Goal: Information Seeking & Learning: Compare options

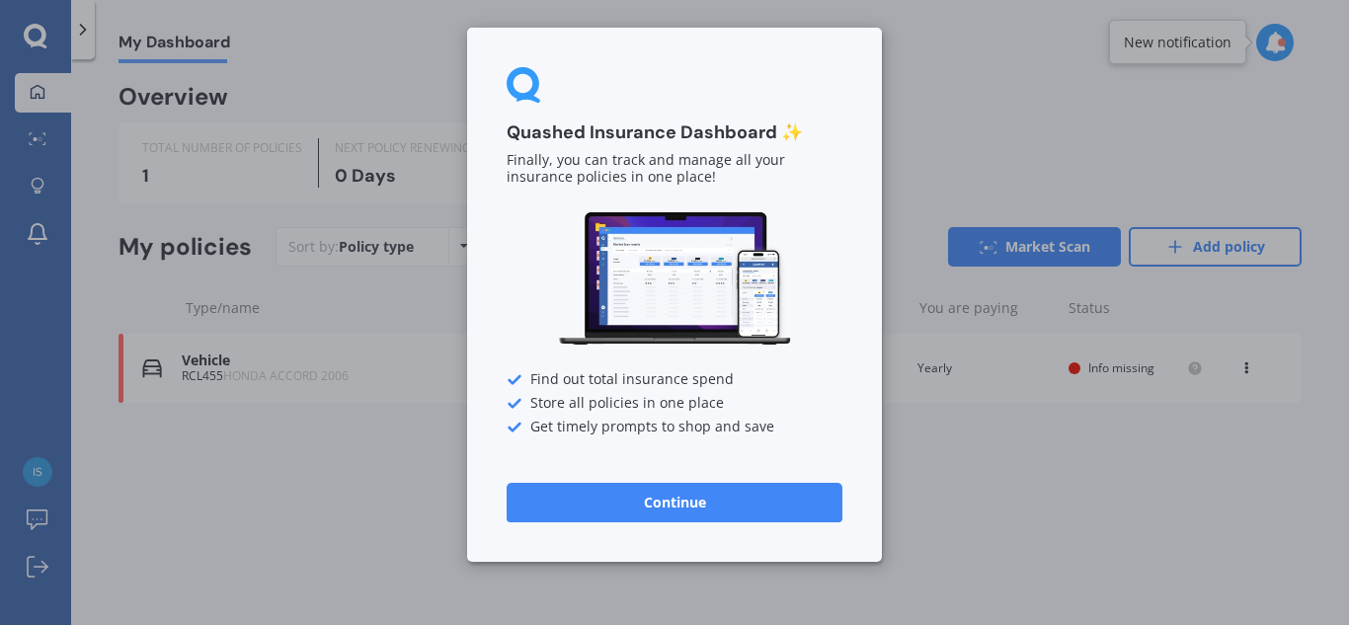
click at [675, 502] on button "Continue" at bounding box center [675, 503] width 336 height 40
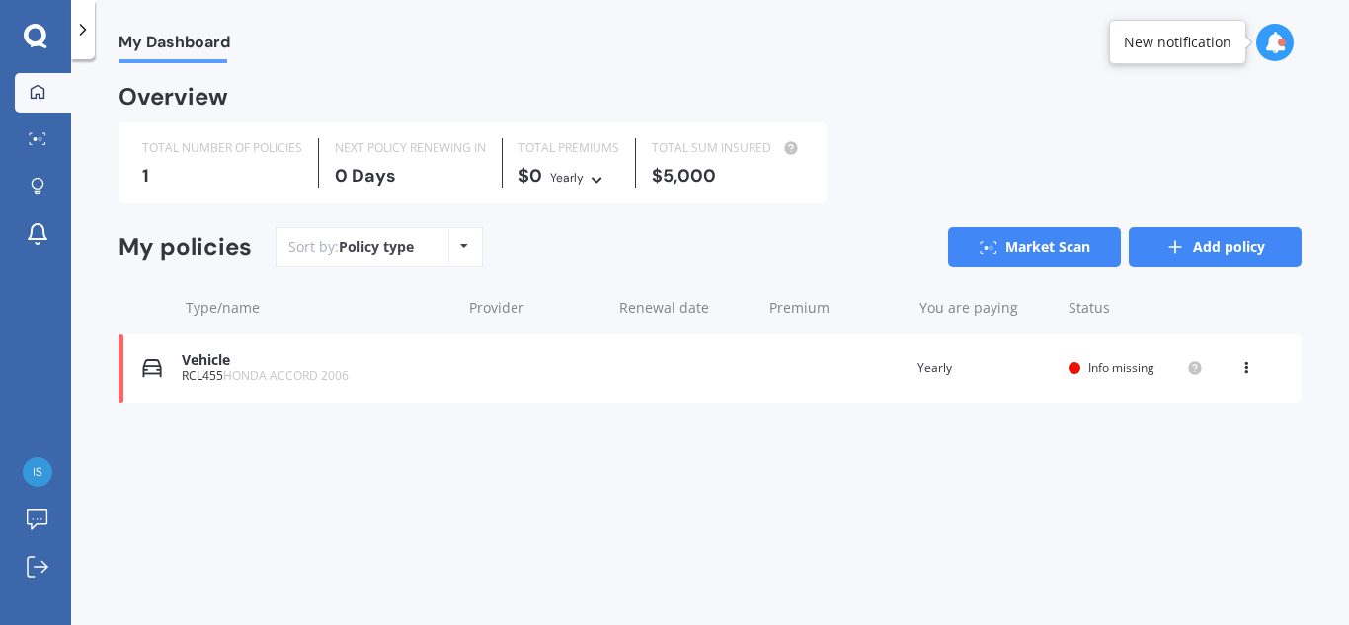
click at [1177, 235] on link "Add policy" at bounding box center [1215, 247] width 173 height 40
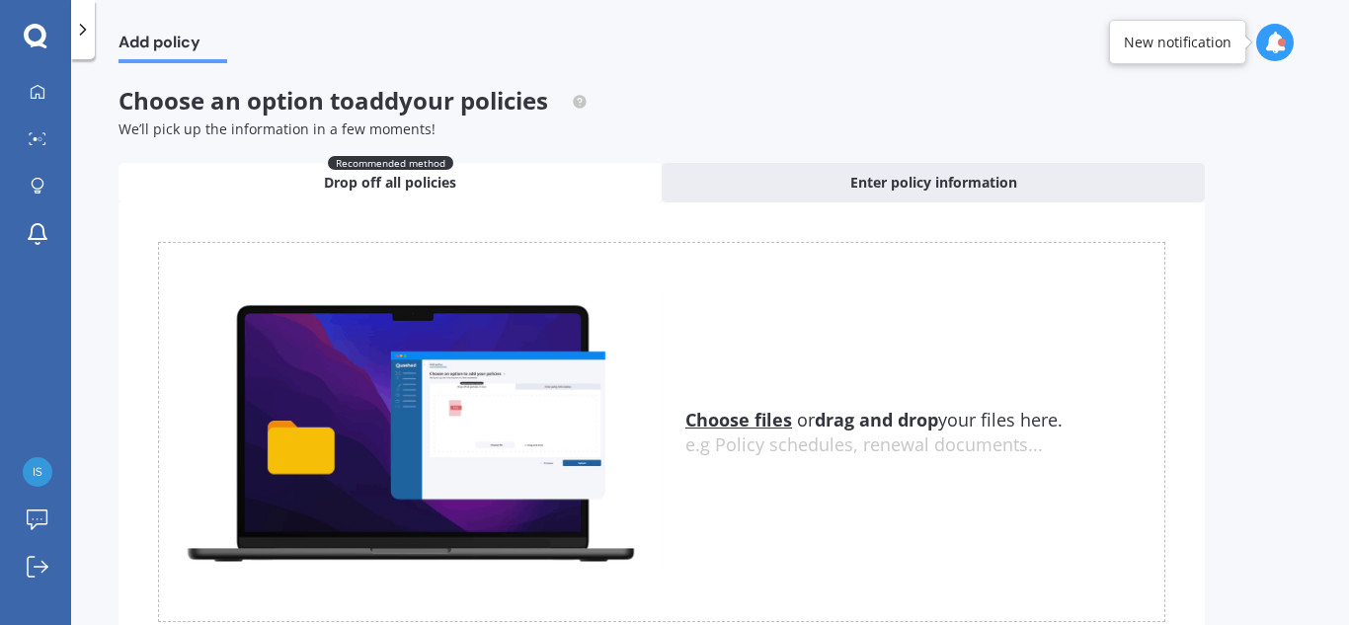
scroll to position [96, 0]
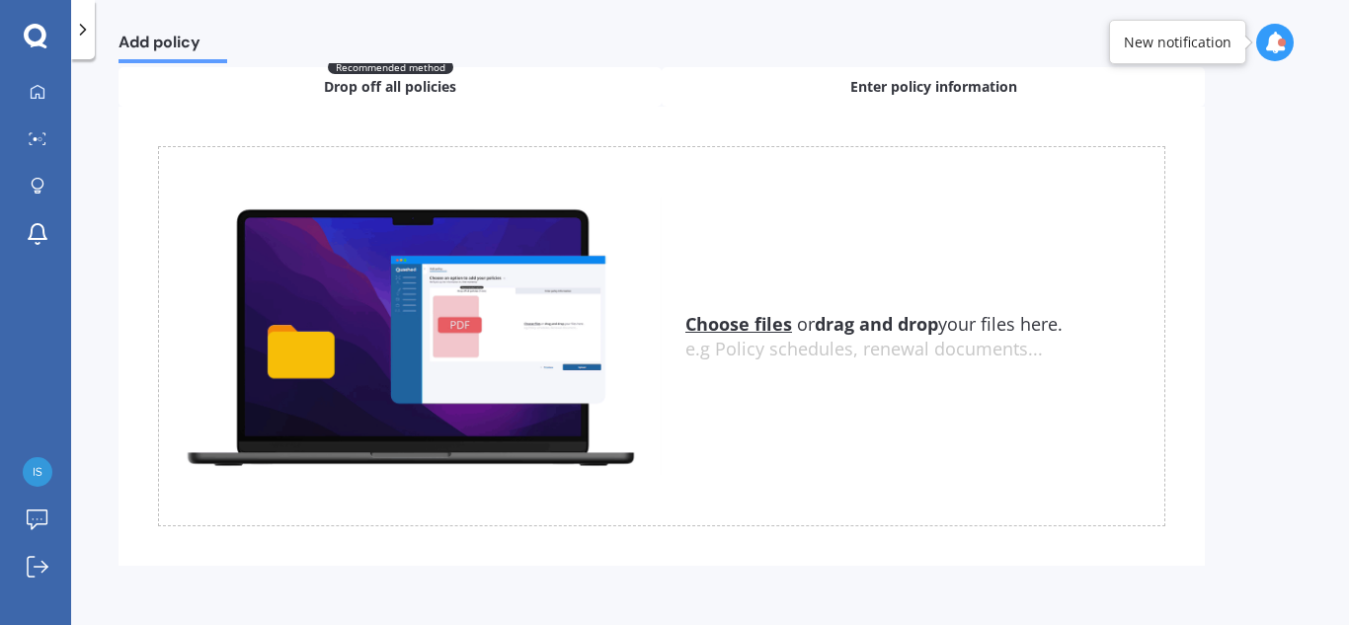
click at [834, 89] on div "Enter policy information" at bounding box center [933, 87] width 543 height 40
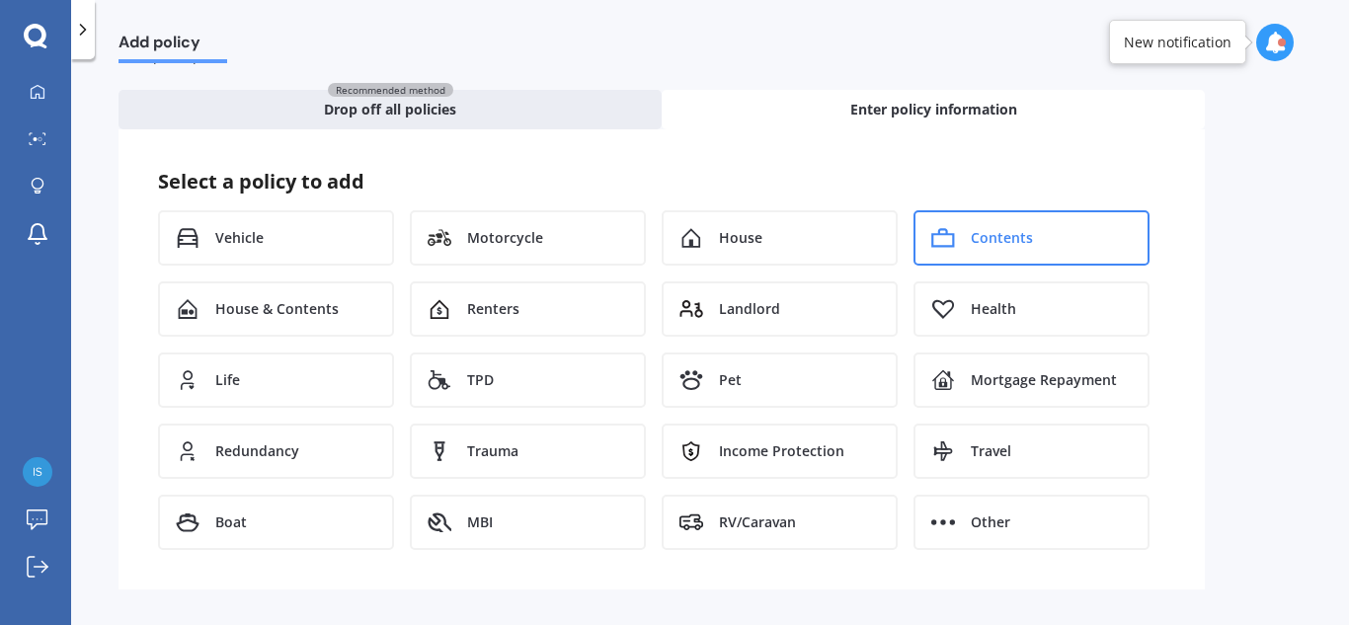
click at [1033, 258] on div "Contents" at bounding box center [1032, 237] width 236 height 55
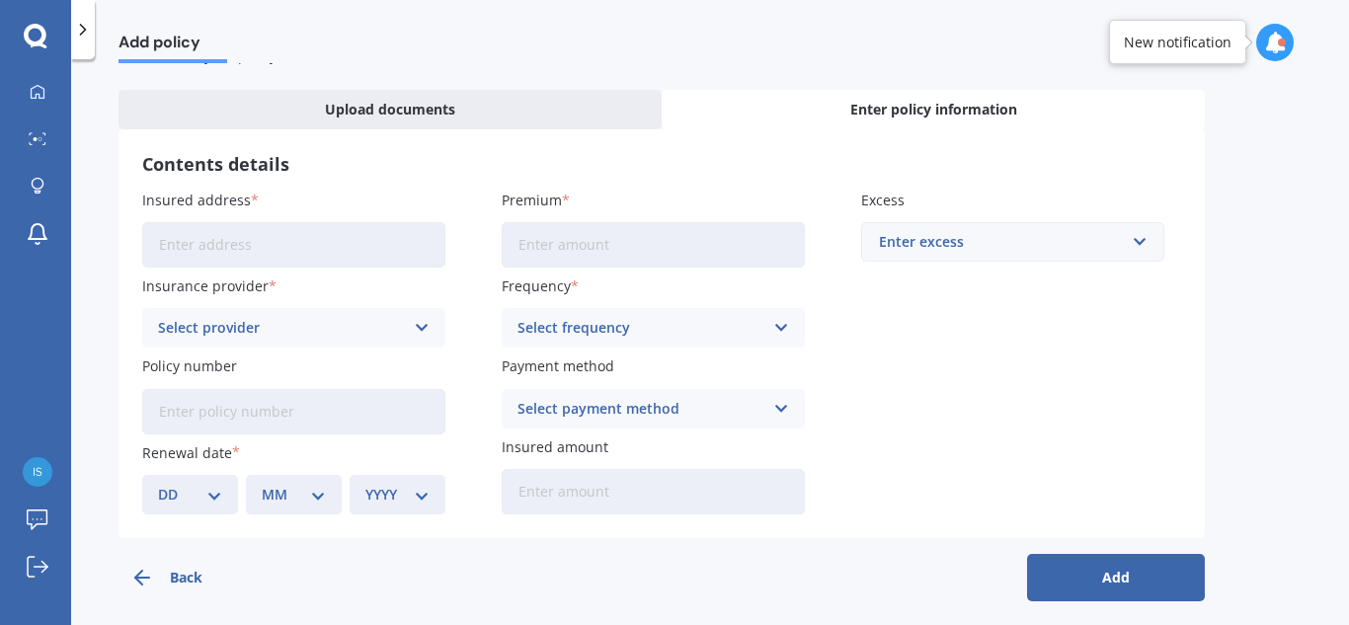
click at [251, 242] on input "Insured address" at bounding box center [293, 244] width 303 height 45
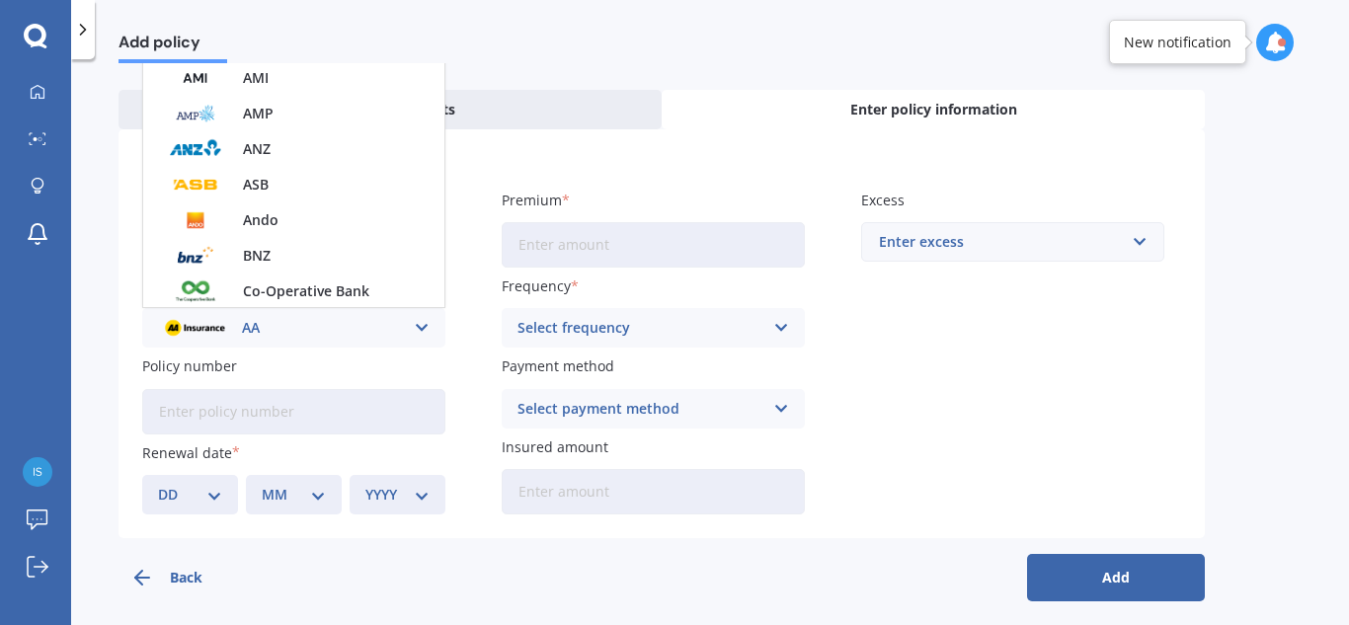
click at [648, 150] on div "Contents details Insured address 11 Logan Court Insurance provider AA AA AMI AM…" at bounding box center [662, 333] width 1086 height 409
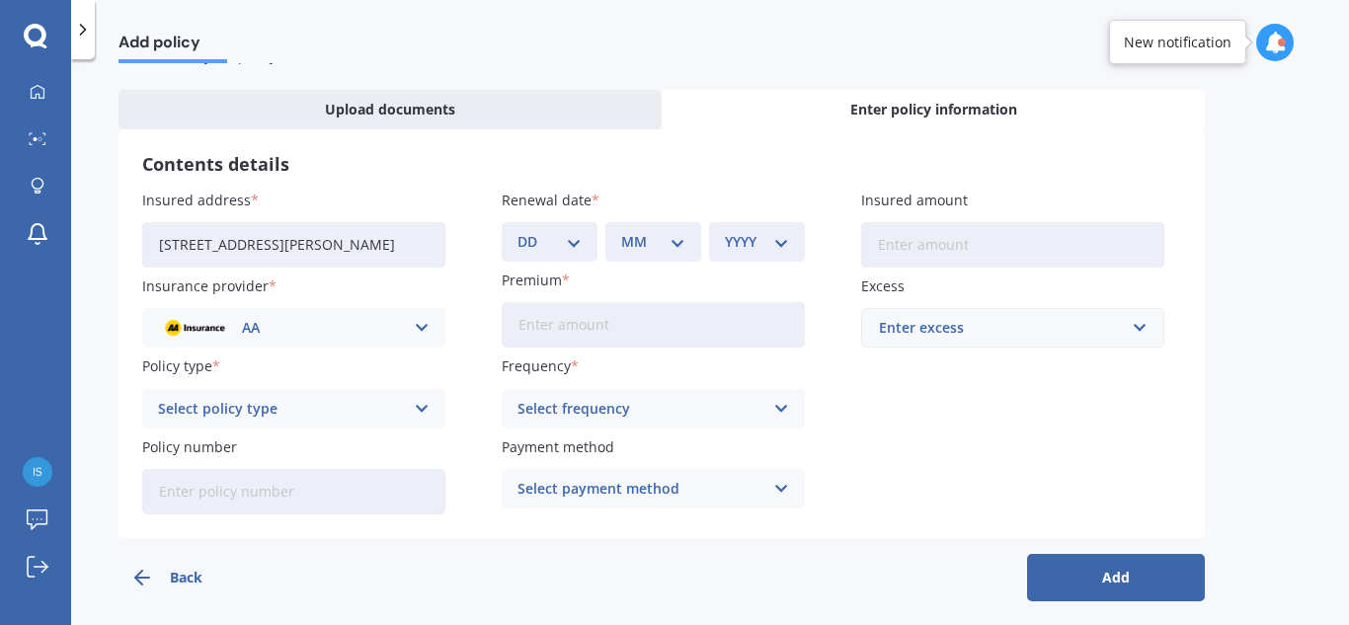
click at [315, 248] on input "11 Logan Court" at bounding box center [293, 244] width 303 height 45
type input "11 Logan Court, Chartwell, Hamilton 3210"
click at [555, 244] on select "DD 01 02 03 04 05 06 07 08 09 10 11 12 13 14 15 16 17 18 19 20 21 22 23 24 25 2…" at bounding box center [550, 242] width 64 height 22
select select "01"
click at [518, 231] on select "DD 01 02 03 04 05 06 07 08 09 10 11 12 13 14 15 16 17 18 19 20 21 22 23 24 25 2…" at bounding box center [550, 242] width 64 height 22
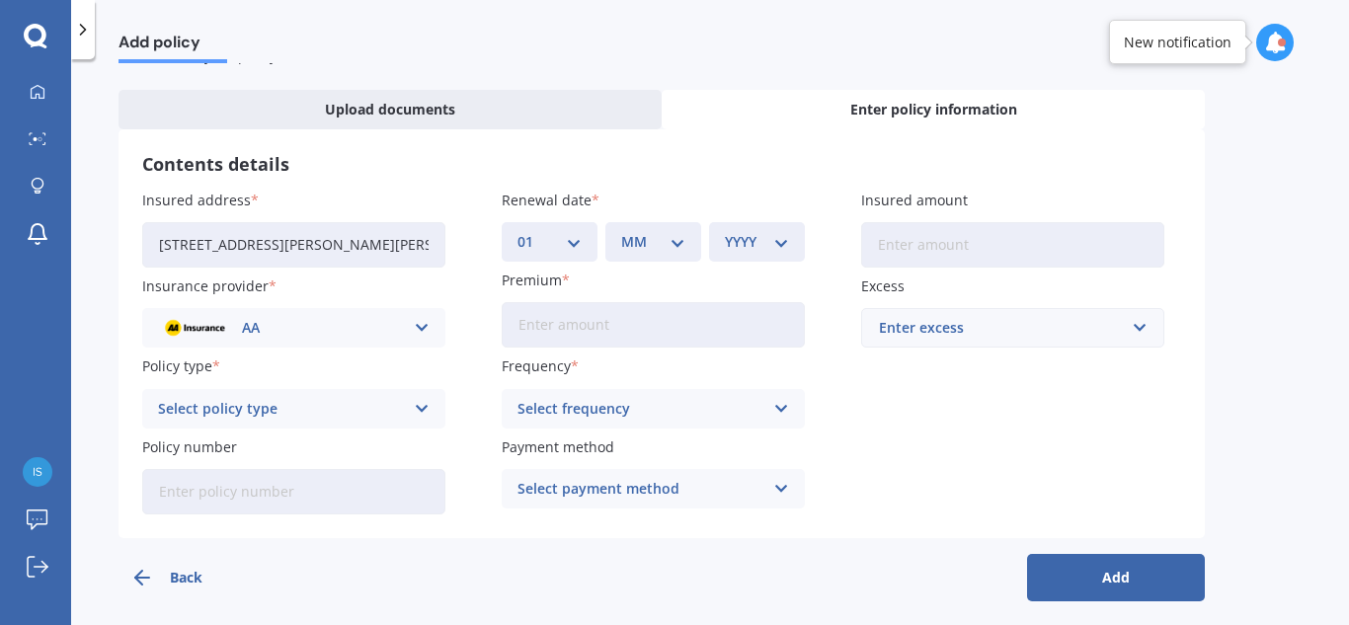
click at [660, 238] on select "MM 01 02 03 04 05 06 07 08 09 10 11 12" at bounding box center [653, 242] width 64 height 22
select select "10"
click at [621, 231] on select "MM 01 02 03 04 05 06 07 08 09 10 11 12" at bounding box center [653, 242] width 64 height 22
click at [765, 259] on div "YYYY 2027 2026 2025 2024 2023 2022 2021 2020 2019 2018 2017 2016 2015 2014 2013…" at bounding box center [757, 242] width 96 height 40
click at [752, 246] on select "YYYY 2027 2026 2025 2024 2023 2022 2021 2020 2019 2018 2017 2016 2015 2014 2013…" at bounding box center [757, 242] width 64 height 22
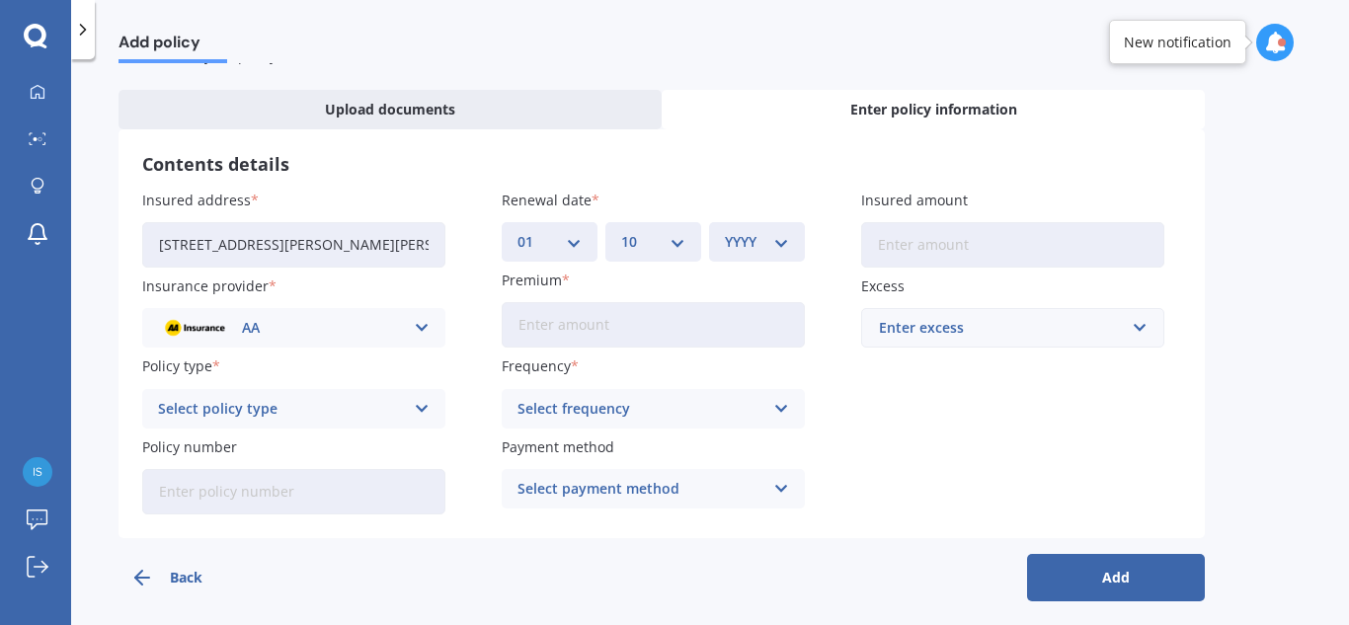
select select "2025"
click at [725, 231] on select "YYYY 2027 2026 2025 2024 2023 2022 2021 2020 2019 2018 2017 2016 2015 2014 2013…" at bounding box center [757, 242] width 64 height 22
click at [941, 238] on input "Insured amount" at bounding box center [1012, 244] width 303 height 45
type input "$107,000"
click at [307, 332] on div "AA" at bounding box center [281, 328] width 246 height 22
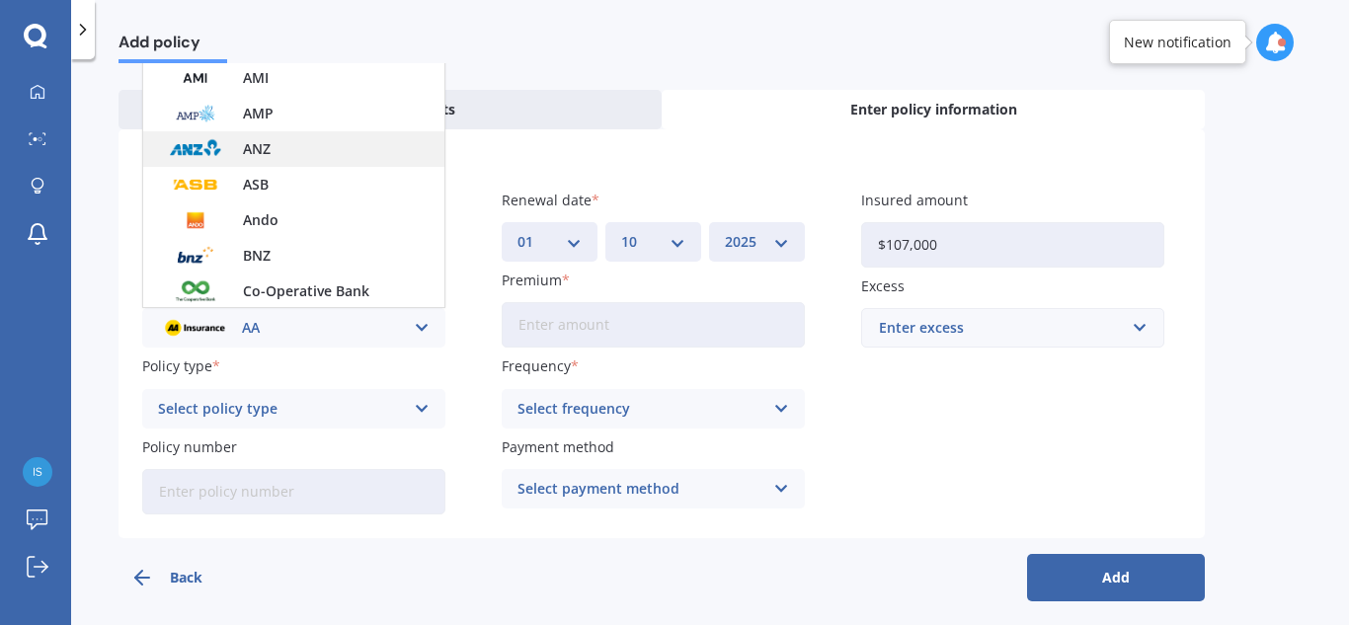
click at [346, 143] on div "ANZ" at bounding box center [293, 149] width 301 height 36
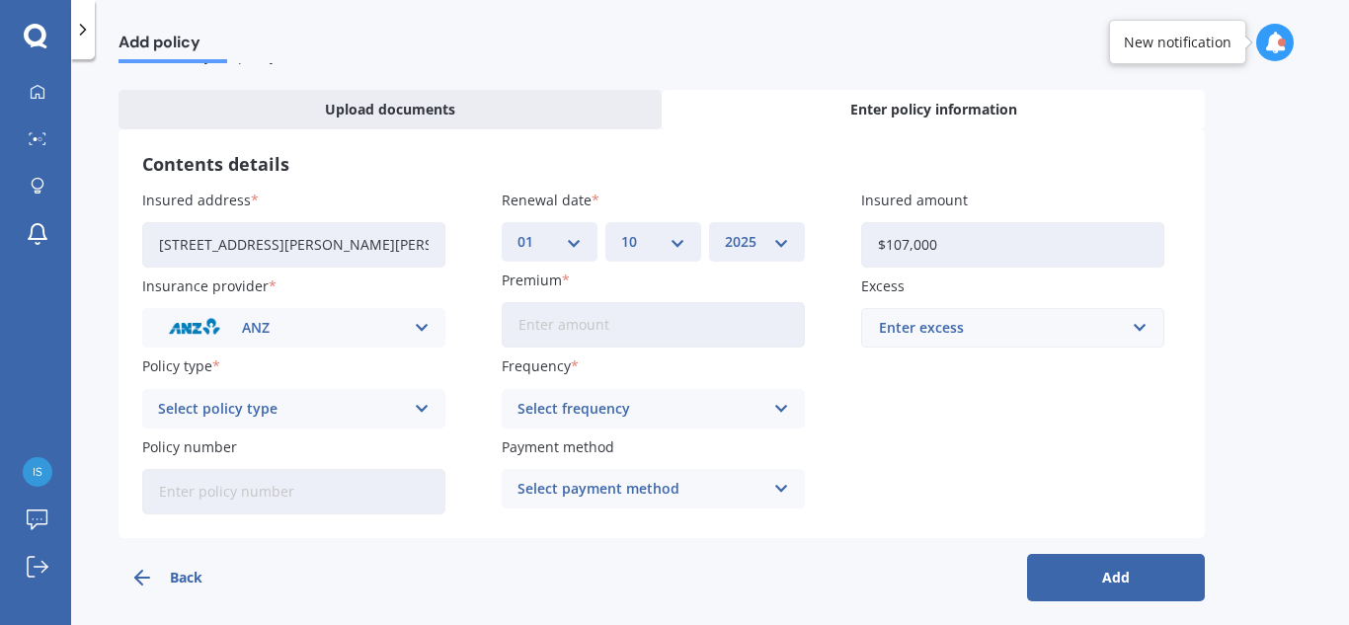
click at [301, 334] on div "ANZ" at bounding box center [281, 328] width 246 height 22
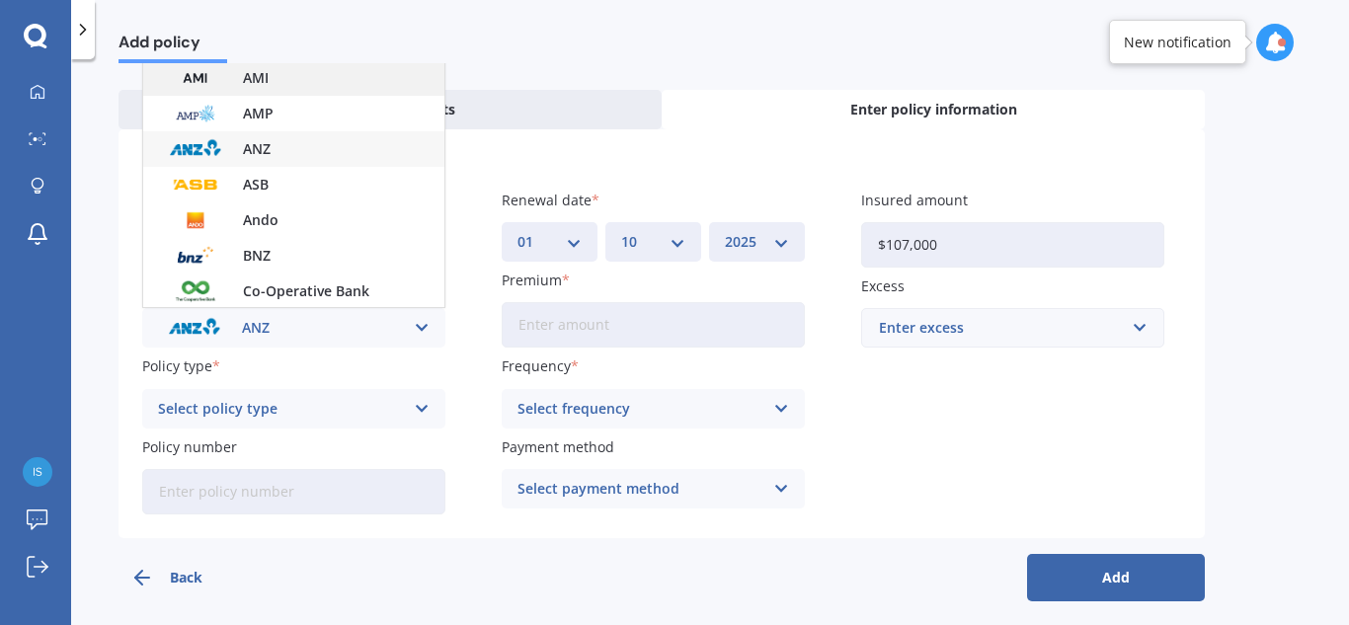
click at [339, 77] on div "AMI" at bounding box center [293, 78] width 301 height 36
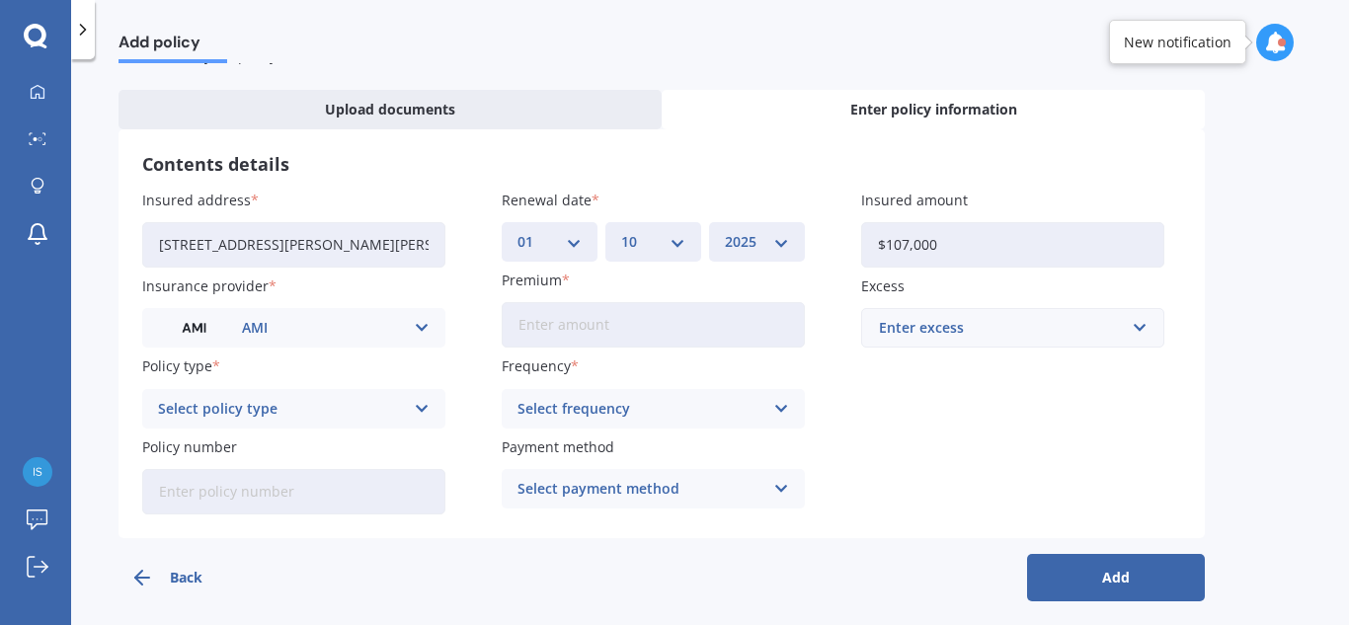
click at [583, 328] on input "Premium" at bounding box center [653, 324] width 303 height 45
type input "$746.27"
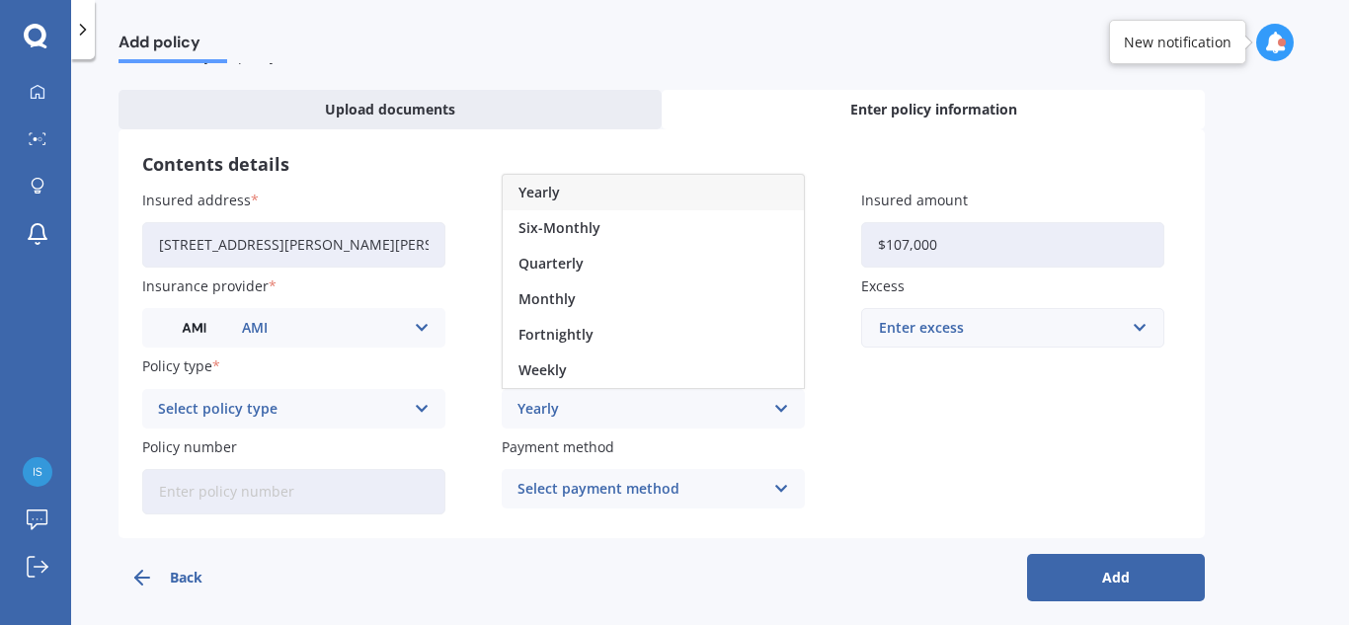
click at [626, 201] on div "Yearly" at bounding box center [653, 193] width 301 height 36
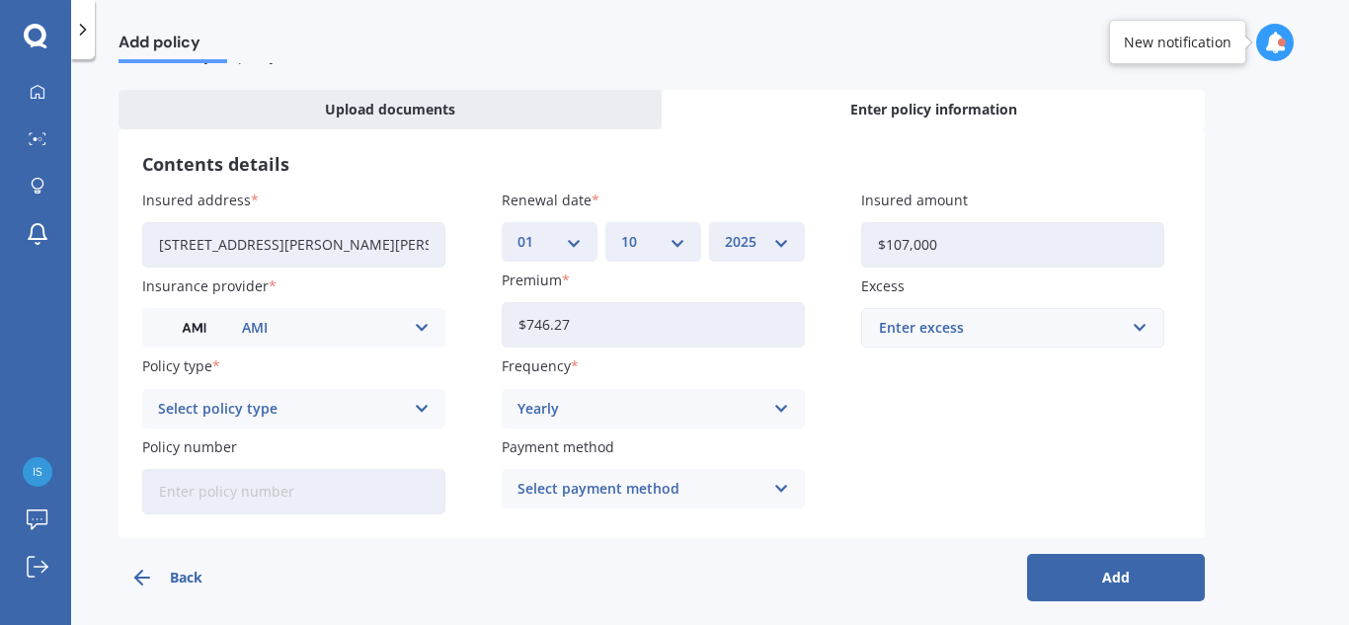
click at [942, 324] on div "Enter excess" at bounding box center [1001, 328] width 244 height 22
type input "500"
click at [901, 365] on b "500" at bounding box center [898, 366] width 24 height 14
click at [326, 422] on div "Select policy type Premier Contents Advanced Contents Standard Contents Content…" at bounding box center [293, 409] width 303 height 40
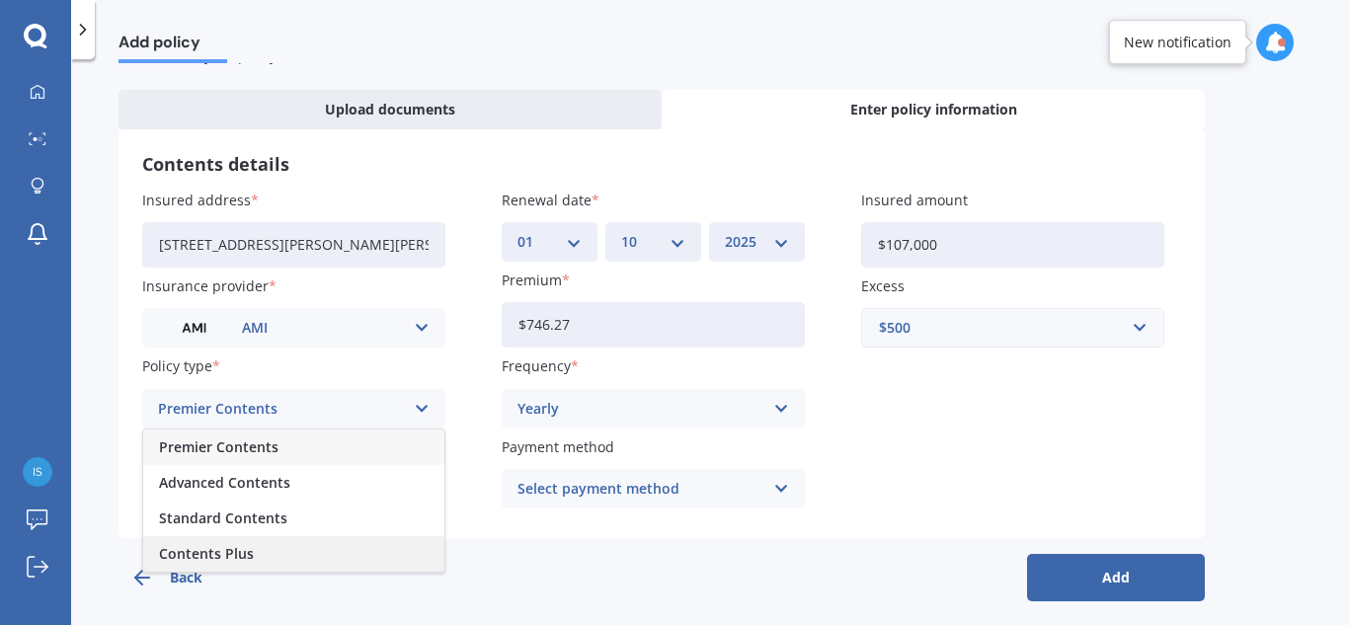
click at [241, 556] on span "Contents Plus" at bounding box center [206, 554] width 95 height 14
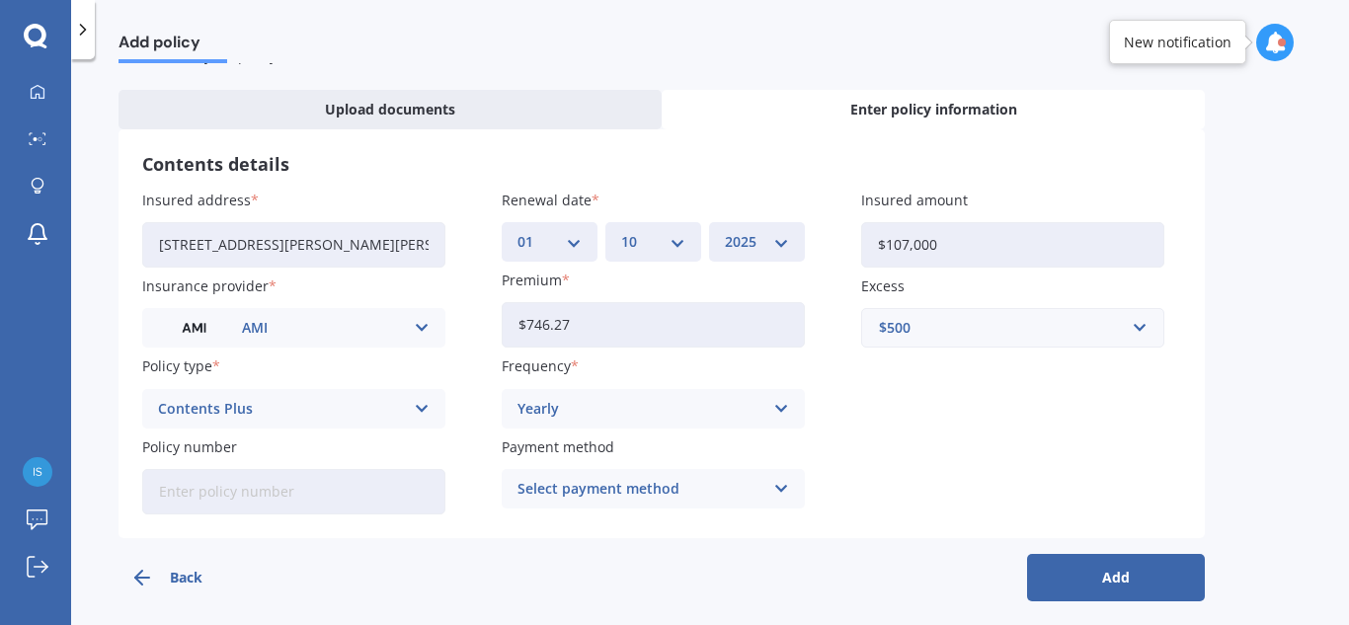
click at [603, 492] on div "Select payment method" at bounding box center [641, 489] width 246 height 22
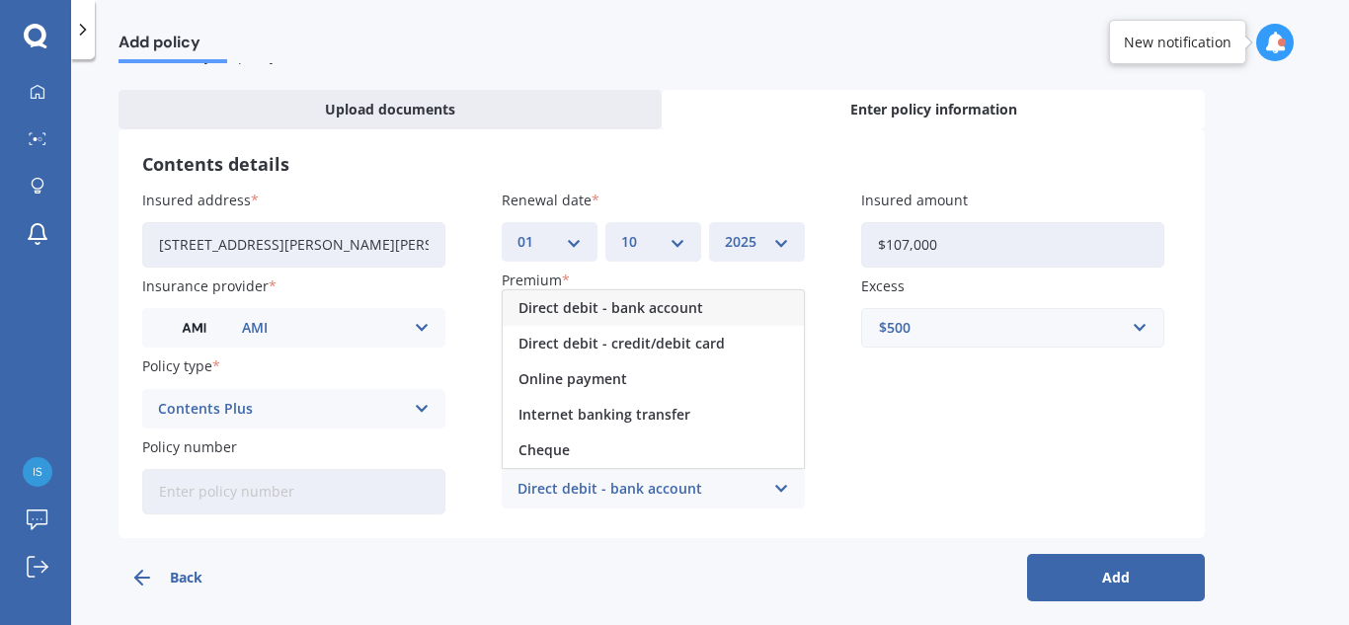
click at [673, 317] on div "Direct debit - bank account" at bounding box center [653, 308] width 301 height 36
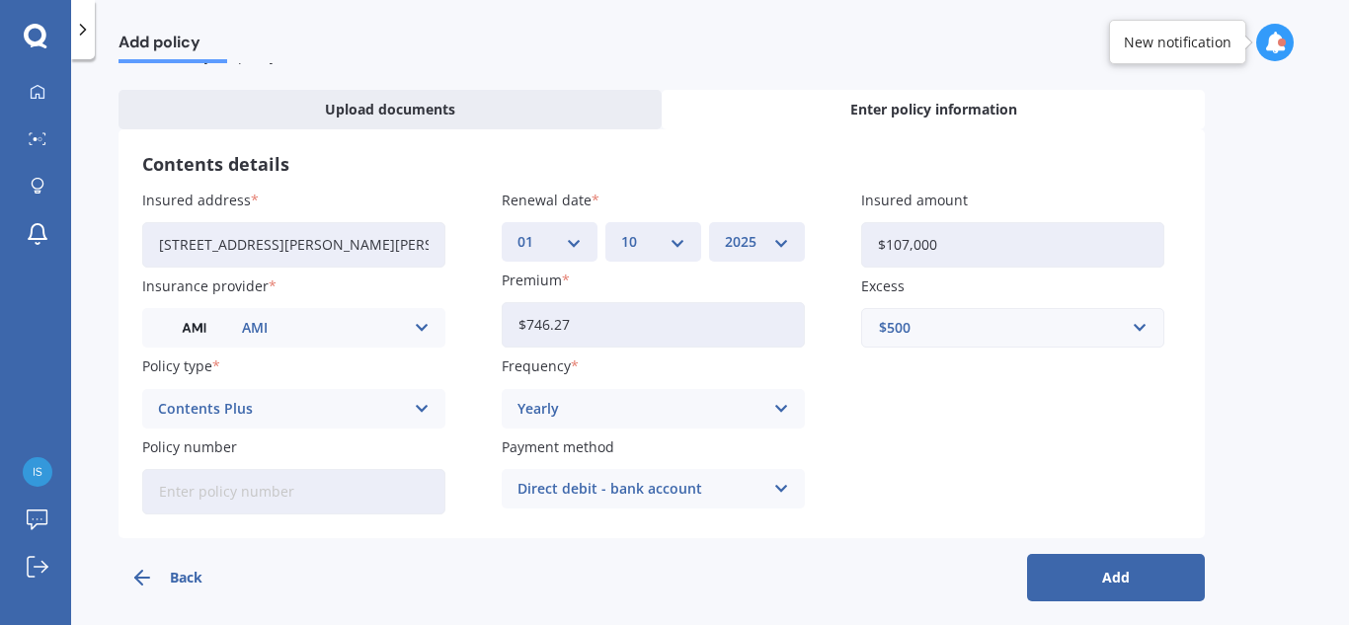
scroll to position [85, 0]
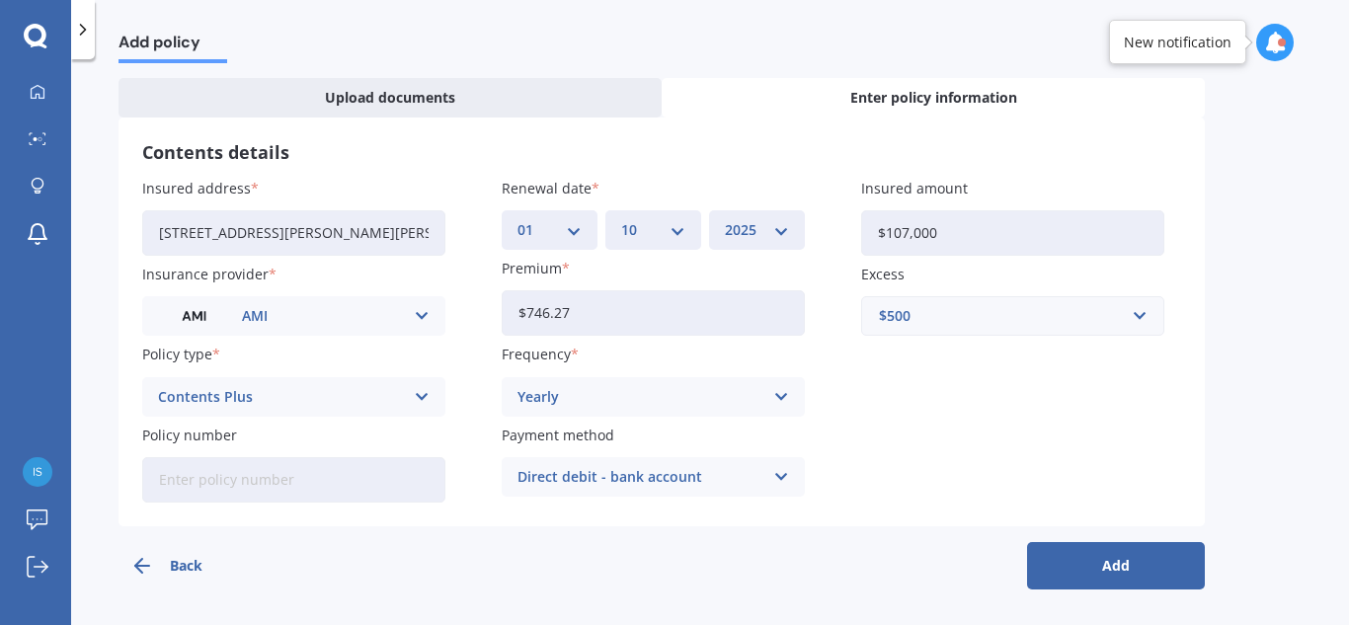
click at [1120, 565] on button "Add" at bounding box center [1116, 565] width 178 height 47
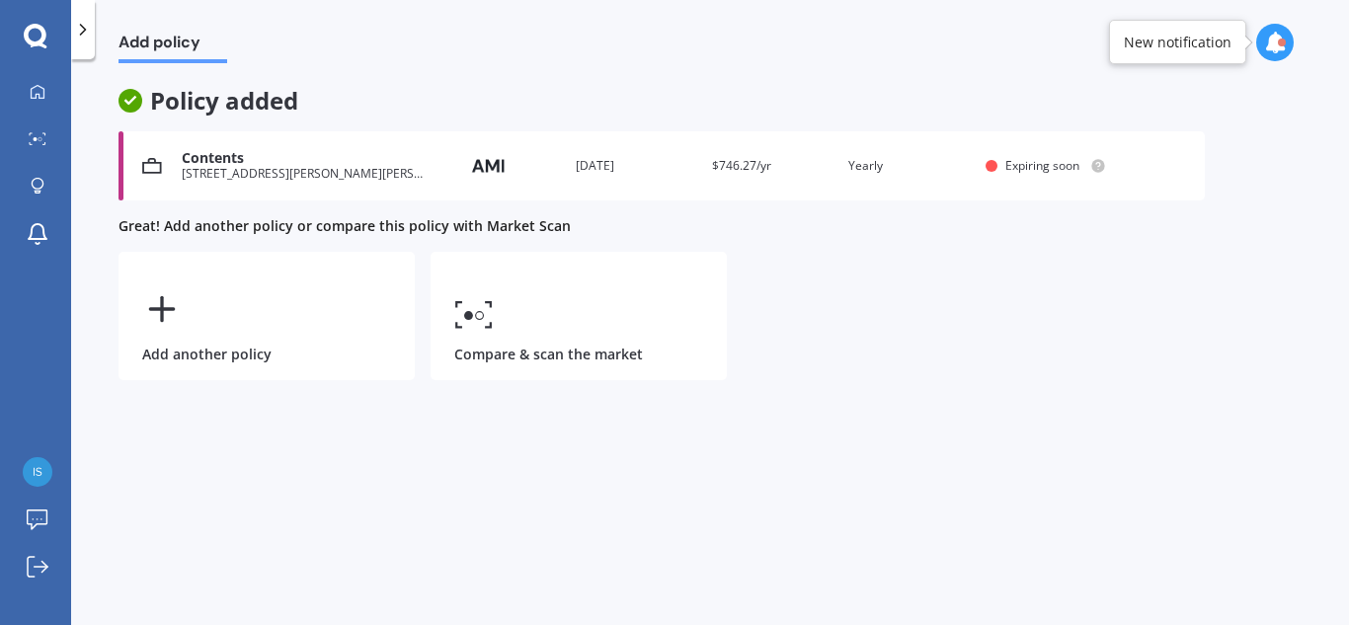
scroll to position [0, 0]
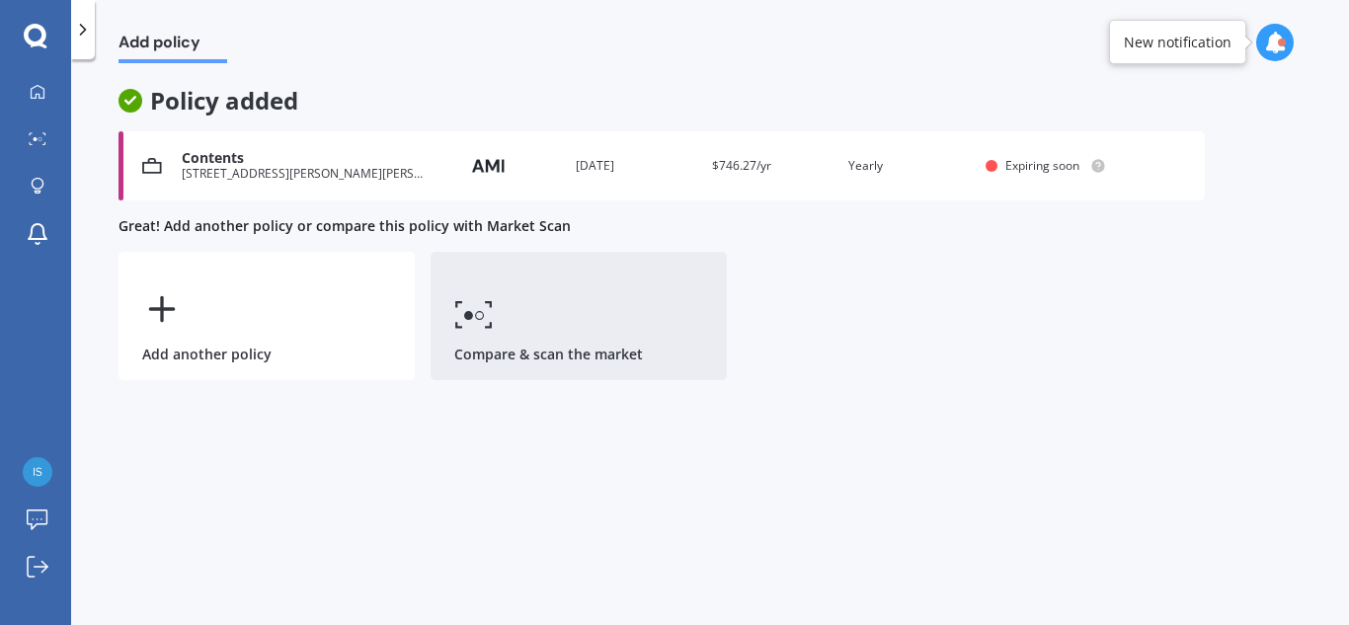
click at [526, 347] on link "Compare & scan the market" at bounding box center [579, 316] width 296 height 128
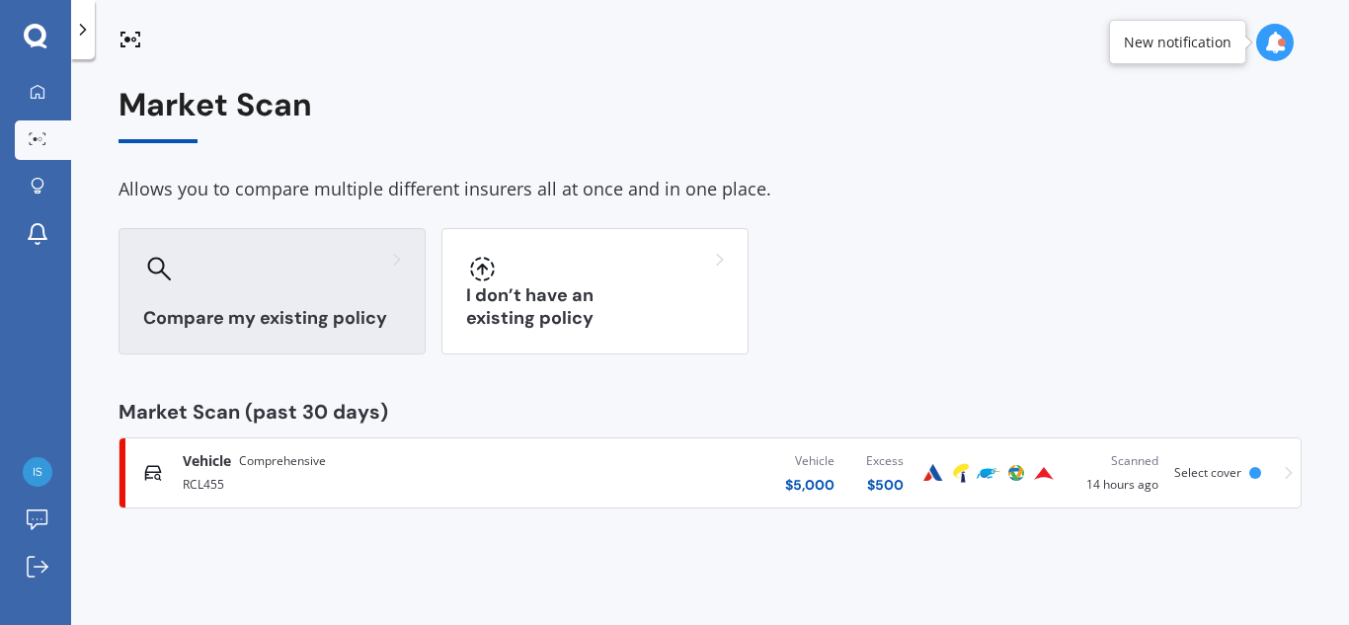
click at [238, 304] on div "Compare my existing policy" at bounding box center [272, 291] width 307 height 126
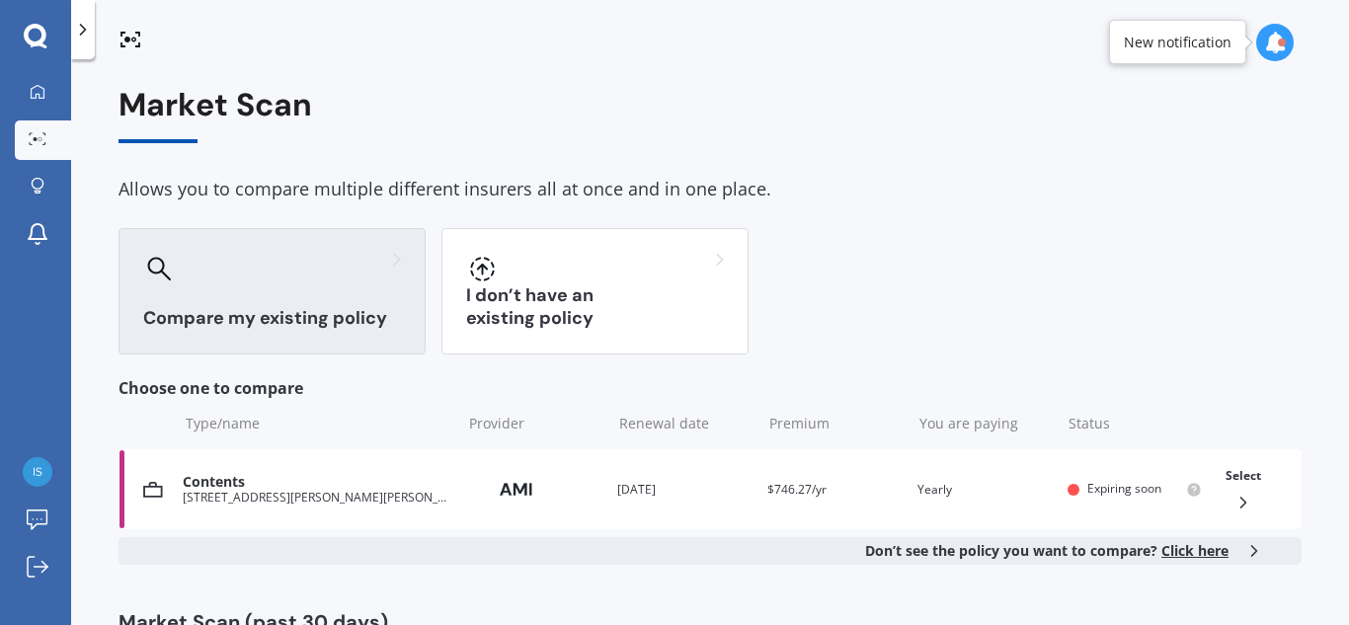
click at [238, 304] on div "Compare my existing policy" at bounding box center [272, 291] width 307 height 126
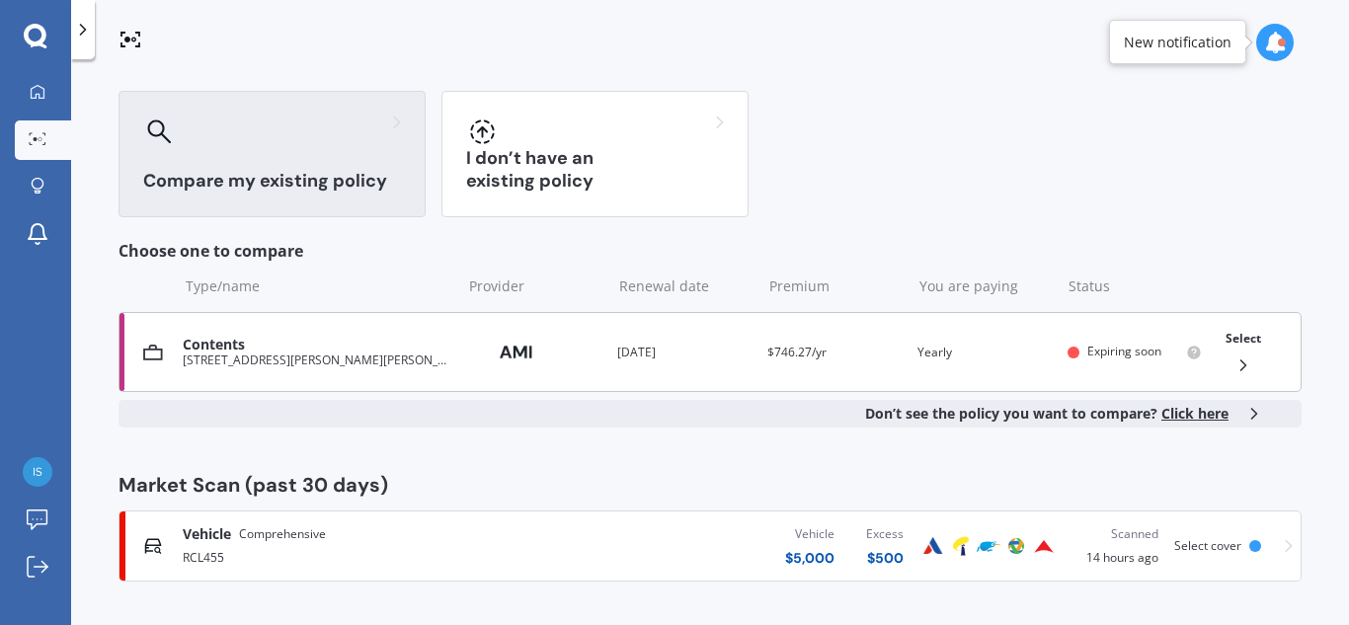
click at [341, 360] on div "11 Logan Court, Chartwell, Hamilton 3210" at bounding box center [317, 361] width 269 height 14
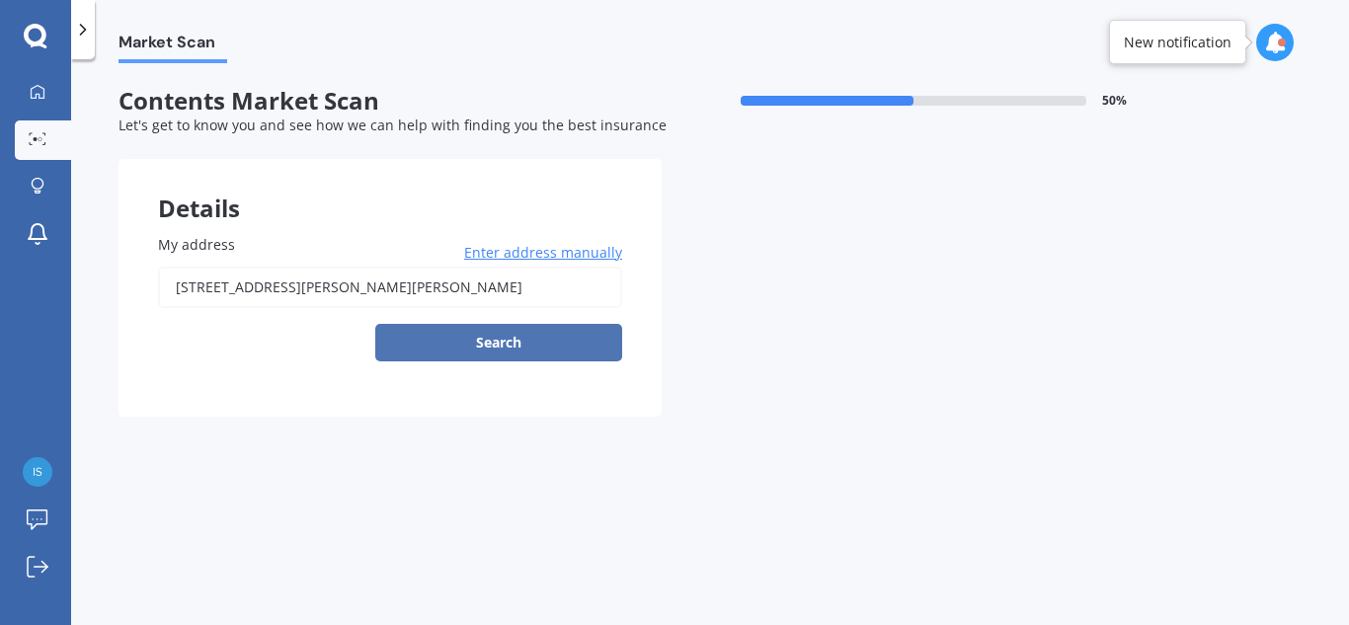
click at [506, 344] on button "Search" at bounding box center [498, 343] width 247 height 38
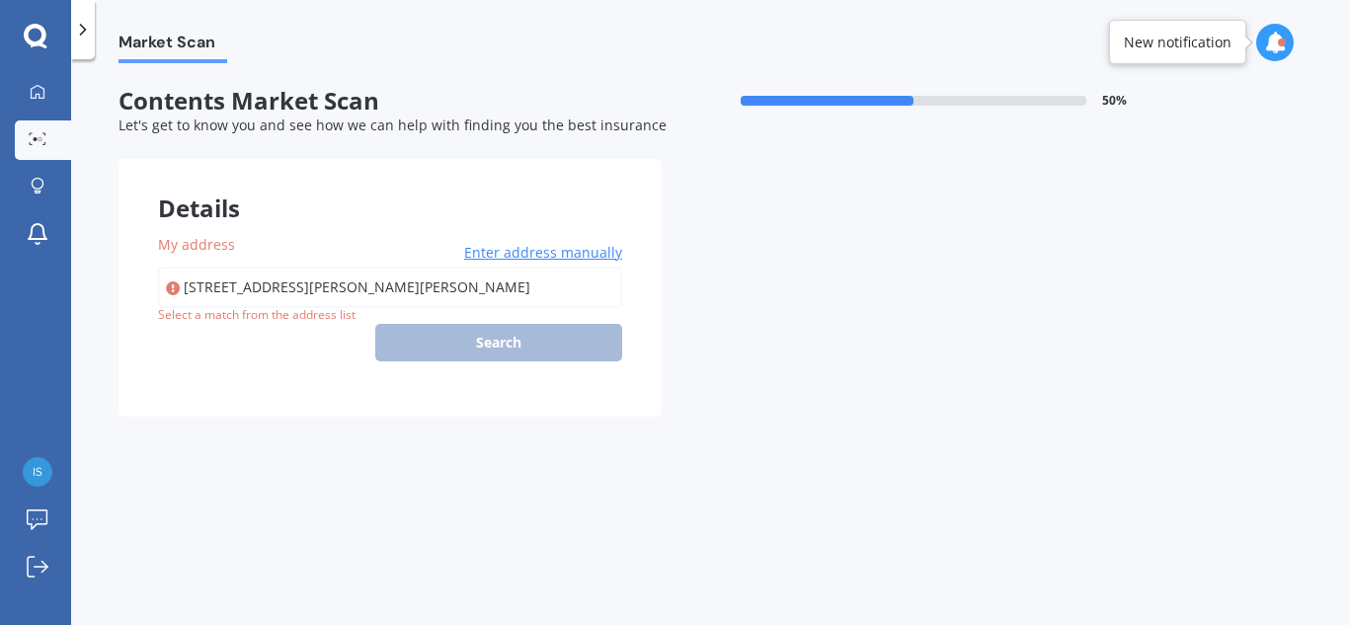
type input "11 Logan Court, Chartwell, Hamilton 3210"
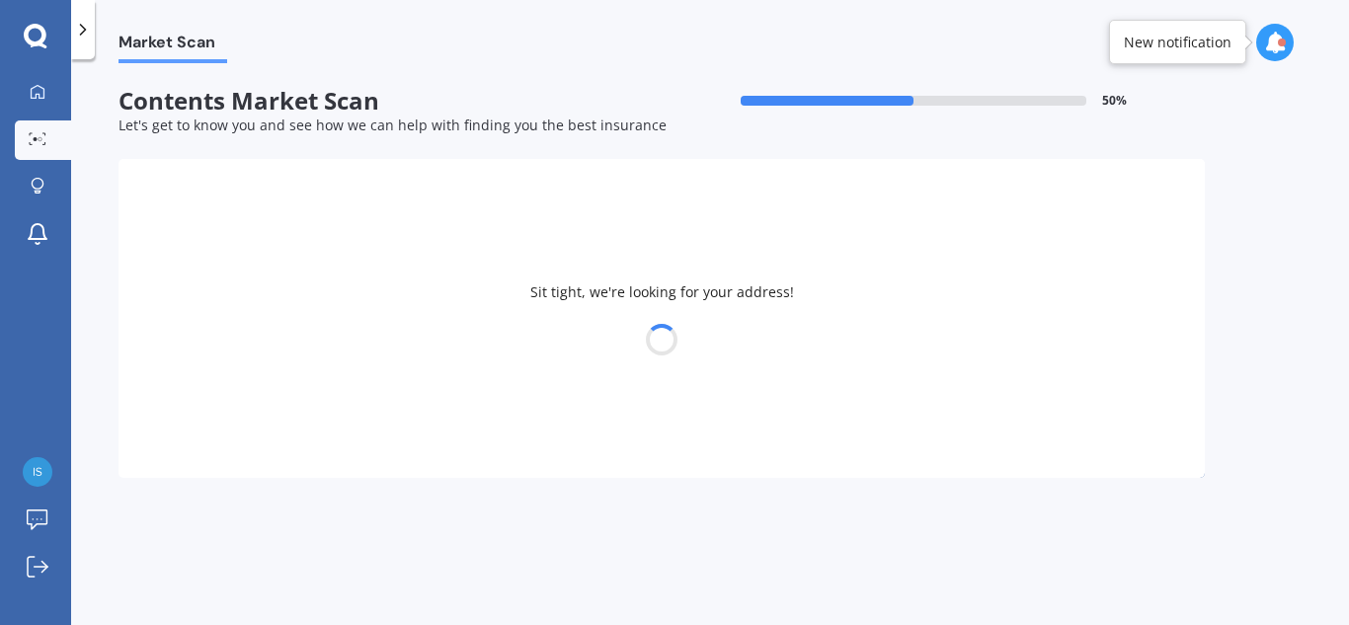
select select "15"
select select "10"
select select "2008"
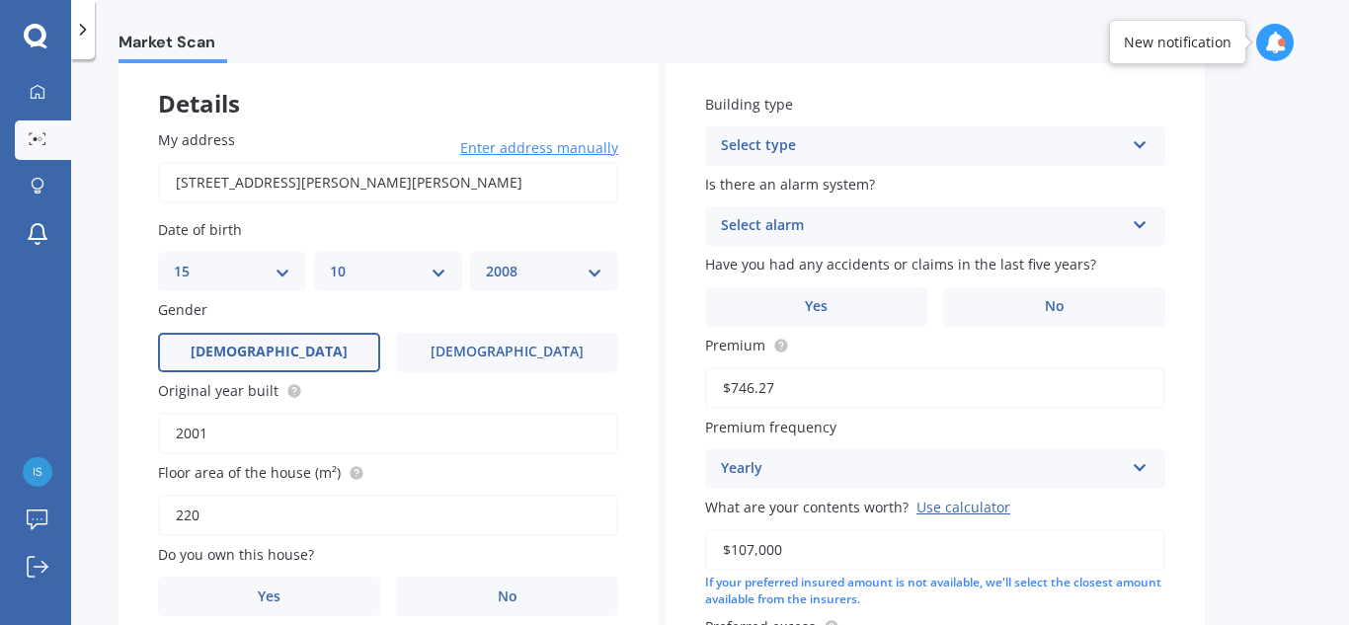
scroll to position [107, 0]
click at [221, 268] on select "DD 01 02 03 04 05 06 07 08 09 10 11 12 13 14 15 16 17 18 19 20 21 22 23 24 25 2…" at bounding box center [232, 270] width 117 height 22
select select "23"
click at [174, 259] on select "DD 01 02 03 04 05 06 07 08 09 10 11 12 13 14 15 16 17 18 19 20 21 22 23 24 25 2…" at bounding box center [232, 270] width 117 height 22
click at [362, 268] on select "MM 01 02 03 04 05 06 07 08 09 10 11 12" at bounding box center [388, 270] width 117 height 22
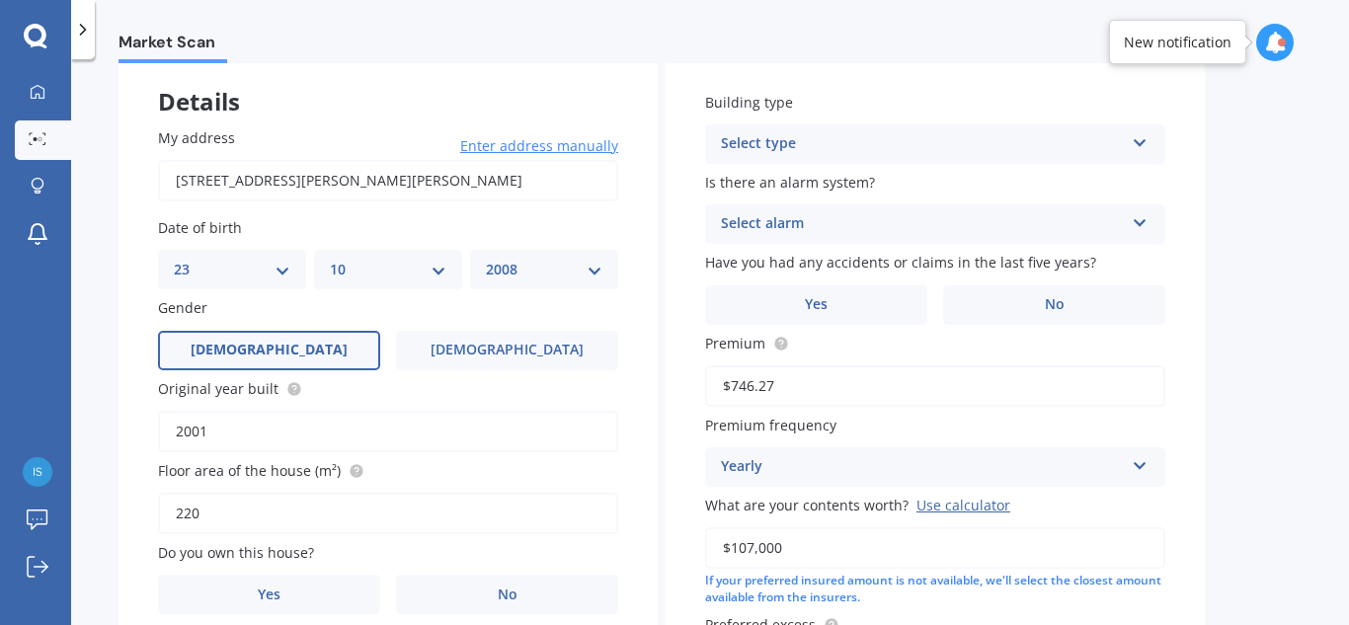
select select "02"
click at [330, 259] on select "MM 01 02 03 04 05 06 07 08 09 10 11 12" at bounding box center [388, 270] width 117 height 22
click at [517, 272] on select "YYYY 2009 2008 2007 2006 2005 2004 2003 2002 2001 2000 1999 1998 1997 1996 1995…" at bounding box center [544, 270] width 117 height 22
select select "1981"
click at [486, 259] on select "YYYY 2009 2008 2007 2006 2005 2004 2003 2002 2001 2000 1999 1998 1997 1996 1995…" at bounding box center [544, 270] width 117 height 22
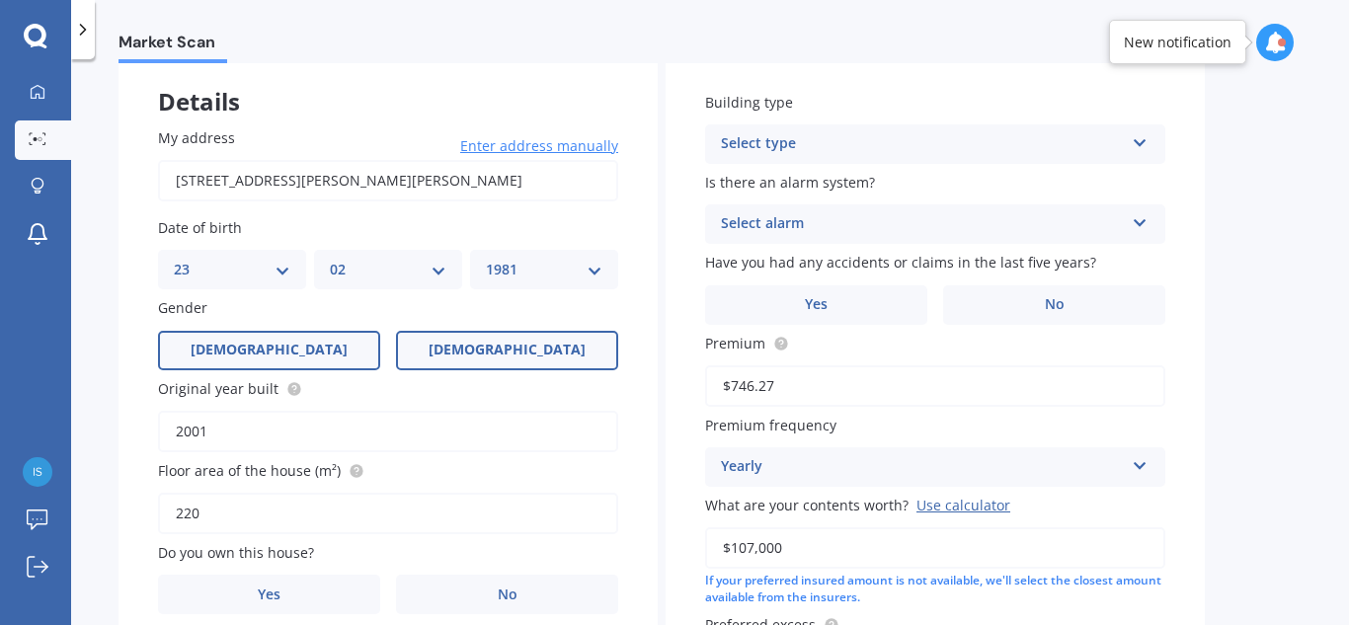
click at [500, 348] on span "Female" at bounding box center [507, 350] width 157 height 17
click at [0, 0] on input "Female" at bounding box center [0, 0] width 0 height 0
click at [232, 431] on input "2001" at bounding box center [388, 431] width 460 height 41
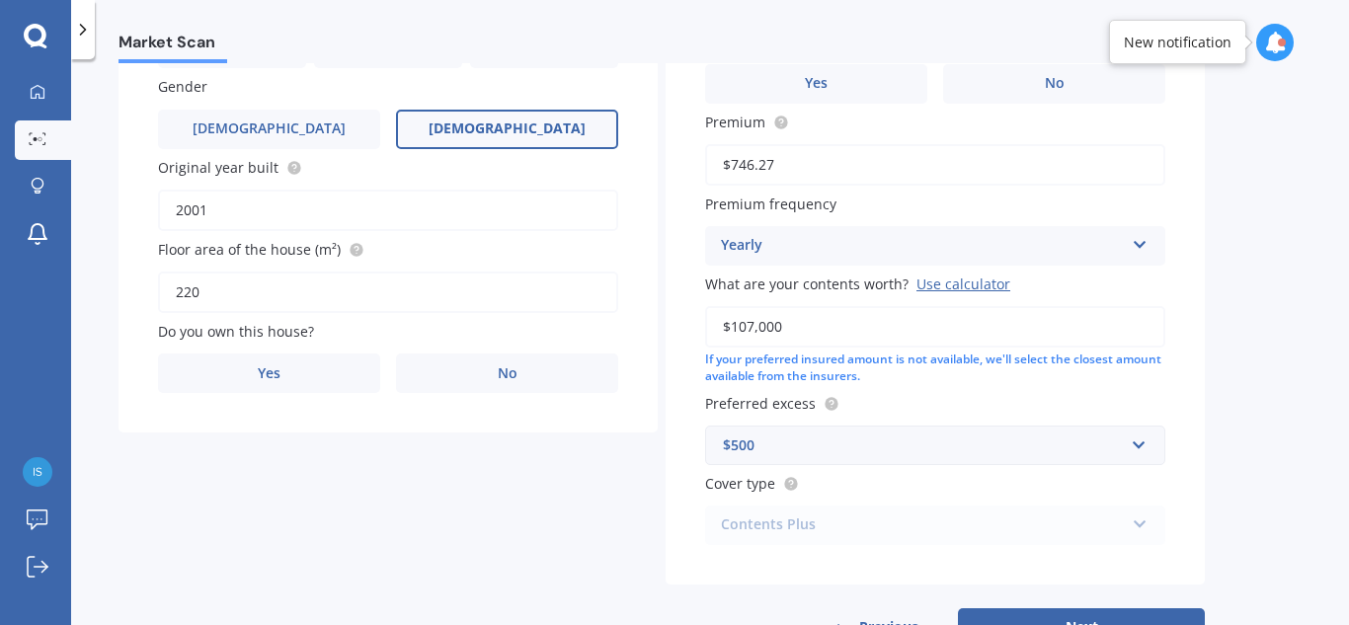
scroll to position [355, 0]
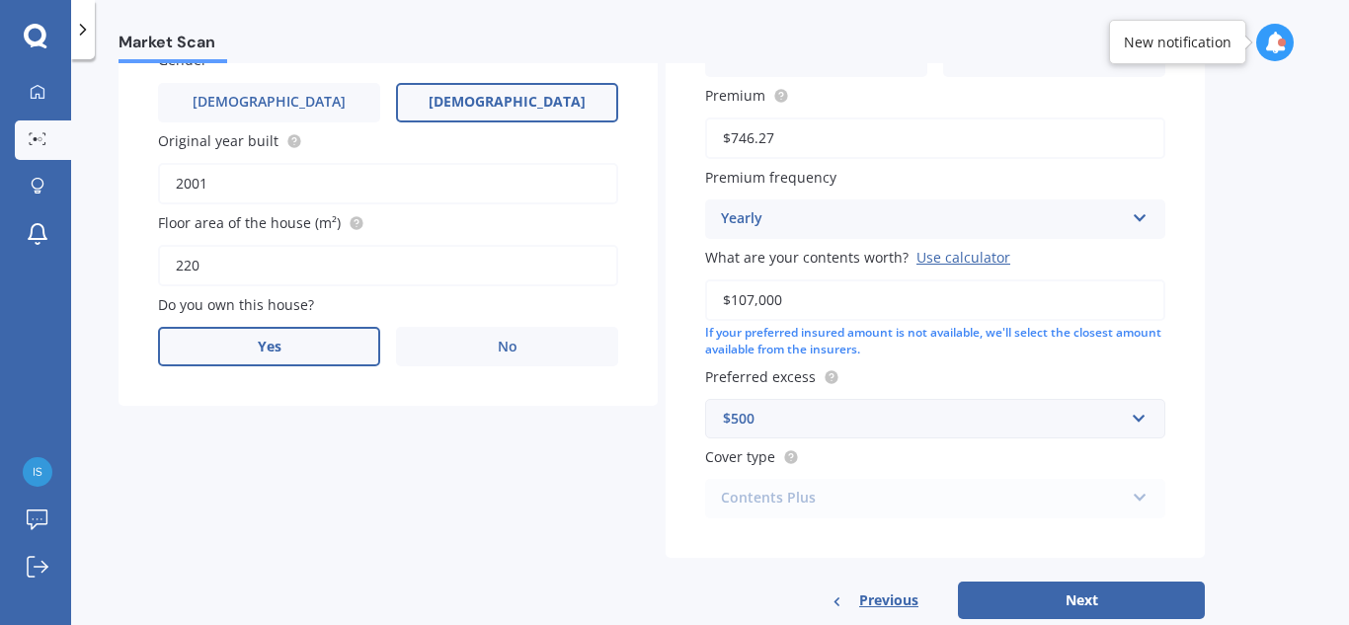
click at [289, 347] on label "Yes" at bounding box center [269, 347] width 222 height 40
click at [0, 0] on input "Yes" at bounding box center [0, 0] width 0 height 0
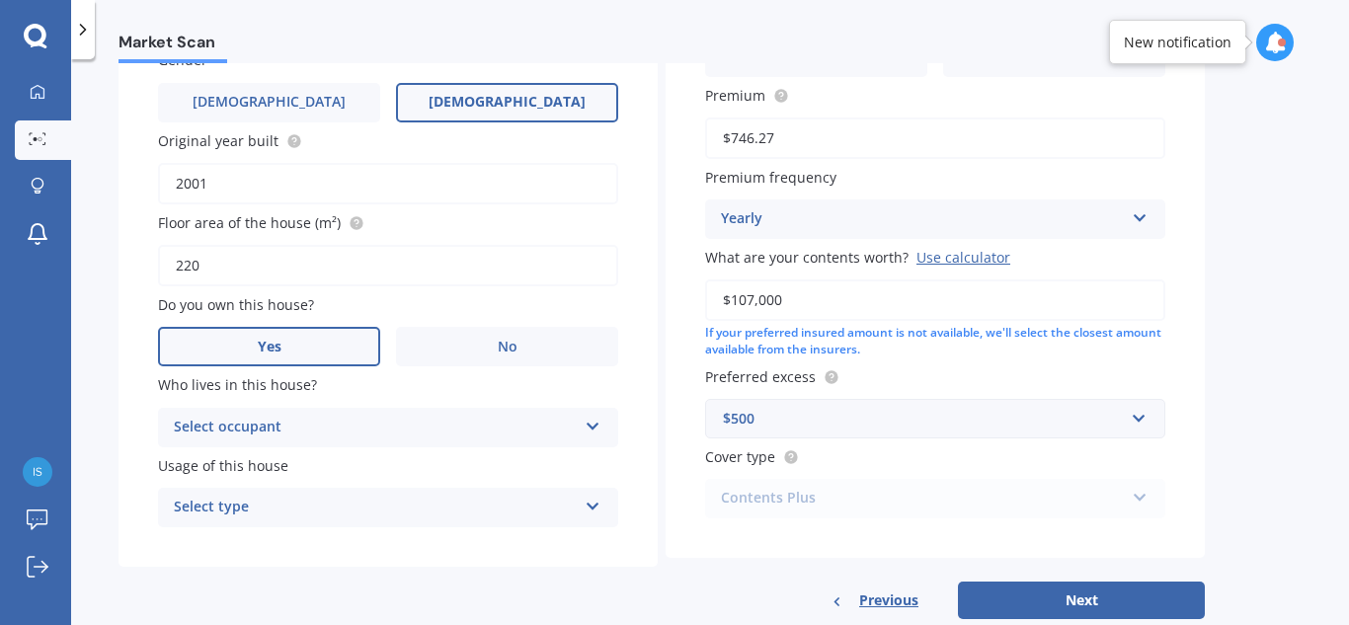
click at [337, 424] on div "Select occupant" at bounding box center [375, 428] width 403 height 24
click at [335, 460] on div "Owner" at bounding box center [388, 466] width 458 height 36
click at [333, 502] on div "Select type" at bounding box center [375, 508] width 403 height 24
click at [325, 552] on div "Permanent" at bounding box center [388, 546] width 458 height 36
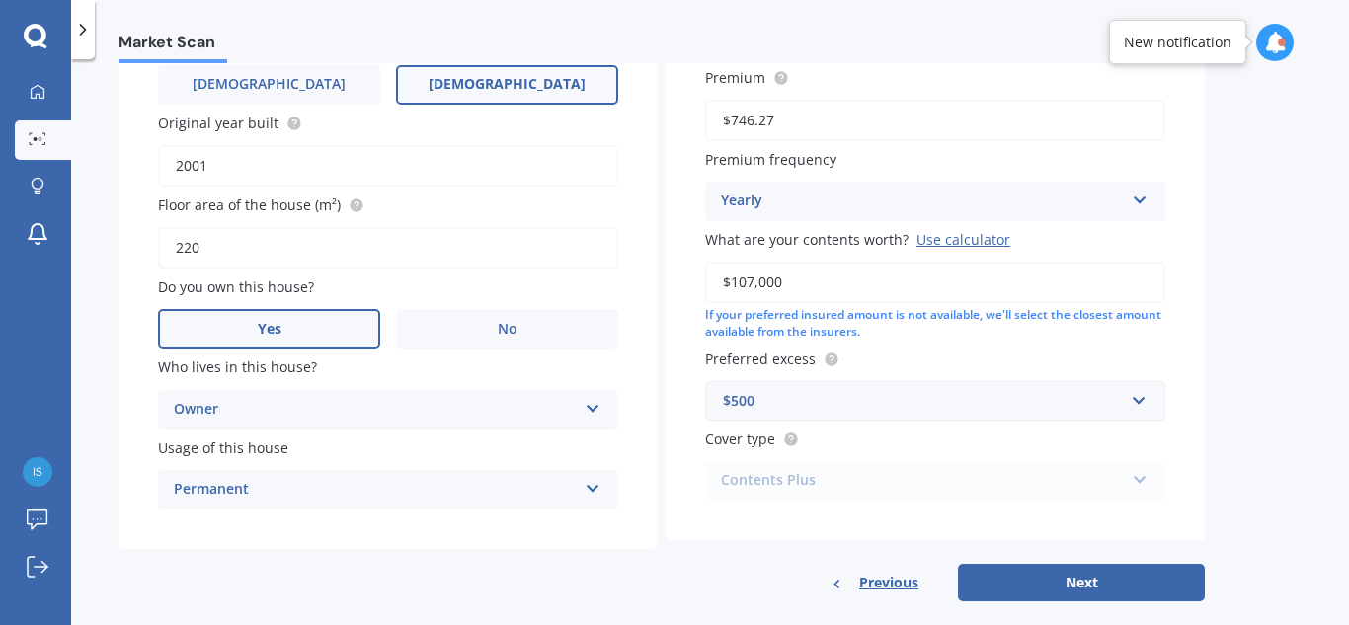
scroll to position [400, 0]
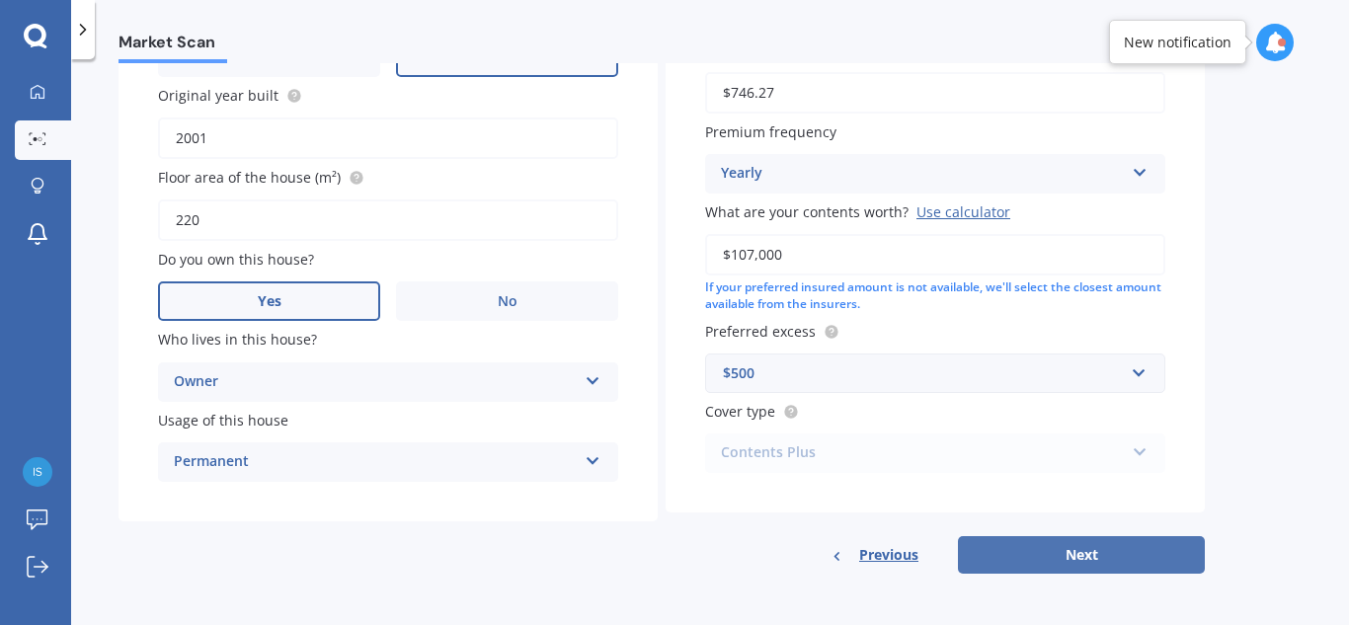
click at [1080, 559] on button "Next" at bounding box center [1081, 555] width 247 height 38
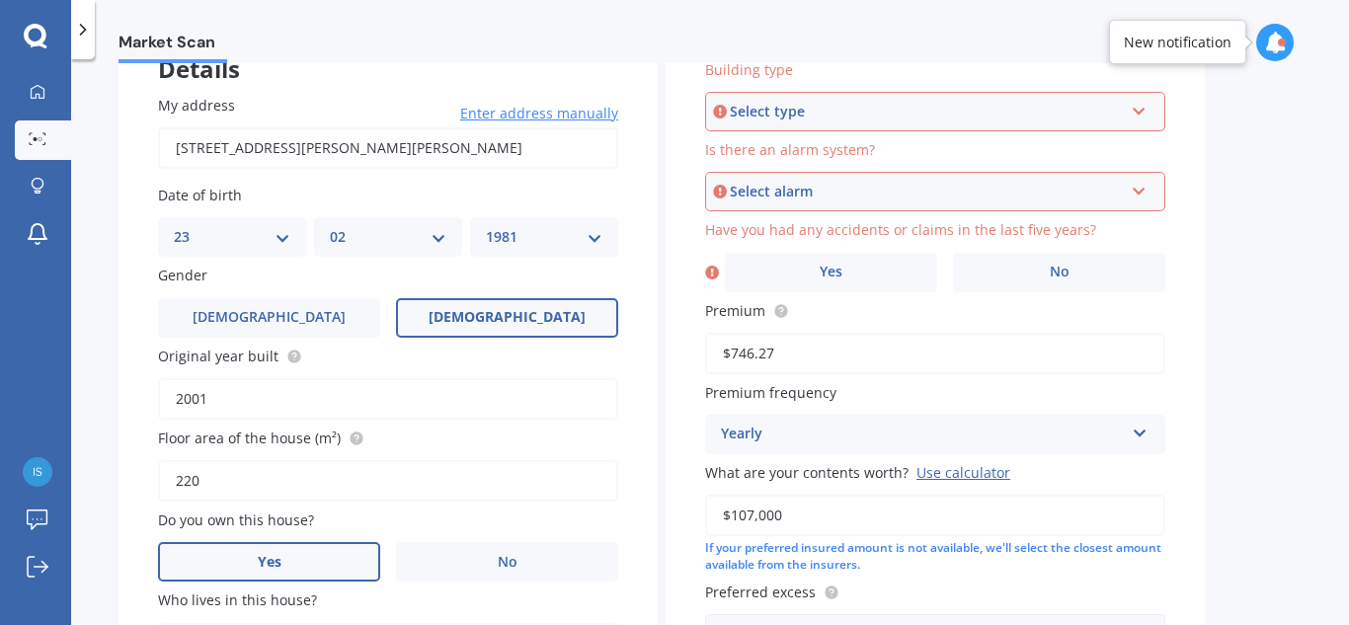
scroll to position [135, 0]
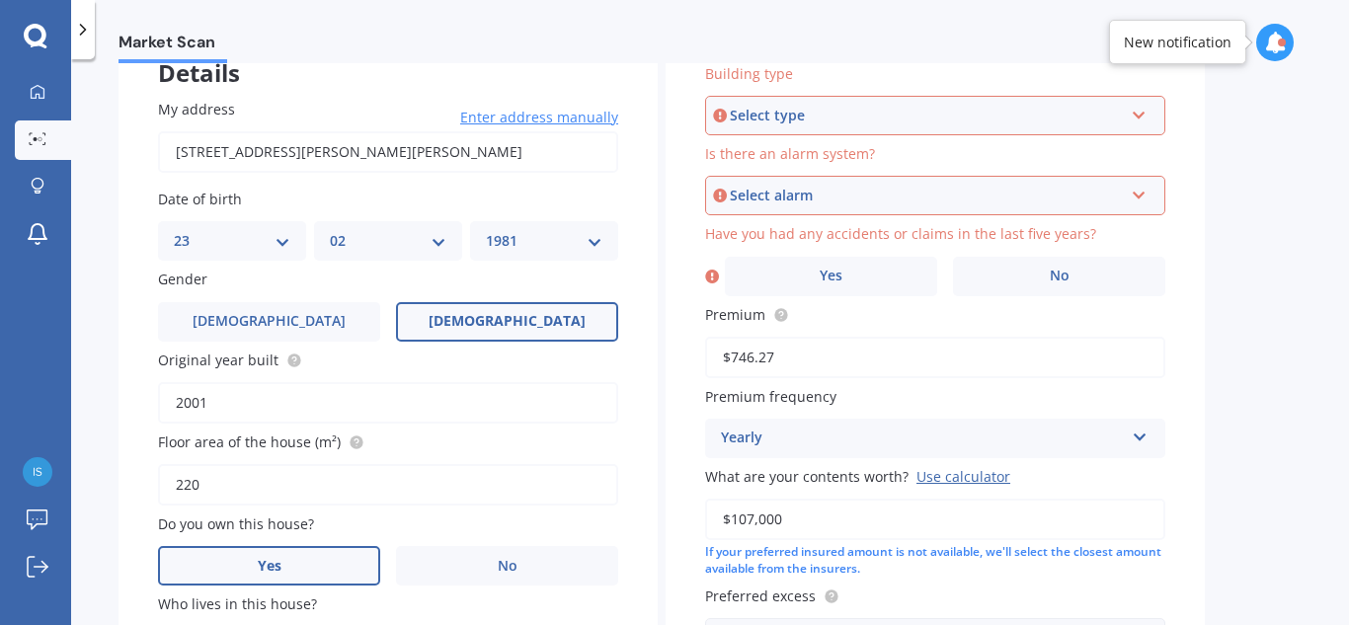
click at [968, 123] on div "Select type" at bounding box center [926, 116] width 393 height 22
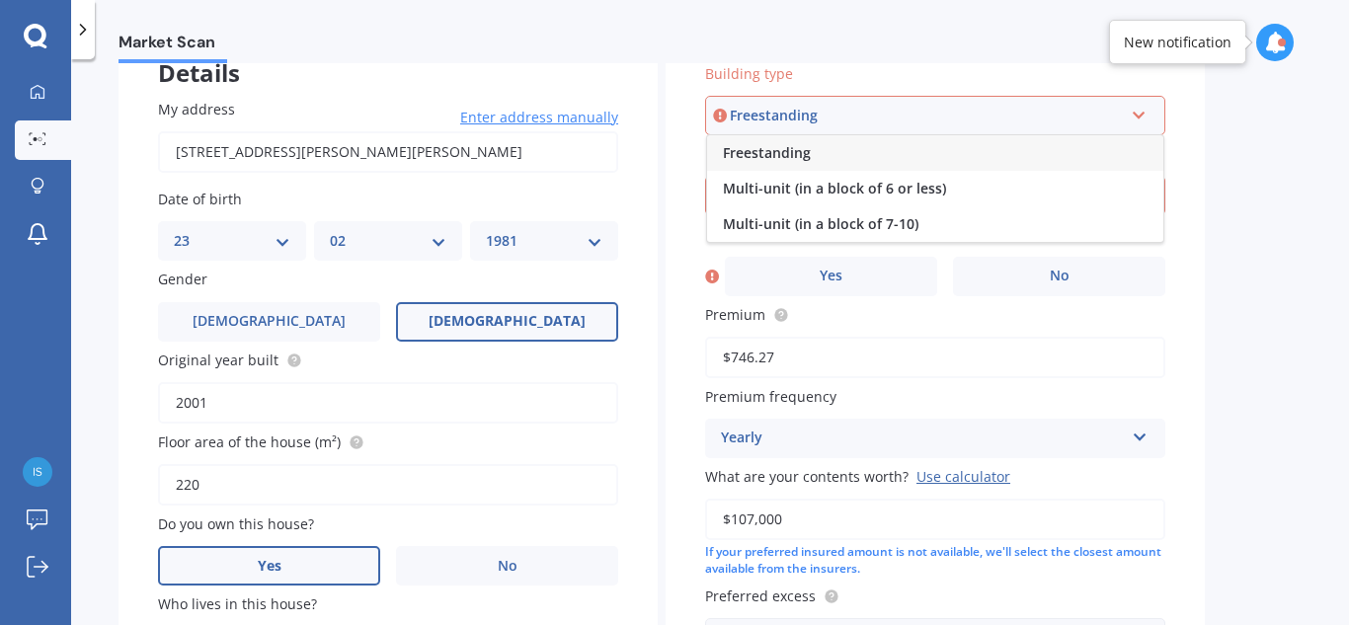
click at [956, 165] on div "Freestanding" at bounding box center [935, 153] width 456 height 36
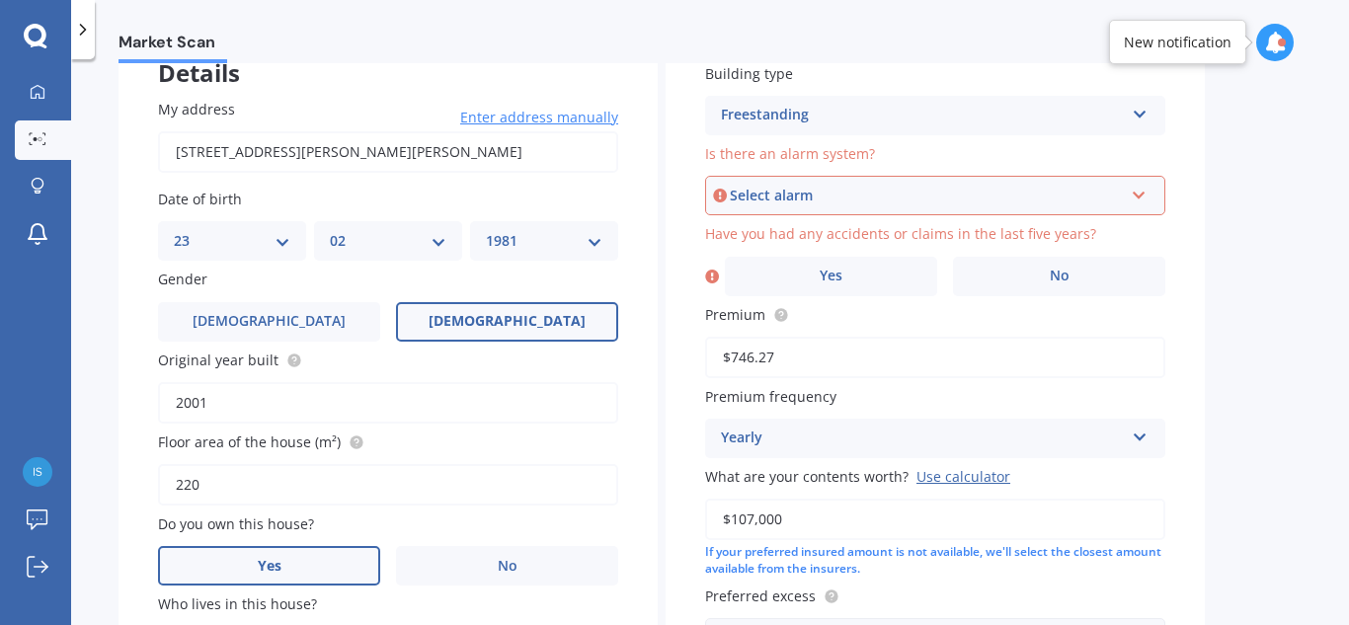
click at [919, 200] on div "Select alarm" at bounding box center [926, 196] width 393 height 22
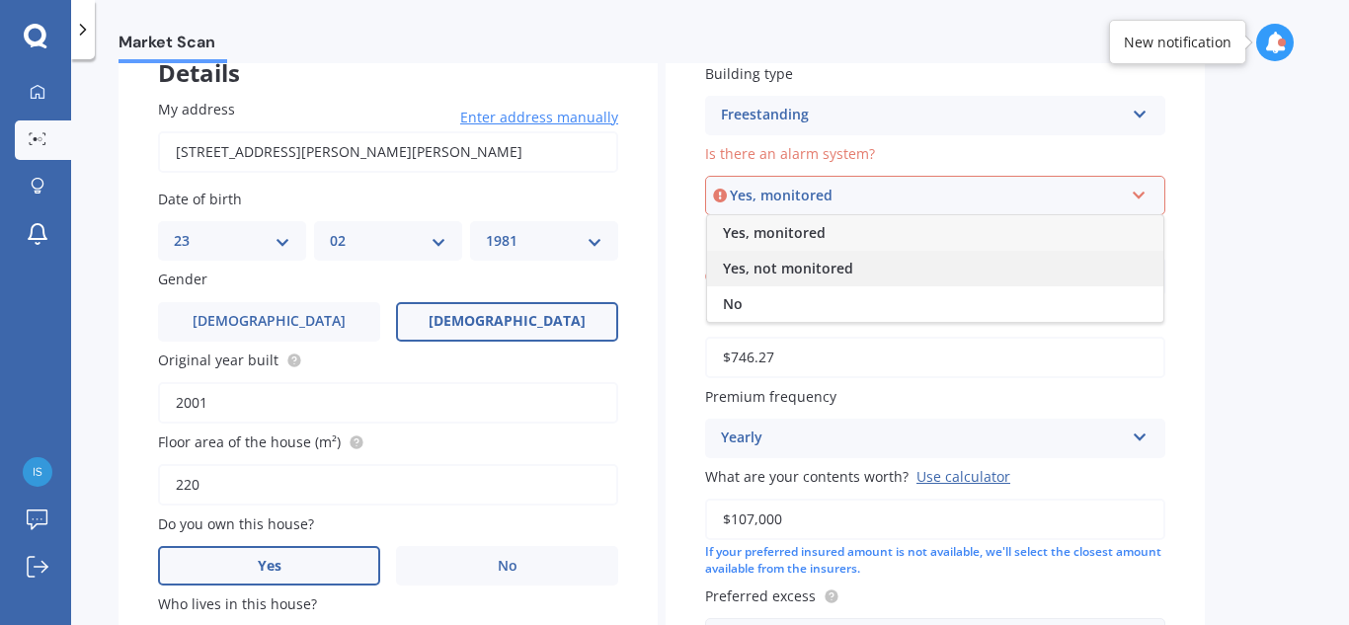
click at [874, 280] on div "Yes, not monitored" at bounding box center [935, 269] width 456 height 36
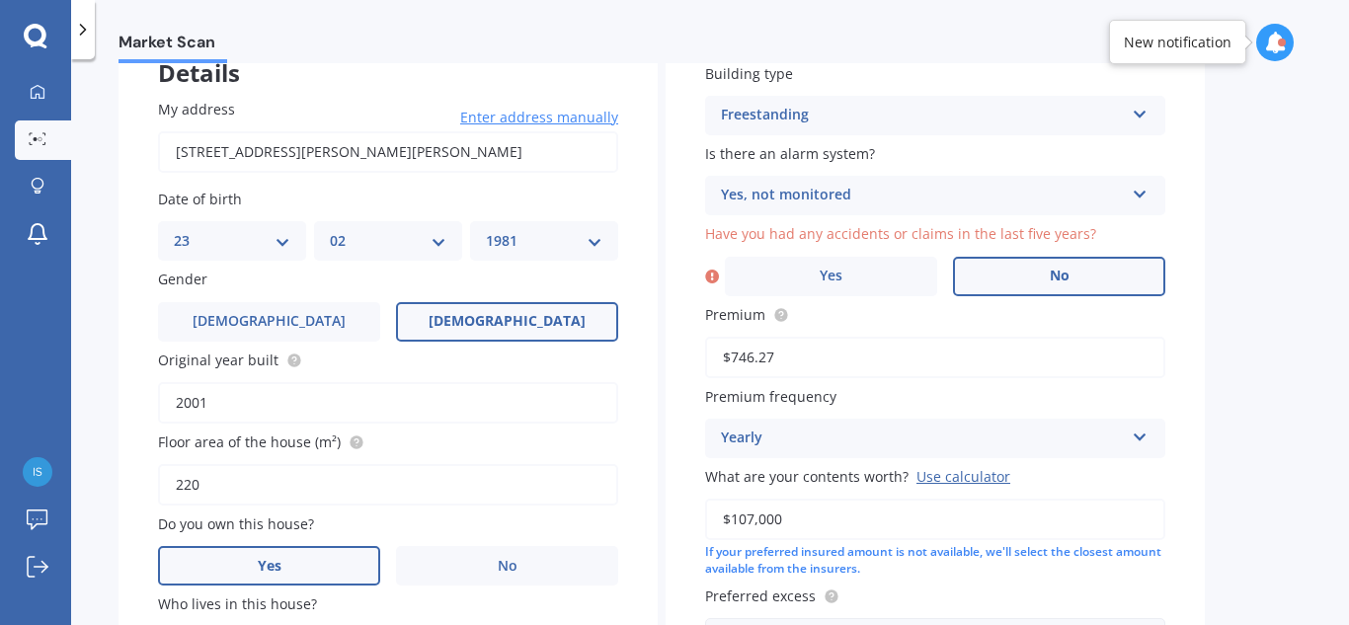
click at [1010, 280] on label "No" at bounding box center [1059, 277] width 212 height 40
click at [0, 0] on input "No" at bounding box center [0, 0] width 0 height 0
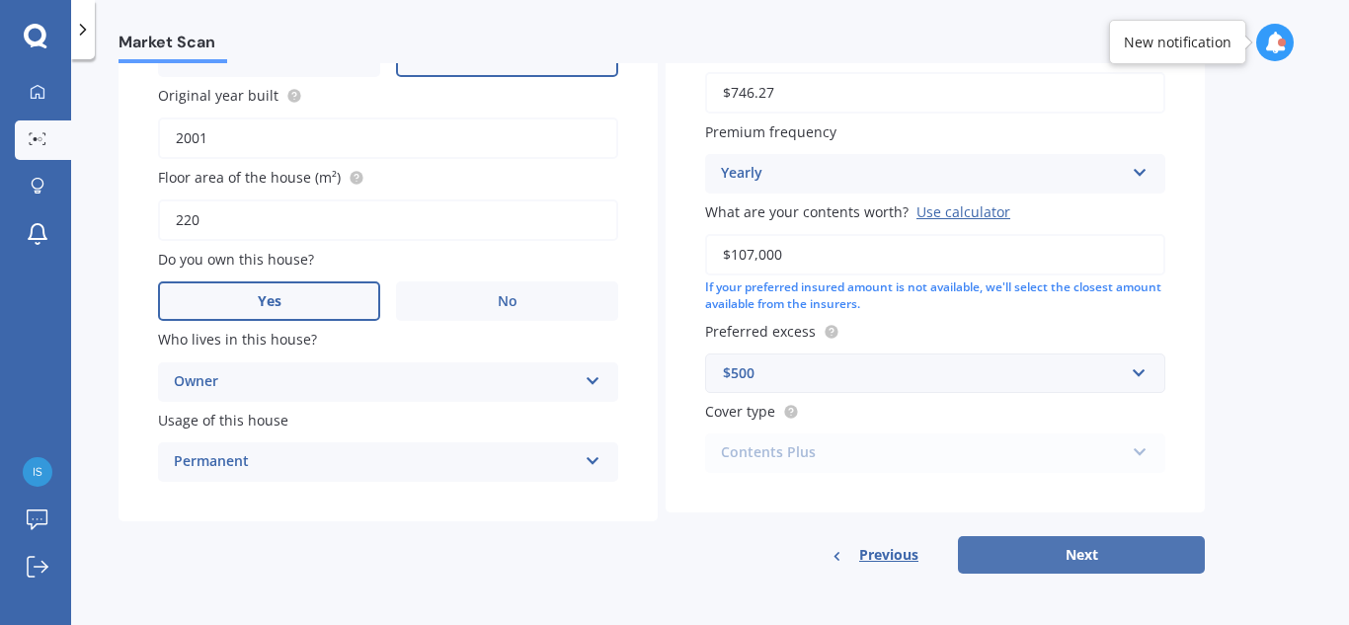
click at [1080, 555] on button "Next" at bounding box center [1081, 555] width 247 height 38
select select "23"
select select "02"
select select "1981"
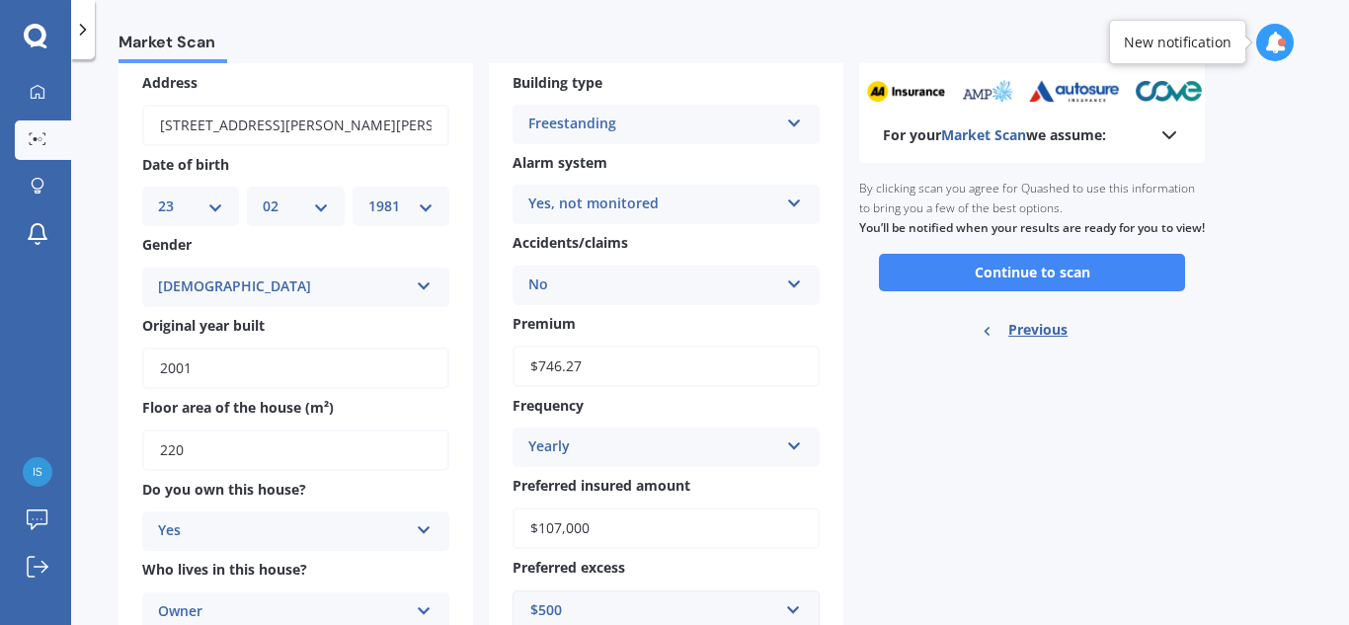
scroll to position [0, 0]
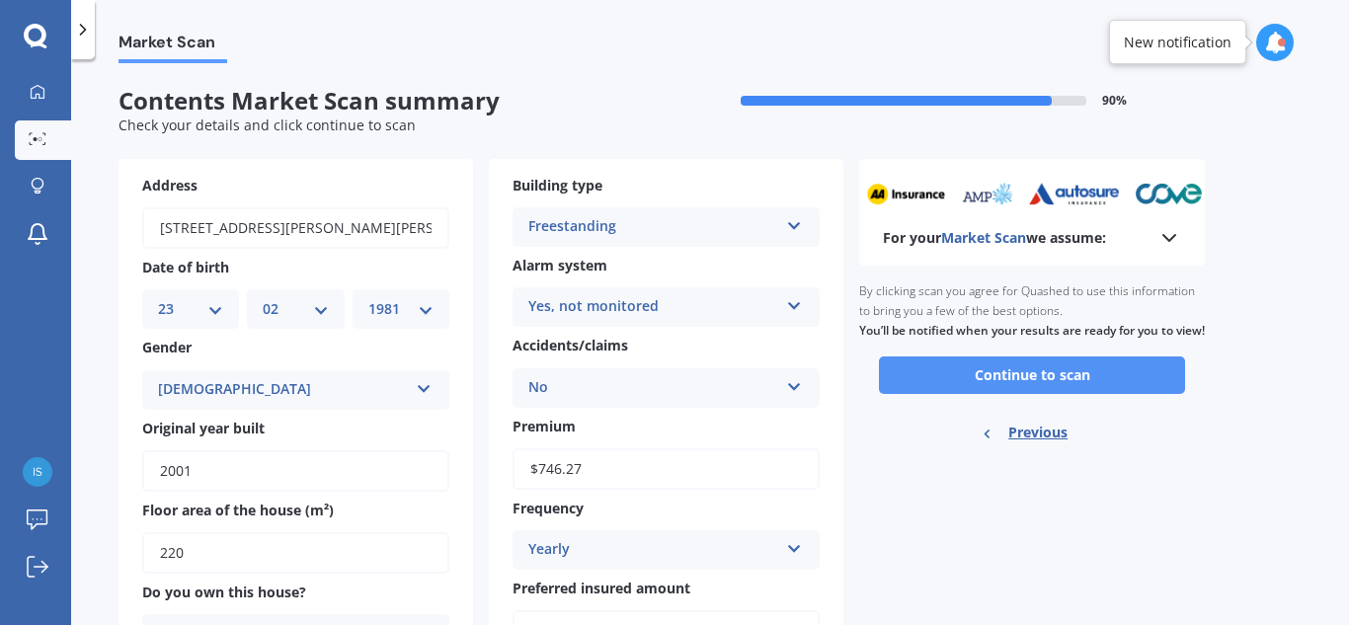
click at [1066, 392] on button "Continue to scan" at bounding box center [1032, 376] width 306 height 38
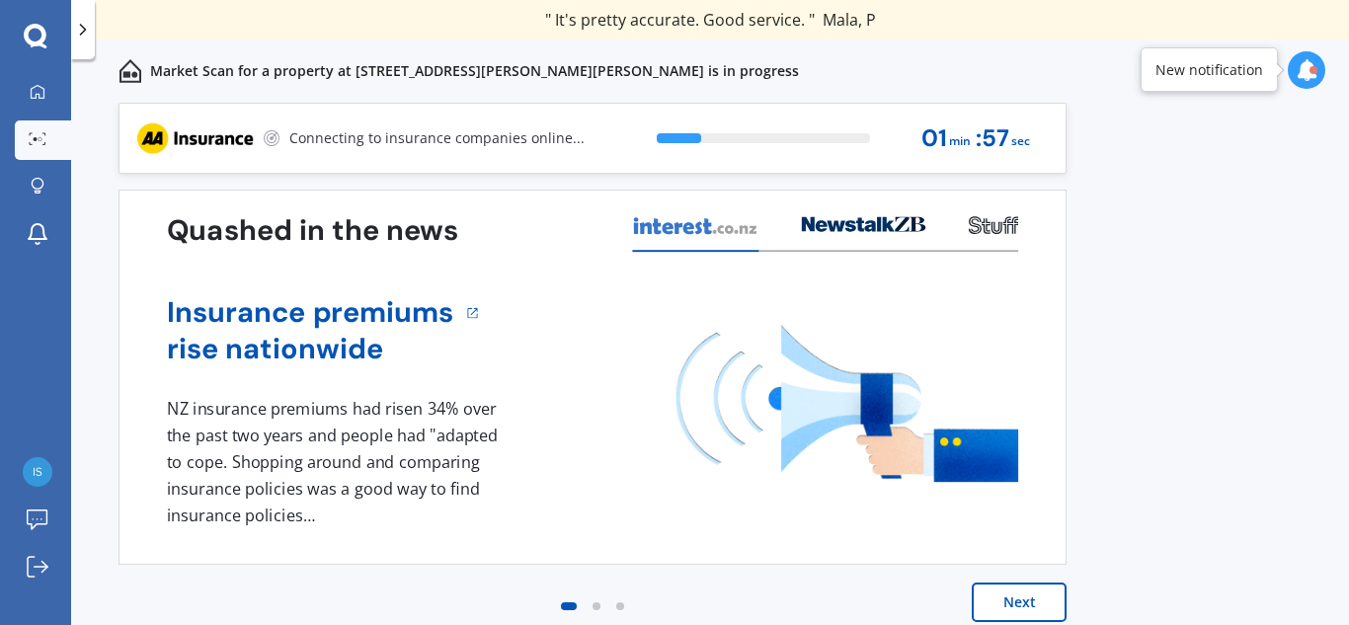
scroll to position [17, 0]
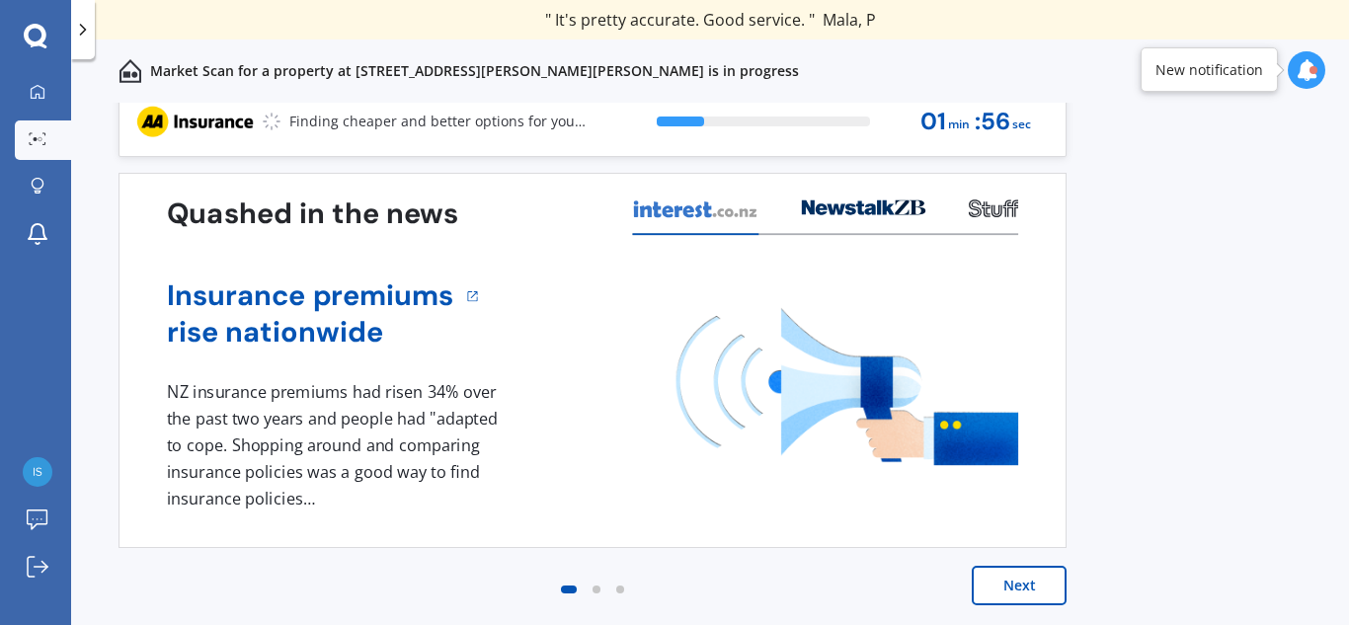
click at [1004, 590] on button "Next" at bounding box center [1019, 586] width 95 height 40
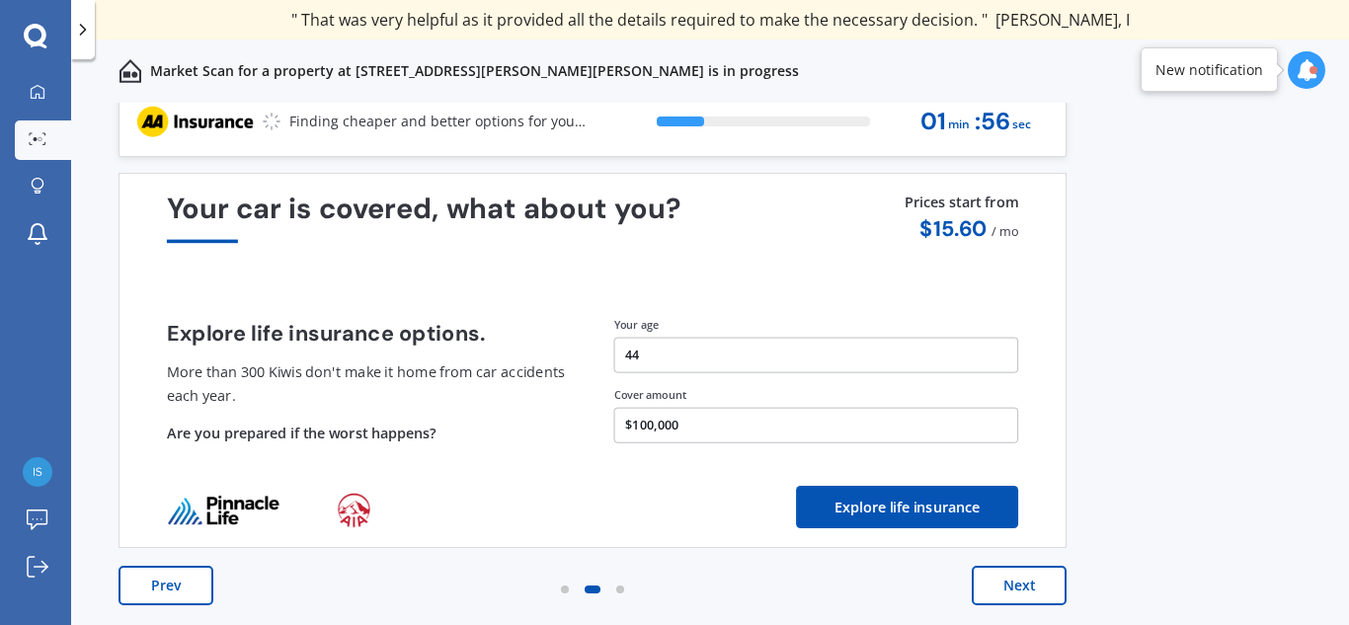
scroll to position [0, 0]
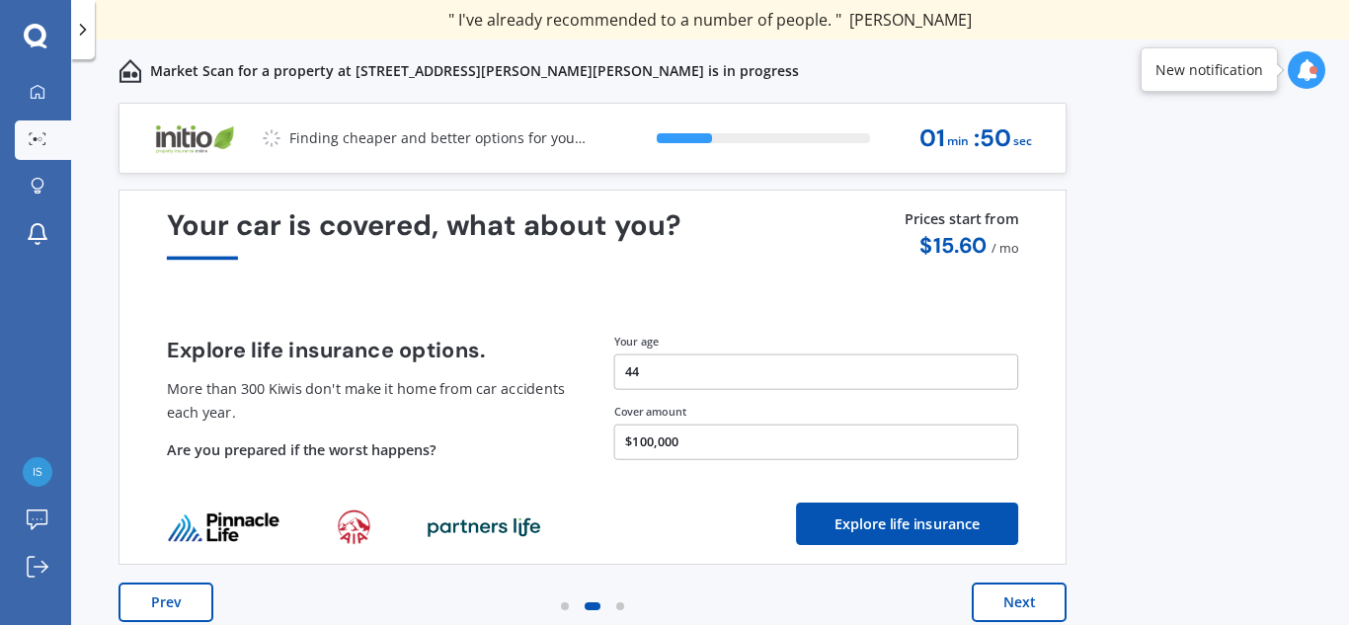
click at [1016, 608] on button "Next" at bounding box center [1019, 603] width 95 height 40
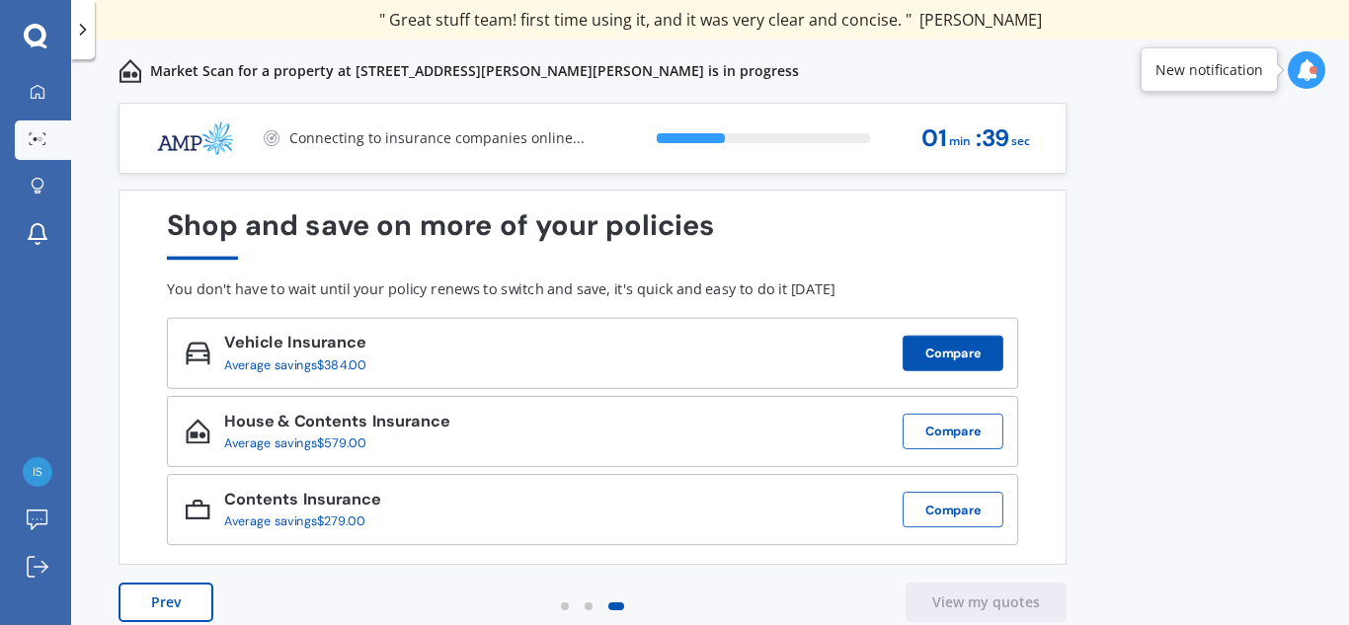
click at [973, 360] on button "Compare" at bounding box center [953, 354] width 101 height 36
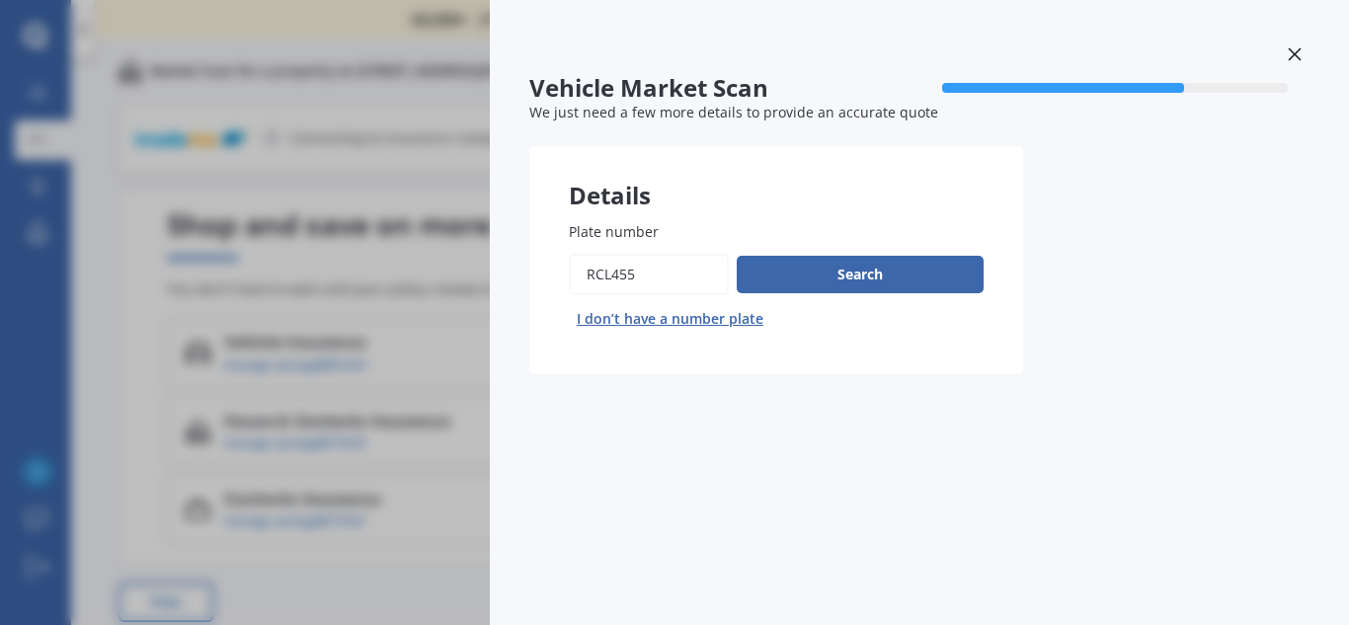
click at [1294, 56] on icon at bounding box center [1295, 54] width 14 height 14
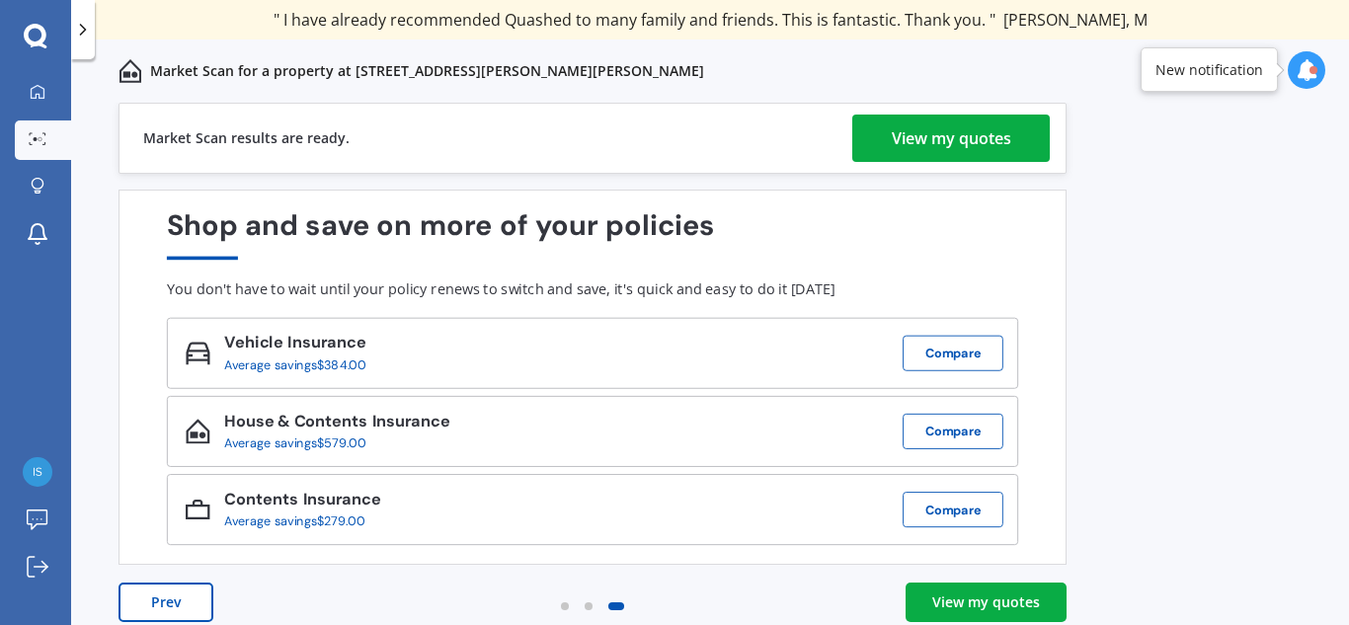
click at [896, 158] on div "View my quotes" at bounding box center [952, 138] width 120 height 47
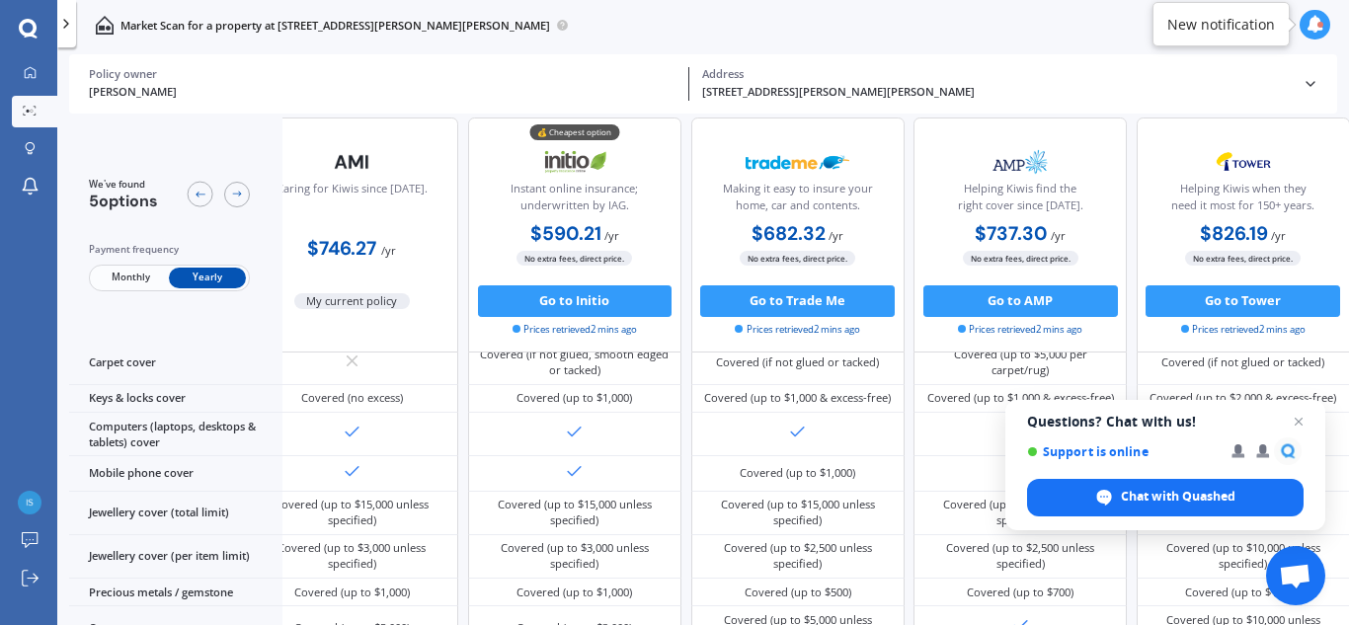
scroll to position [339, 56]
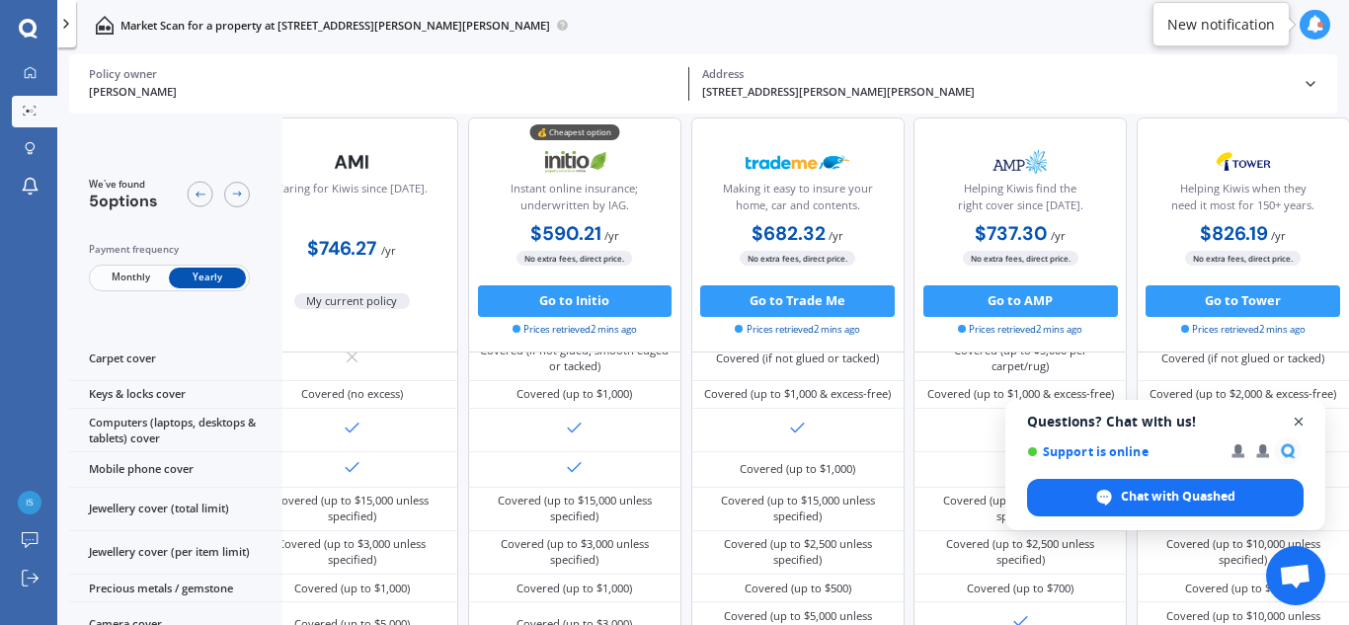
click at [1303, 420] on span "Open chat" at bounding box center [1299, 422] width 25 height 25
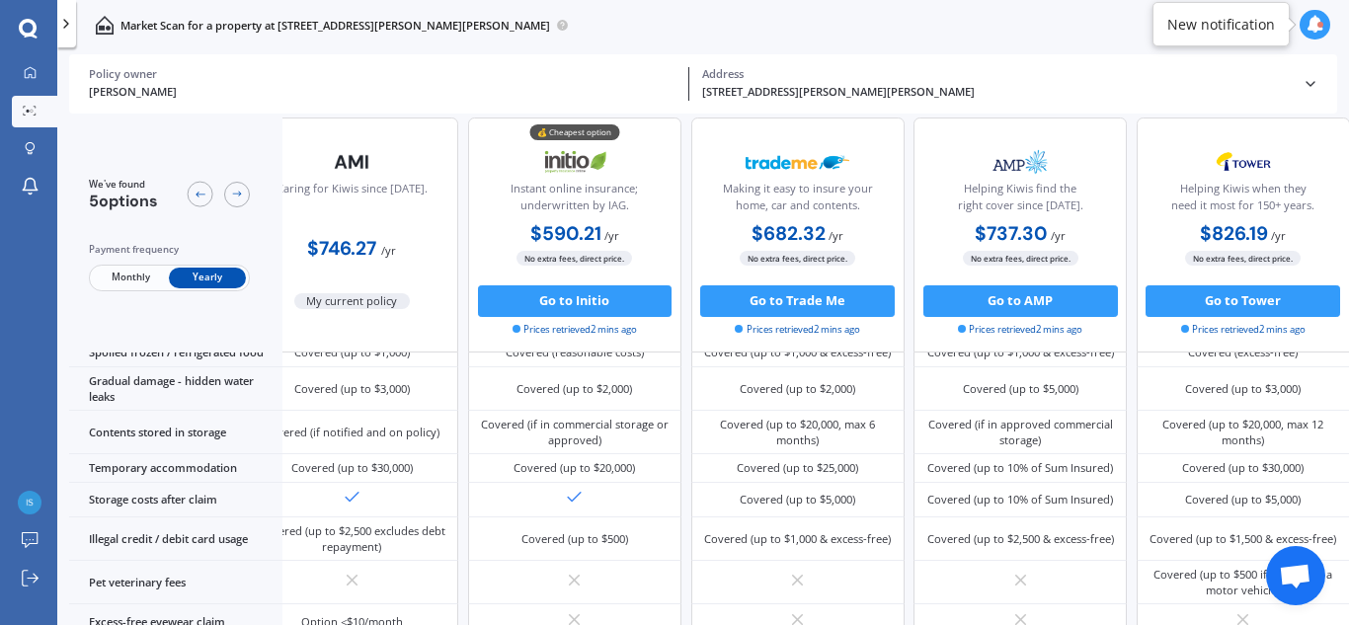
scroll to position [1447, 56]
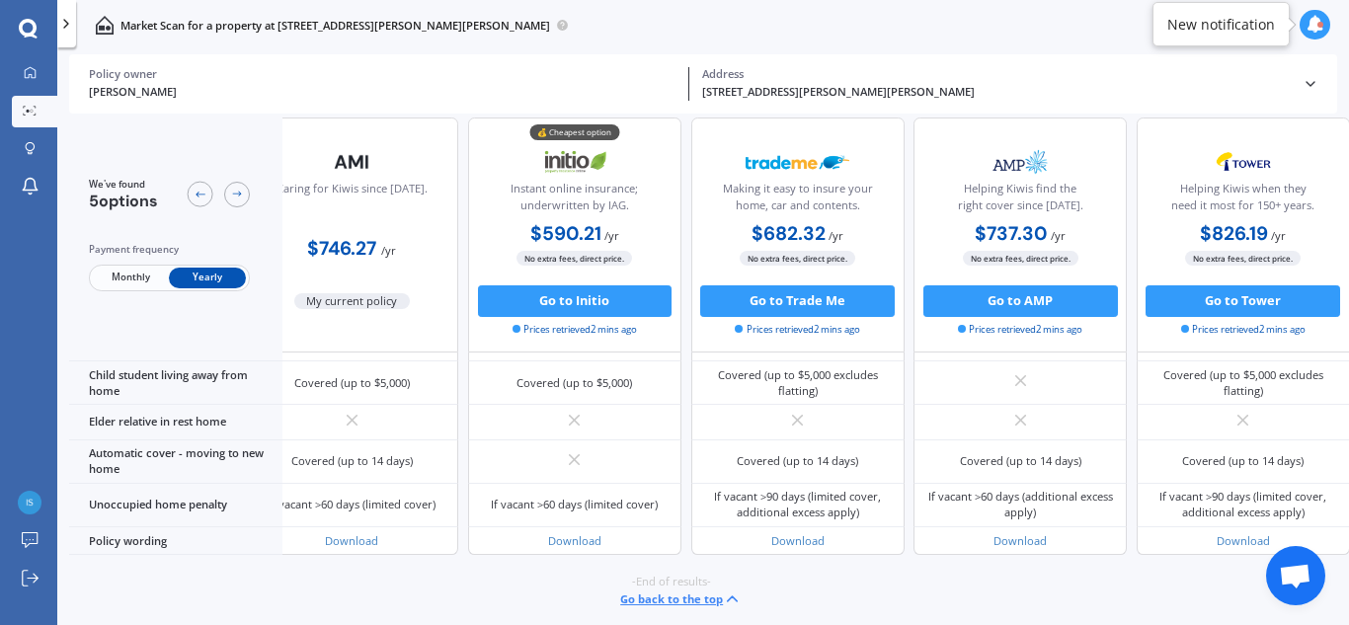
click at [666, 590] on button "Go back to the top" at bounding box center [680, 599] width 121 height 19
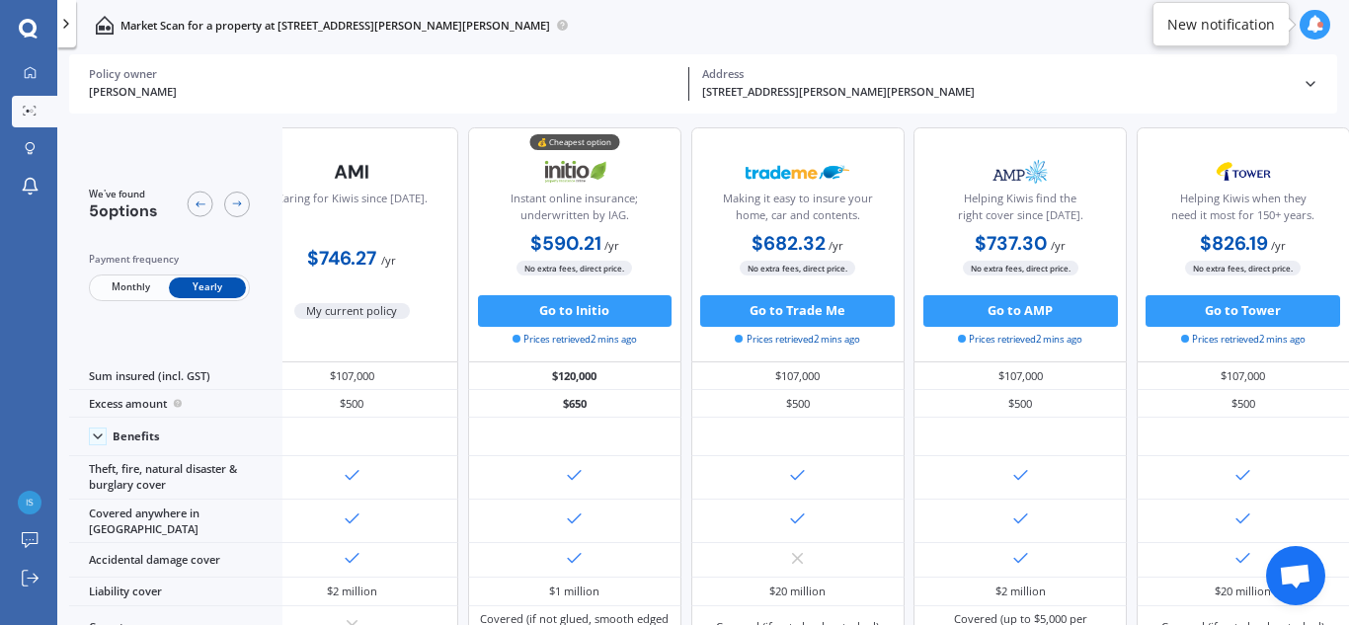
scroll to position [0, 56]
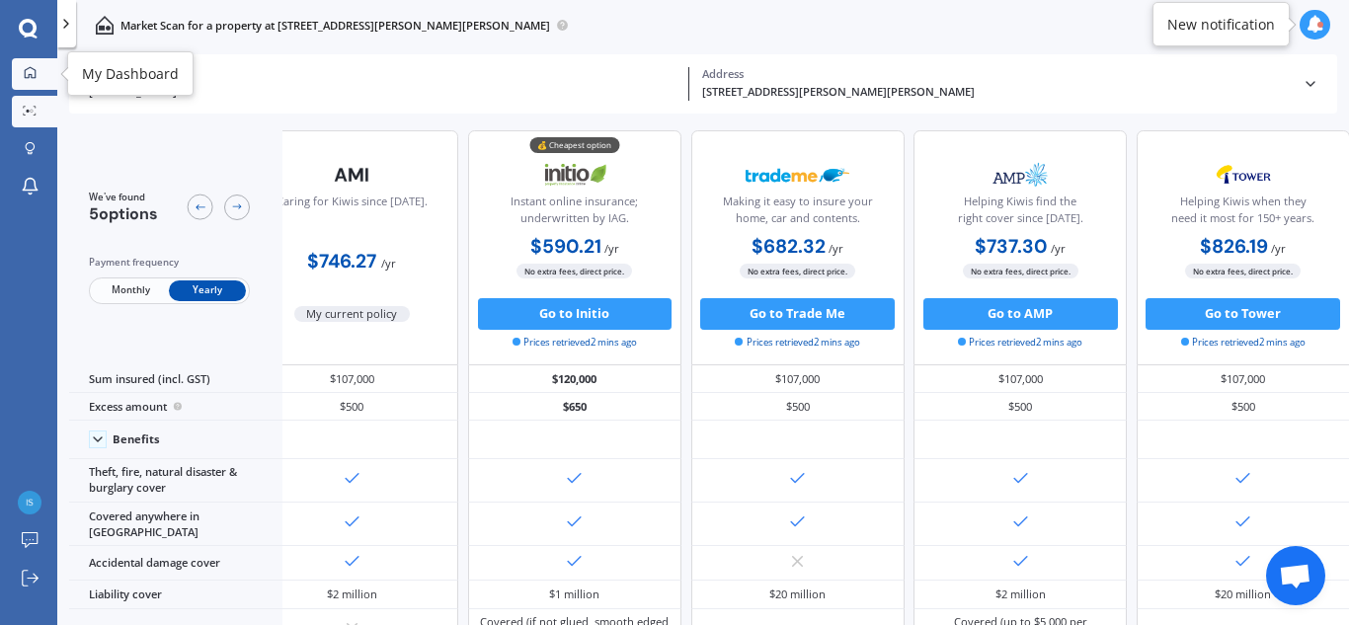
click at [33, 70] on icon at bounding box center [30, 72] width 11 height 11
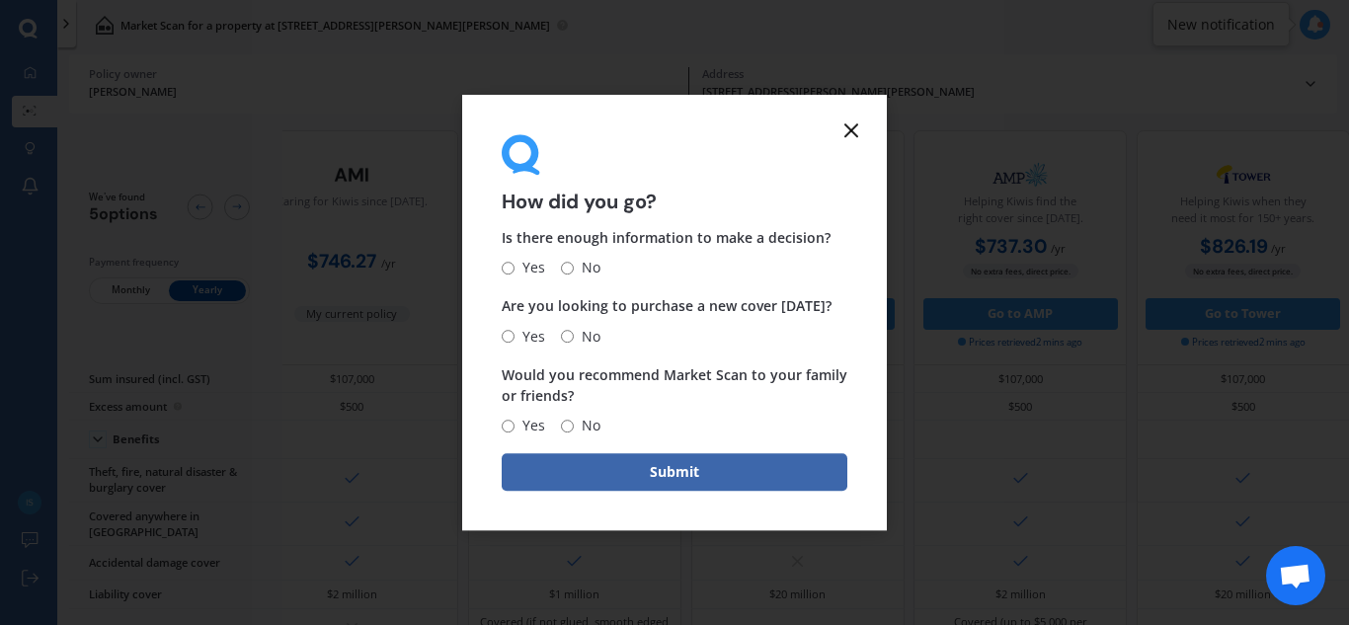
click at [507, 268] on input "Yes" at bounding box center [508, 268] width 13 height 13
radio input "true"
click at [566, 344] on label "No" at bounding box center [581, 337] width 40 height 24
click at [566, 343] on input "No" at bounding box center [567, 336] width 13 height 13
radio input "true"
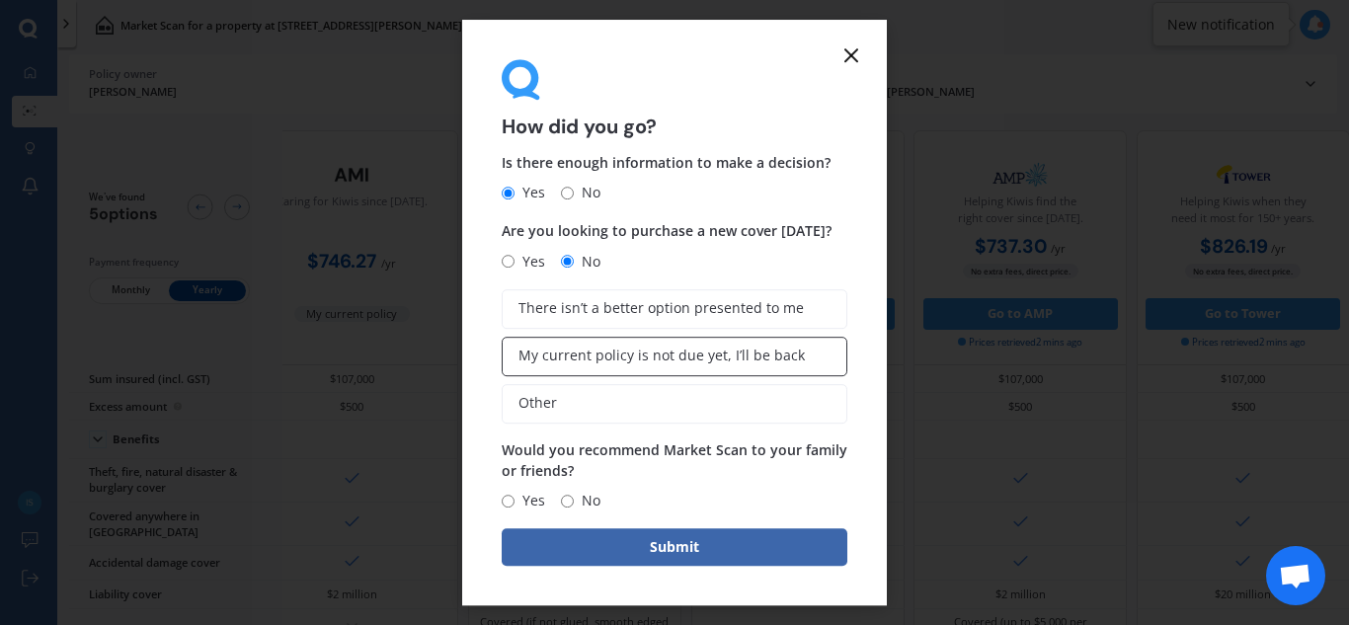
click at [692, 356] on span "My current policy is not due yet, I’ll be back" at bounding box center [662, 356] width 286 height 17
click at [0, 0] on input "My current policy is not due yet, I’ll be back" at bounding box center [0, 0] width 0 height 0
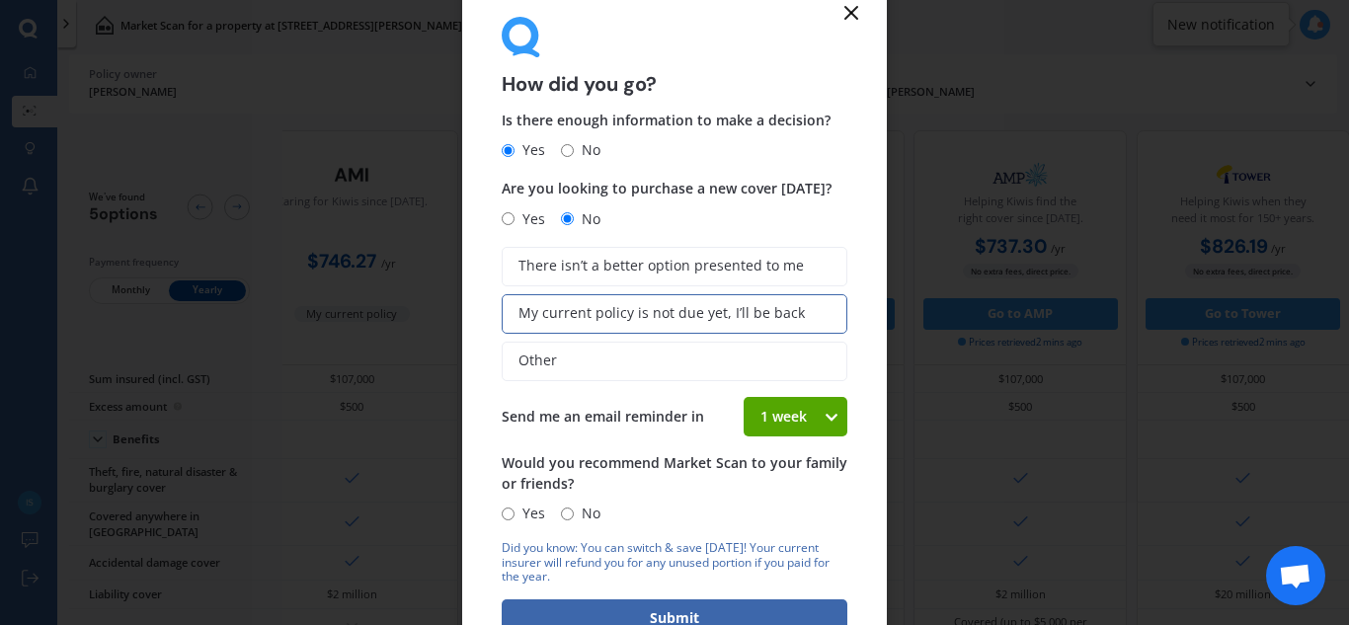
click at [513, 519] on input "Yes" at bounding box center [508, 514] width 13 height 13
radio input "true"
click at [629, 607] on button "Submit" at bounding box center [675, 619] width 346 height 38
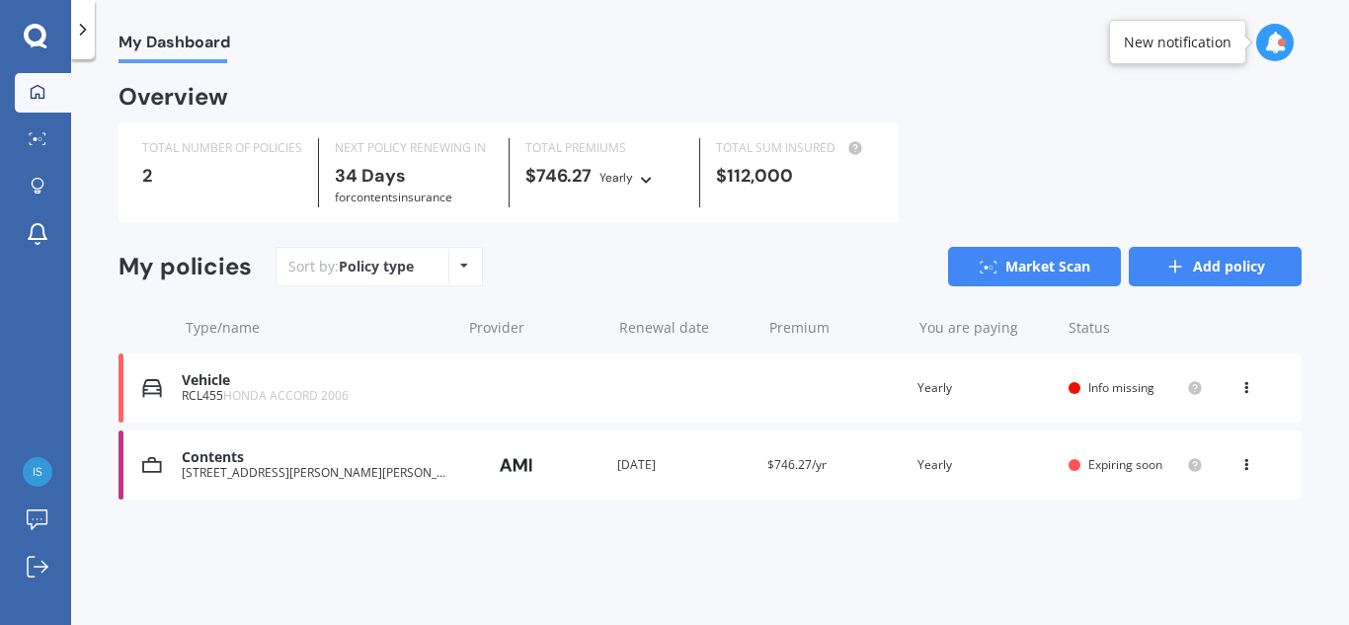
click at [1248, 264] on link "Add policy" at bounding box center [1215, 267] width 173 height 40
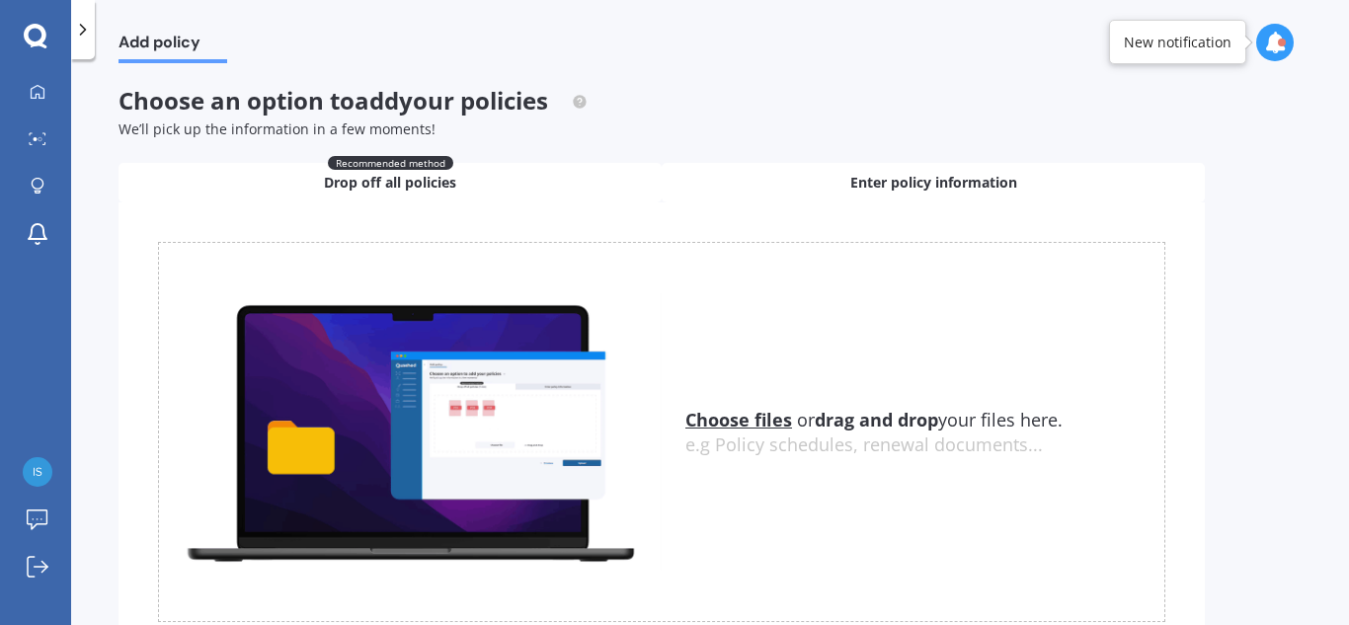
click at [942, 189] on span "Enter policy information" at bounding box center [933, 183] width 167 height 20
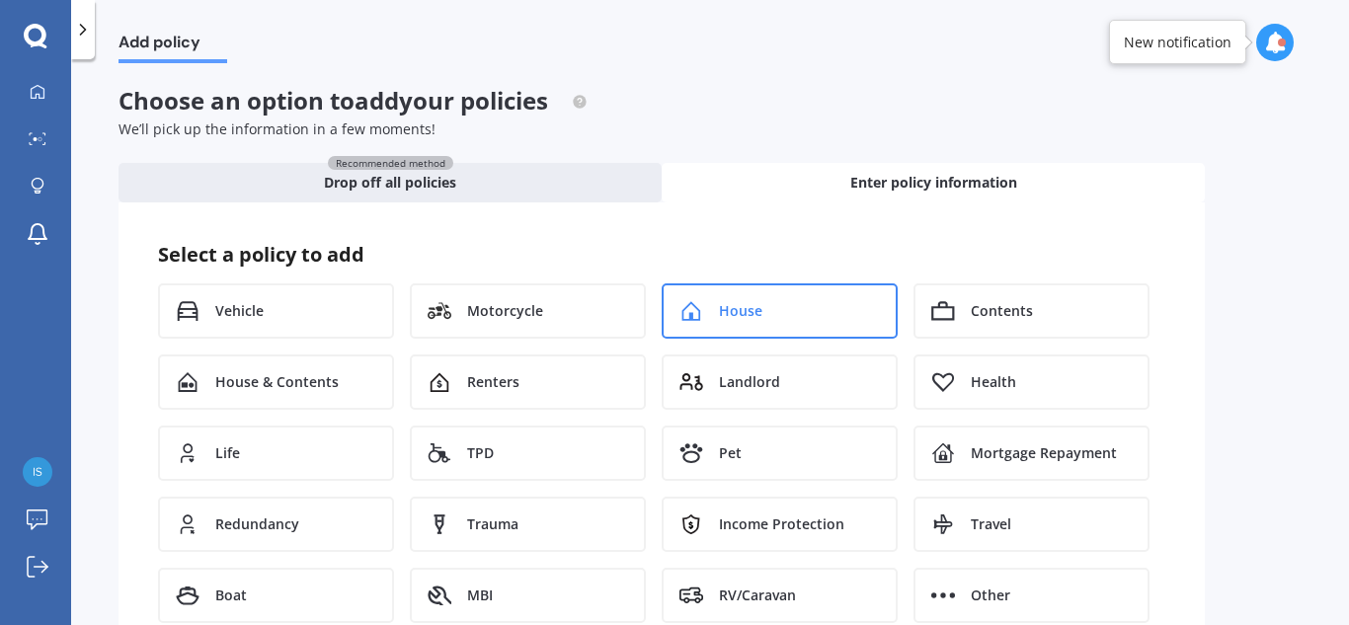
click at [770, 310] on div "House" at bounding box center [780, 310] width 236 height 55
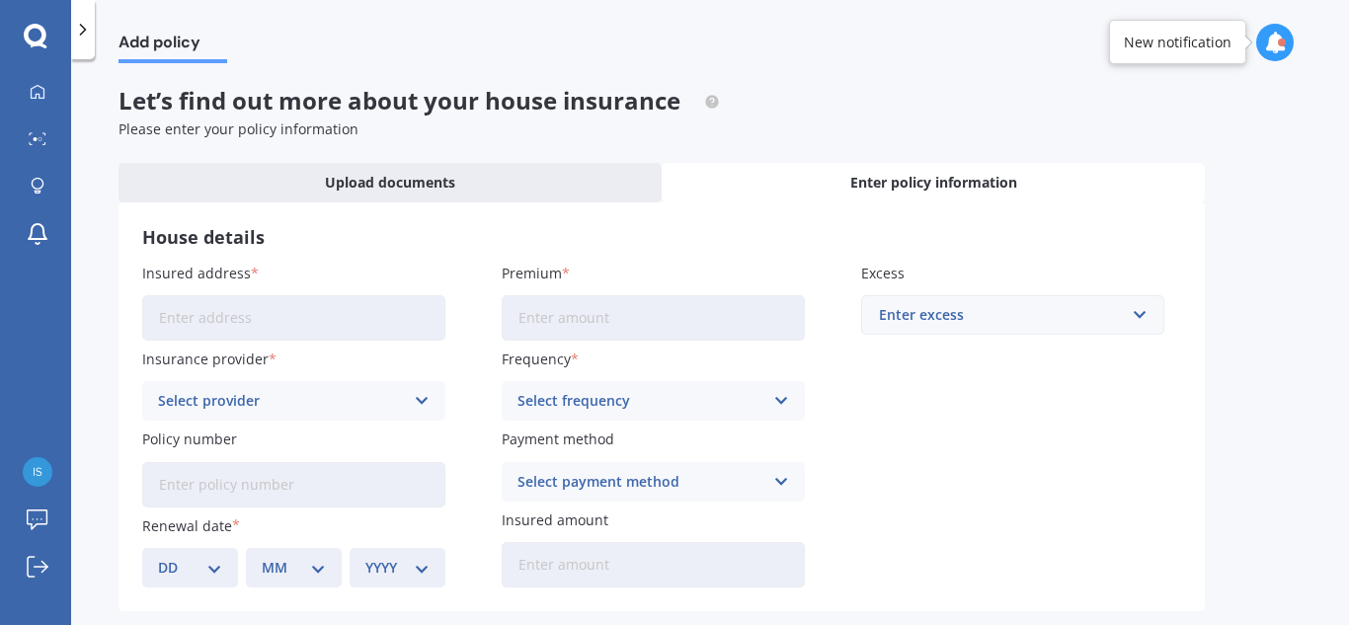
click at [330, 307] on input "Insured address" at bounding box center [293, 317] width 303 height 45
type input "11 Logan Court, Chartwell, Hamilton 3210"
click at [669, 318] on input "Premium" at bounding box center [653, 317] width 303 height 45
click at [351, 396] on div "Select provider" at bounding box center [281, 401] width 246 height 22
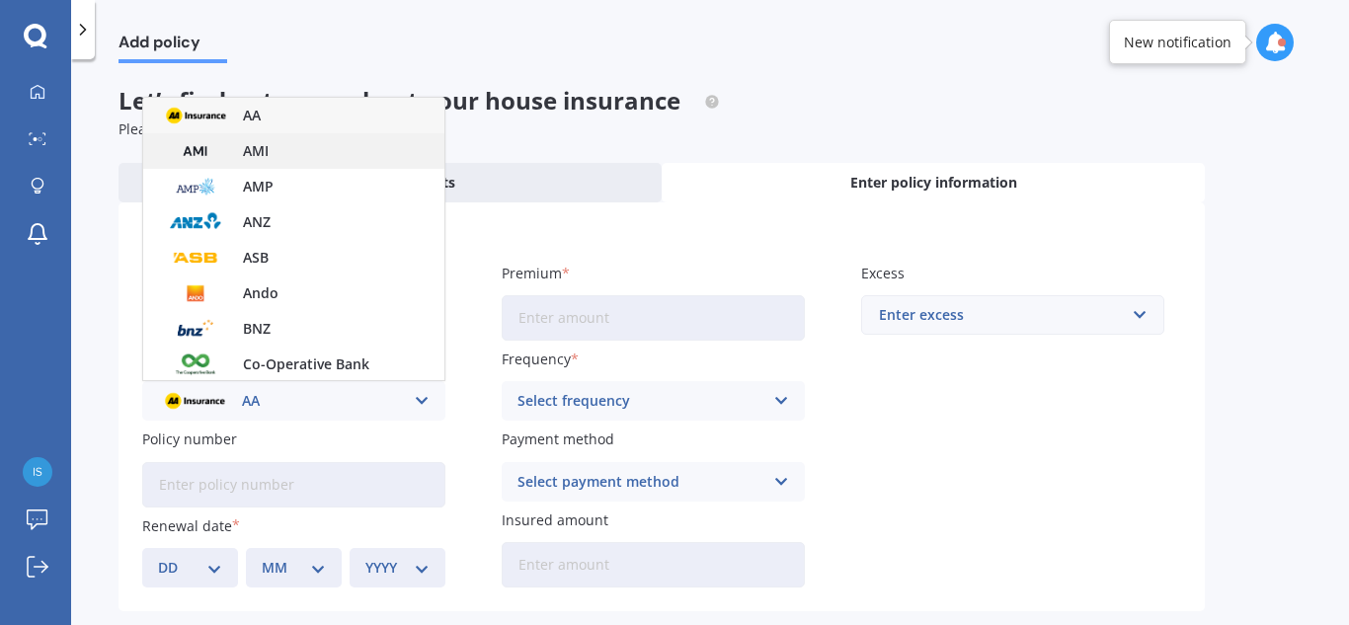
click at [275, 152] on div "AMI" at bounding box center [293, 151] width 301 height 36
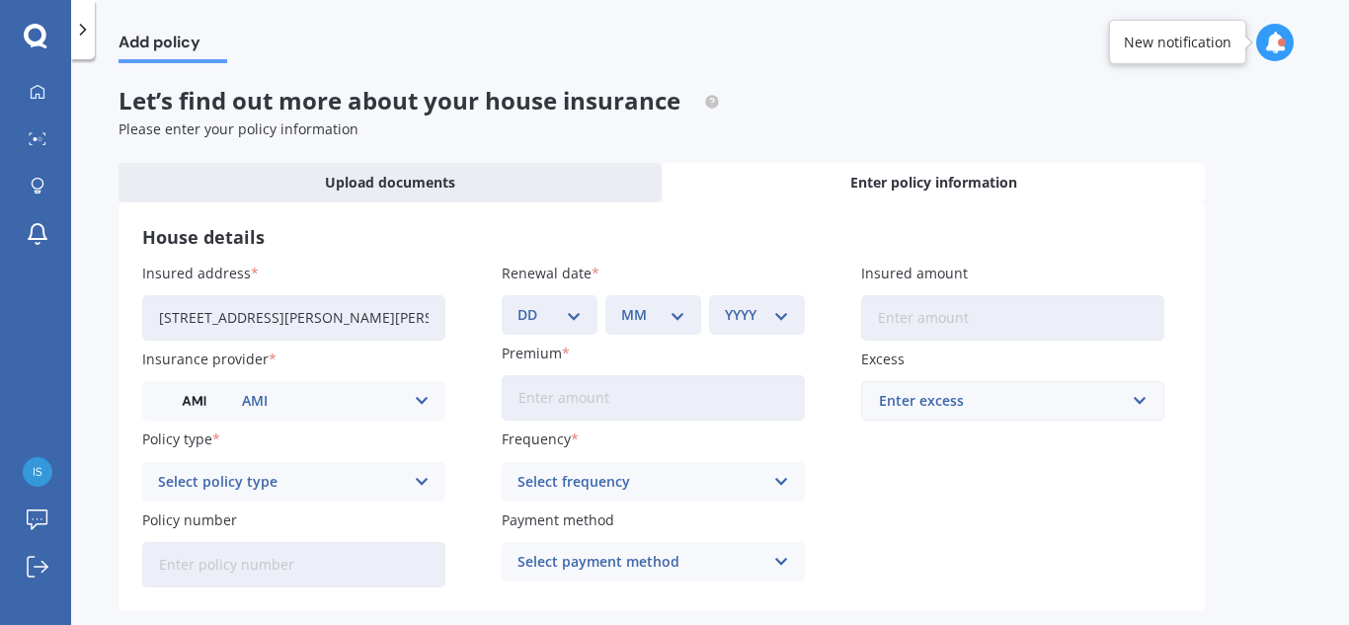
click at [379, 476] on div "Select policy type" at bounding box center [281, 482] width 246 height 22
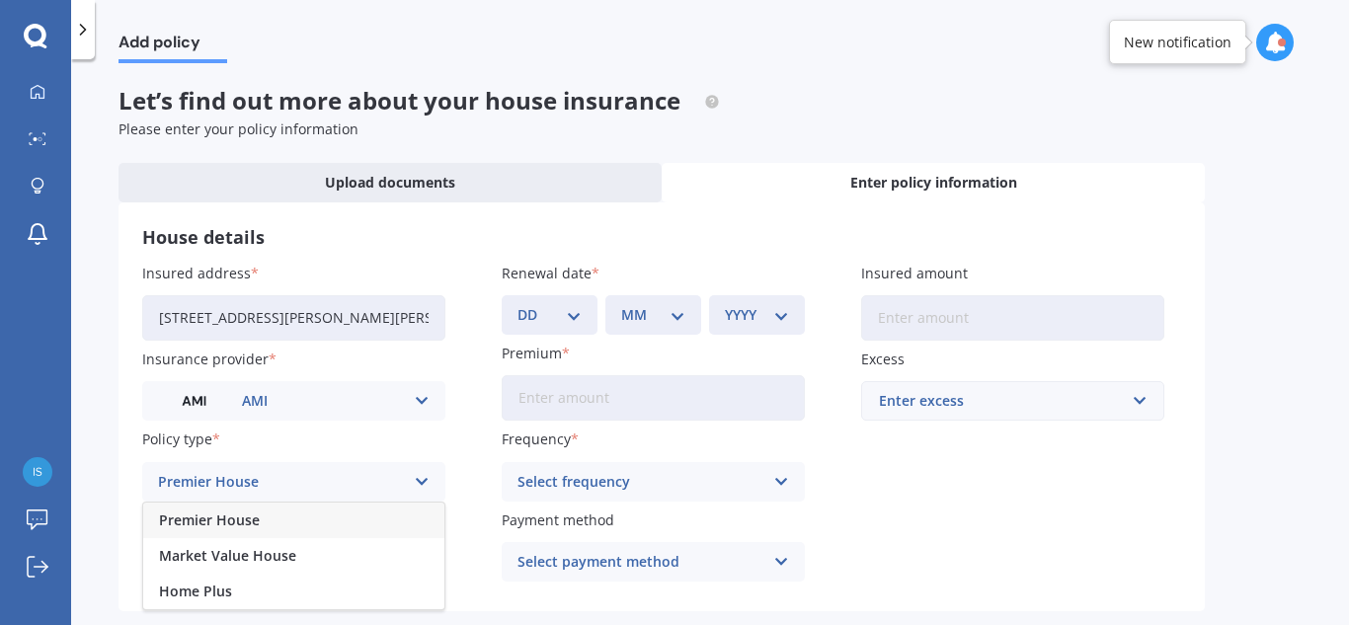
click at [226, 521] on span "Premier House" at bounding box center [209, 521] width 101 height 14
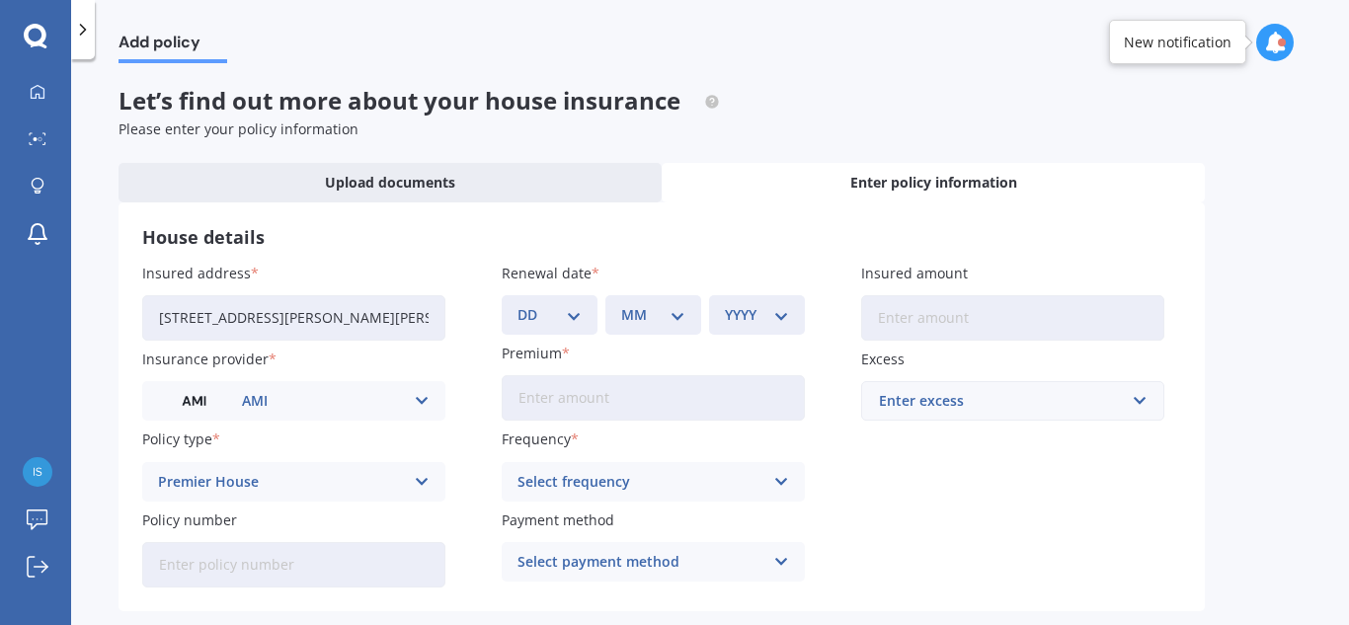
click at [538, 319] on select "DD 01 02 03 04 05 06 07 08 09 10 11 12 13 14 15 16 17 18 19 20 21 22 23 24 25 2…" at bounding box center [550, 315] width 64 height 22
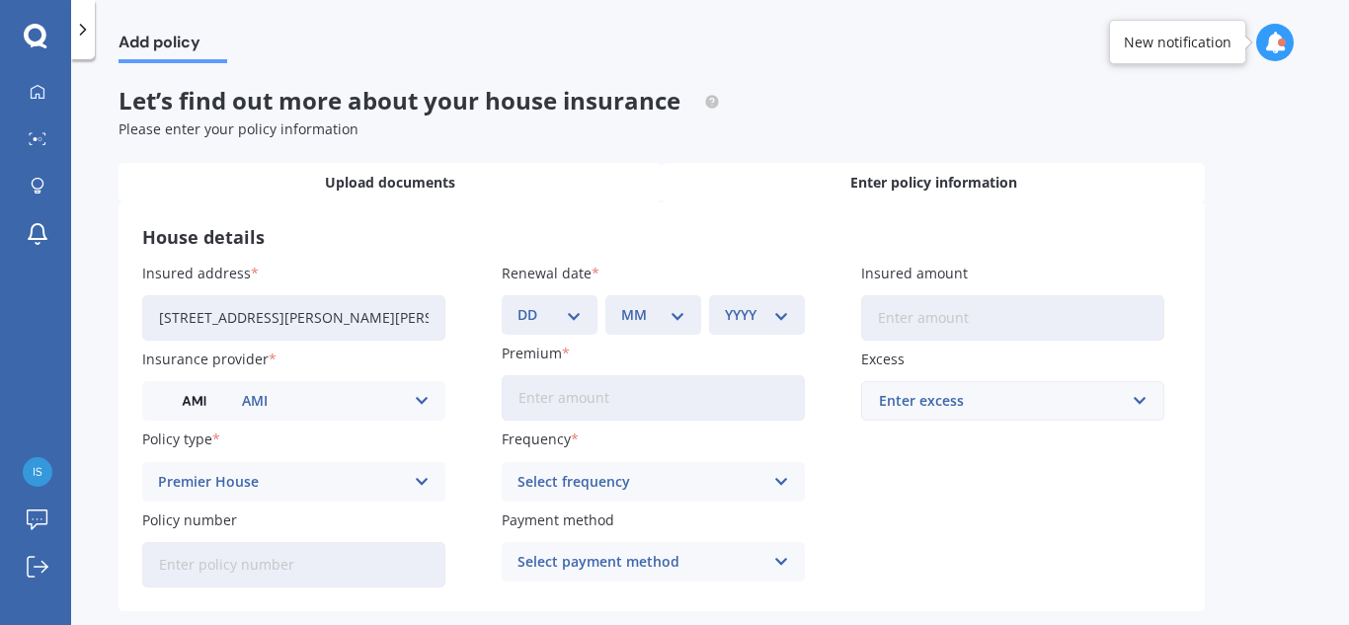
select select "01"
click at [518, 304] on select "DD 01 02 03 04 05 06 07 08 09 10 11 12 13 14 15 16 17 18 19 20 21 22 23 24 25 2…" at bounding box center [550, 315] width 64 height 22
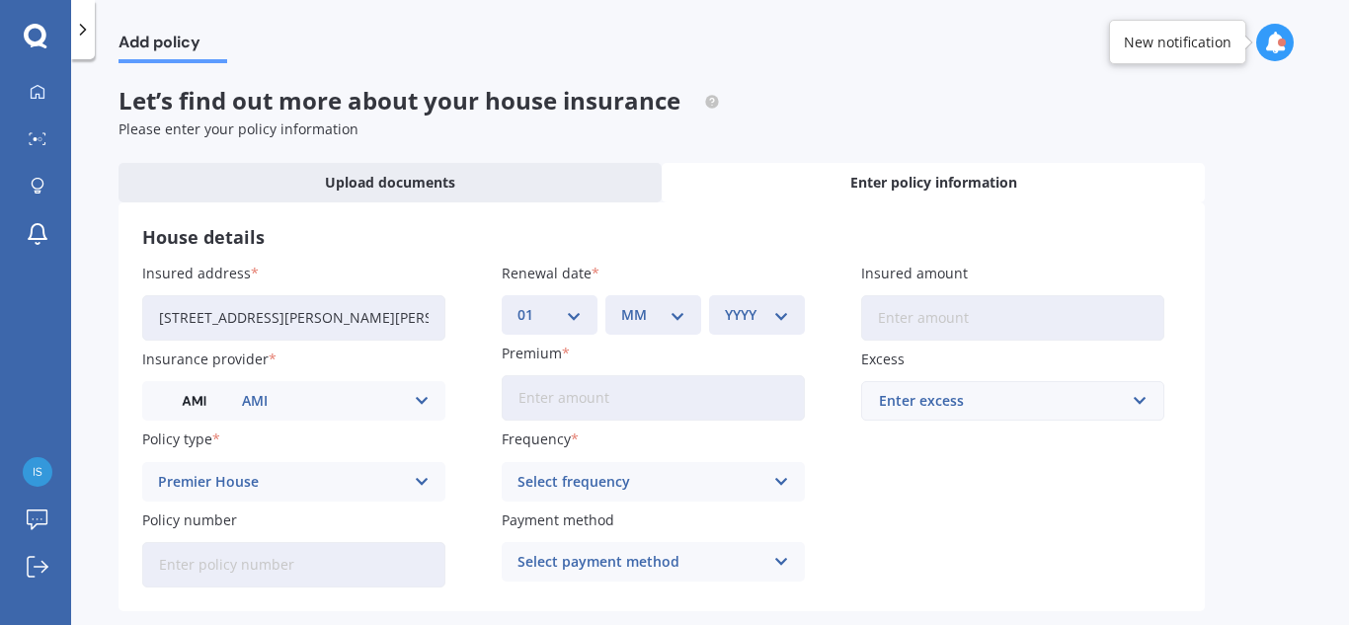
click at [643, 304] on select "MM 01 02 03 04 05 06 07 08 09 10 11 12" at bounding box center [653, 315] width 64 height 22
select select "10"
click at [621, 304] on select "MM 01 02 03 04 05 06 07 08 09 10 11 12" at bounding box center [653, 315] width 64 height 22
click at [753, 325] on select "YYYY 2027 2026 2025 2024 2023 2022 2021 2020 2019 2018 2017 2016 2015 2014 2013…" at bounding box center [757, 315] width 64 height 22
select select "2025"
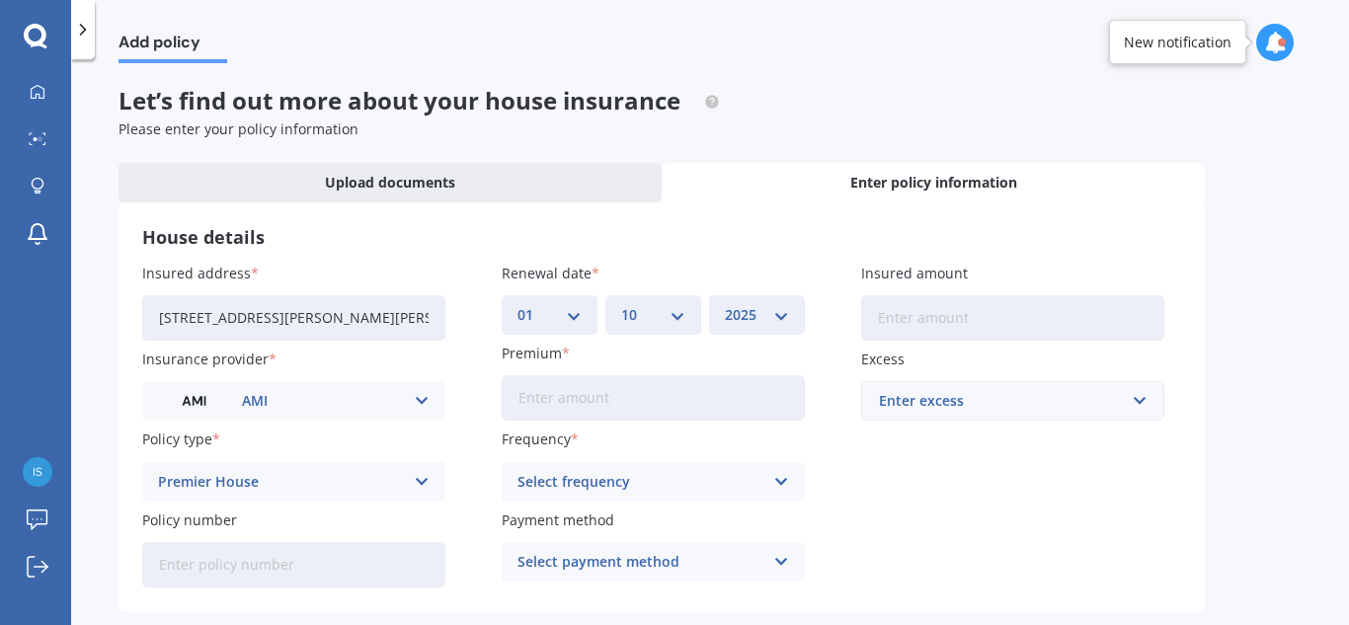
click at [725, 304] on select "YYYY 2027 2026 2025 2024 2023 2022 2021 2020 2019 2018 2017 2016 2015 2014 2013…" at bounding box center [757, 315] width 64 height 22
click at [630, 398] on input "Premium" at bounding box center [653, 397] width 303 height 45
click at [1040, 297] on input "Insured amount" at bounding box center [1012, 317] width 303 height 45
type input "$740,900"
click at [616, 394] on input "Premium" at bounding box center [653, 397] width 303 height 45
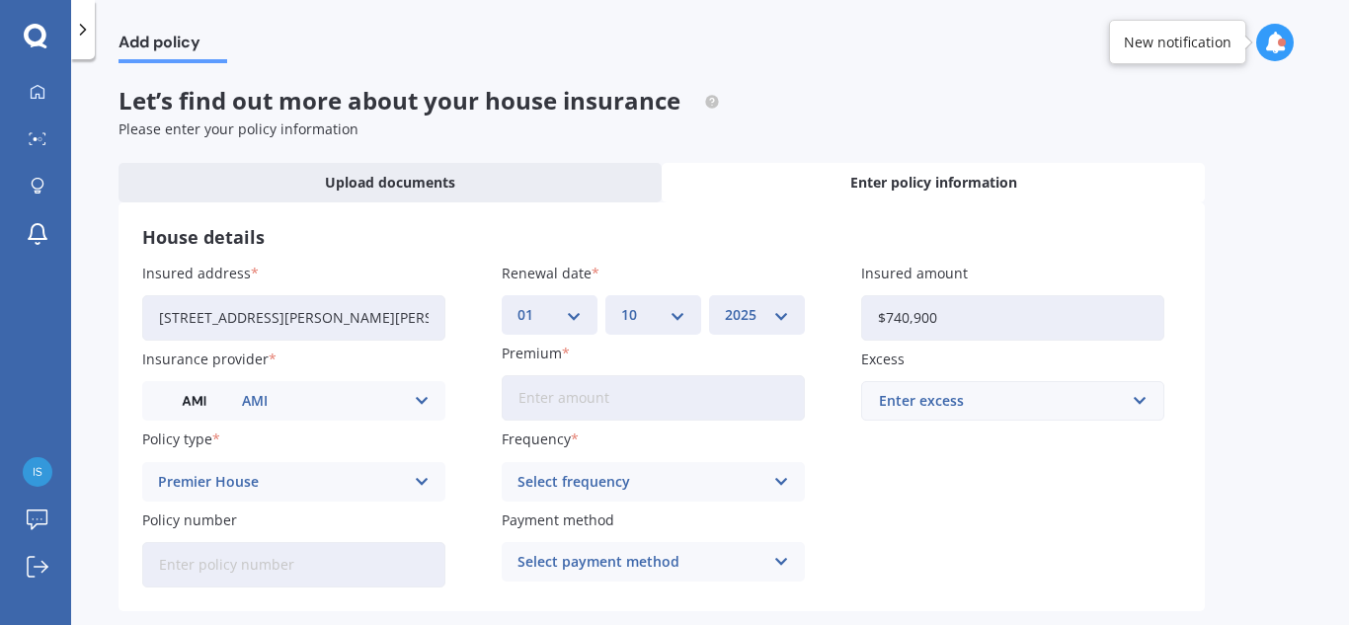
click at [914, 400] on div "Enter excess" at bounding box center [1001, 401] width 244 height 22
type input "400"
click at [665, 412] on input "Premium" at bounding box center [653, 397] width 303 height 45
type input "$1,877.77"
click at [648, 493] on div "Select frequency Yearly Six-Monthly Quarterly Monthly Fortnightly Weekly" at bounding box center [653, 482] width 303 height 40
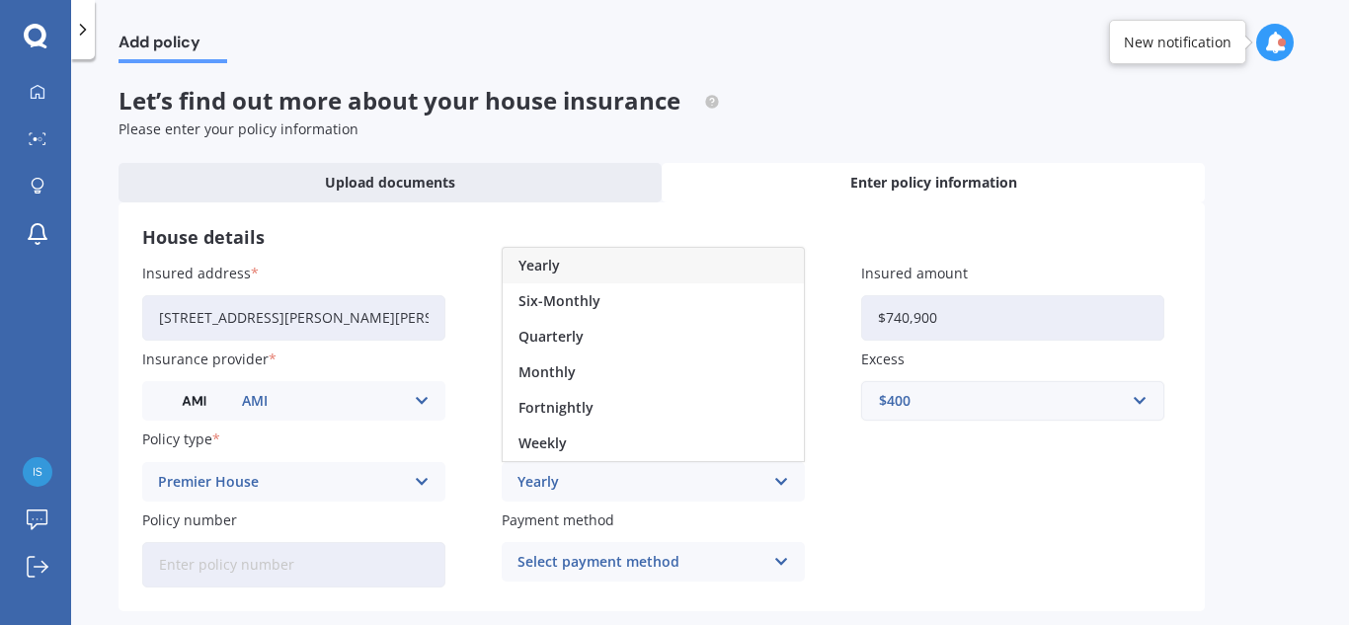
click at [643, 281] on div "Yearly" at bounding box center [653, 266] width 301 height 36
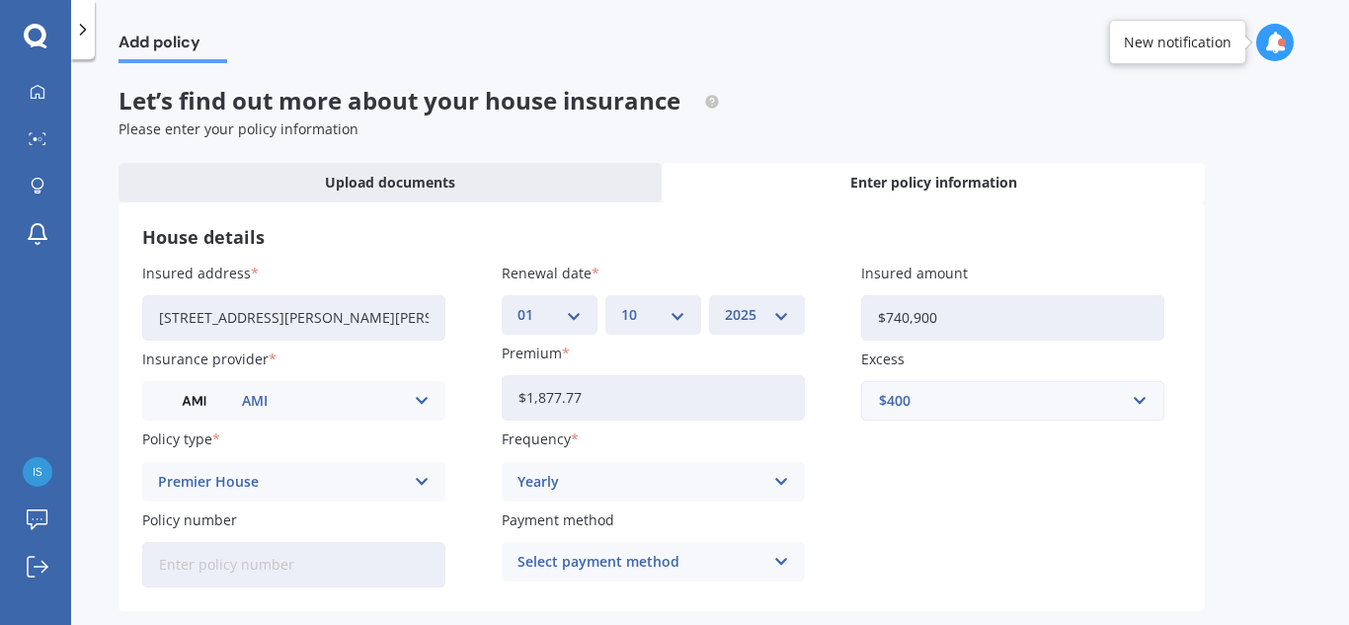
click at [658, 571] on div "Select payment method" at bounding box center [641, 562] width 246 height 22
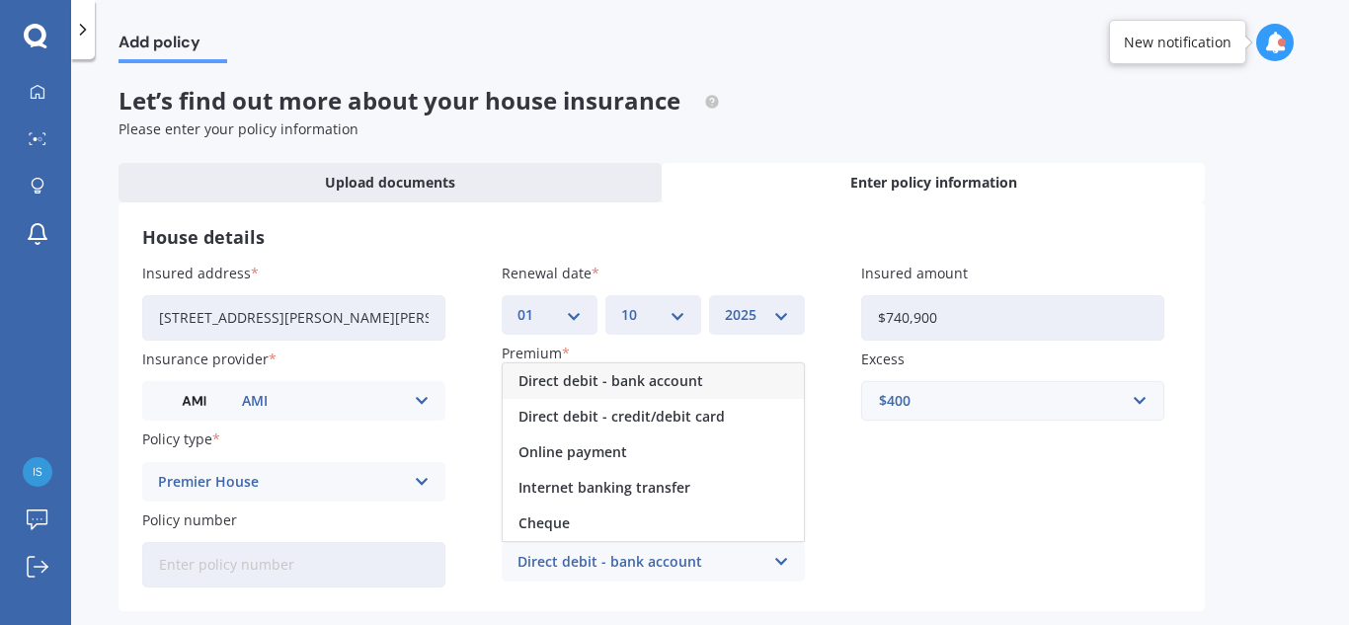
click at [627, 393] on div "Direct debit - bank account" at bounding box center [653, 381] width 301 height 36
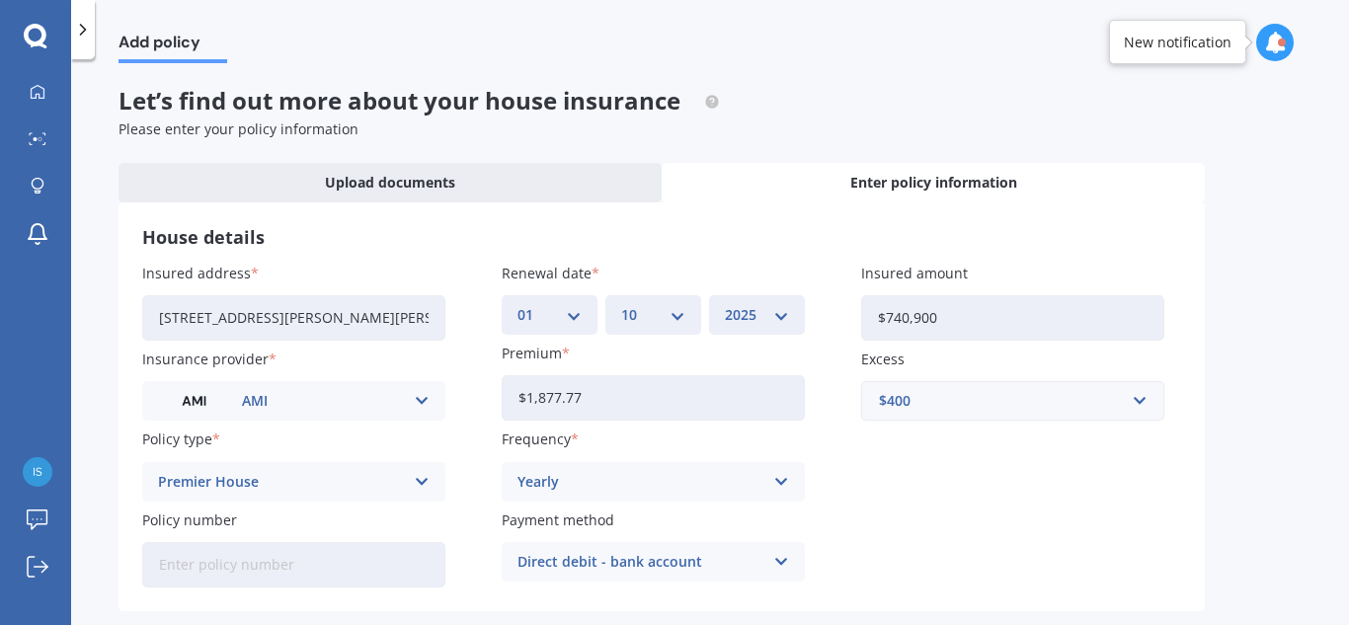
scroll to position [85, 0]
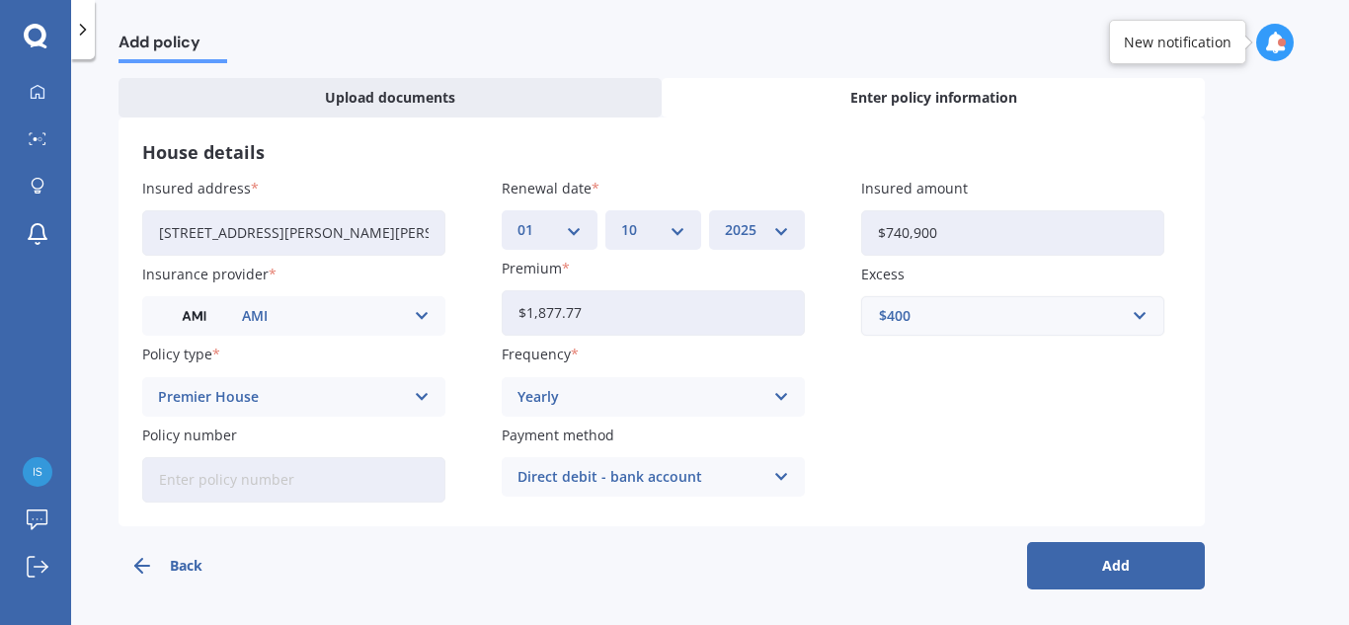
click at [1107, 576] on button "Add" at bounding box center [1116, 565] width 178 height 47
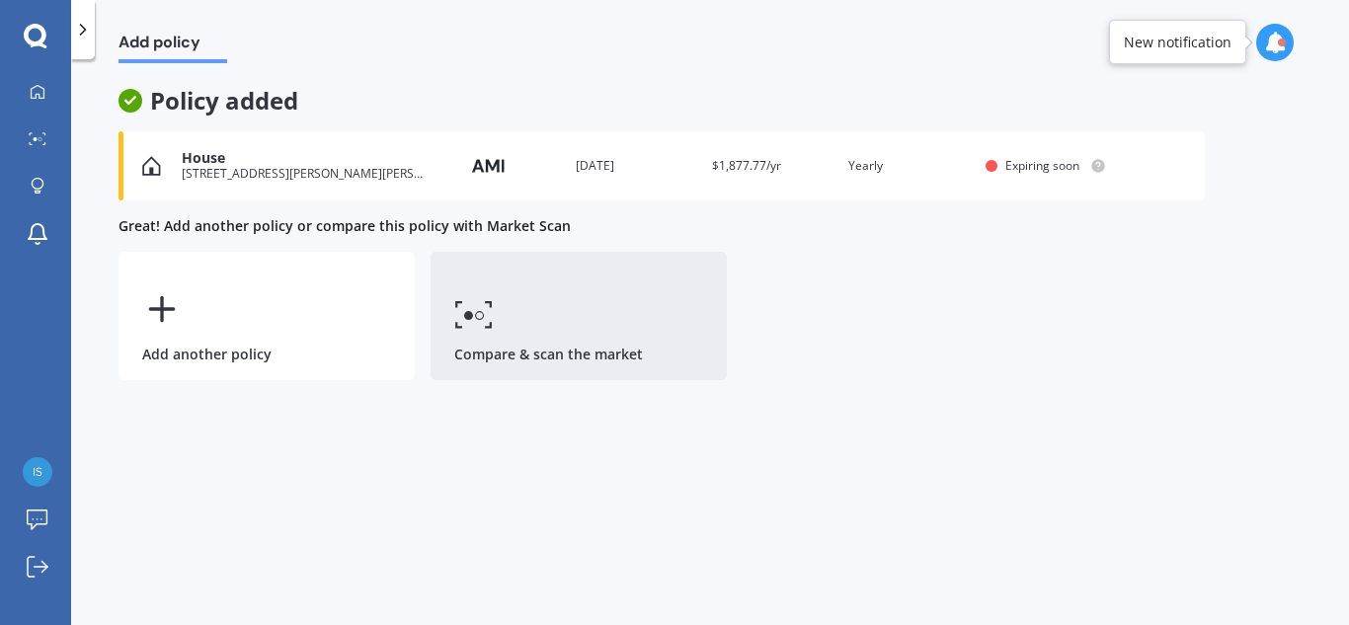
click at [523, 357] on link "Compare & scan the market" at bounding box center [579, 316] width 296 height 128
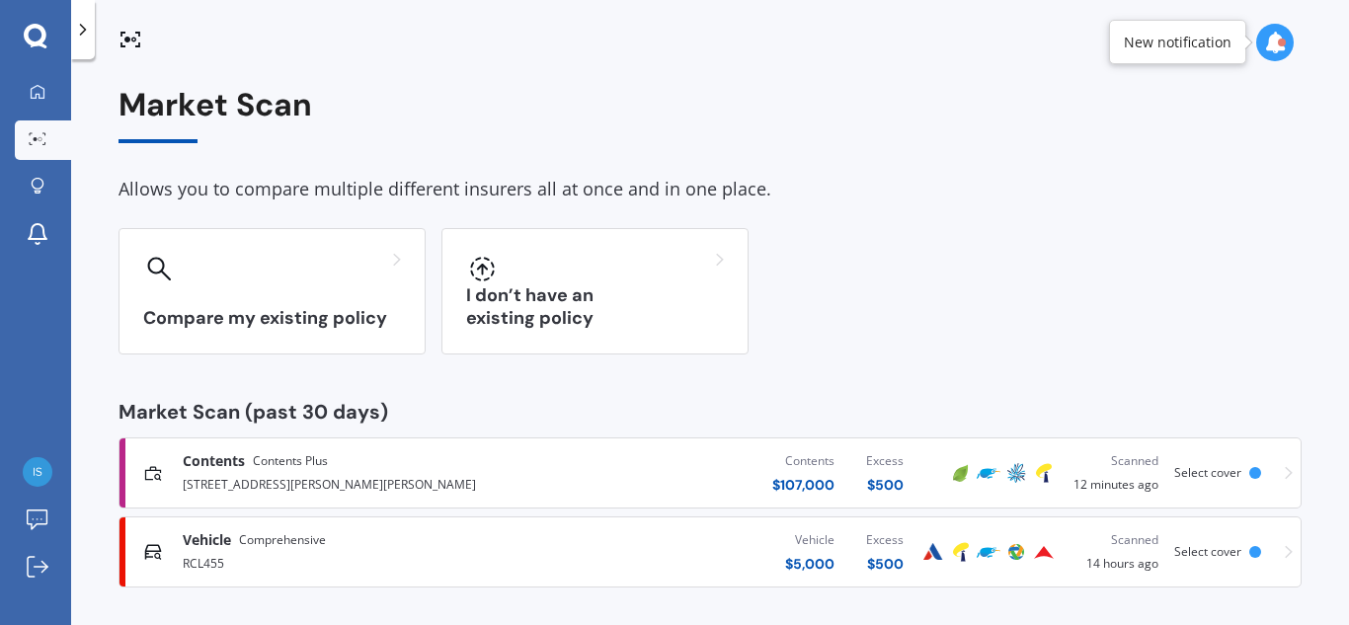
scroll to position [6, 0]
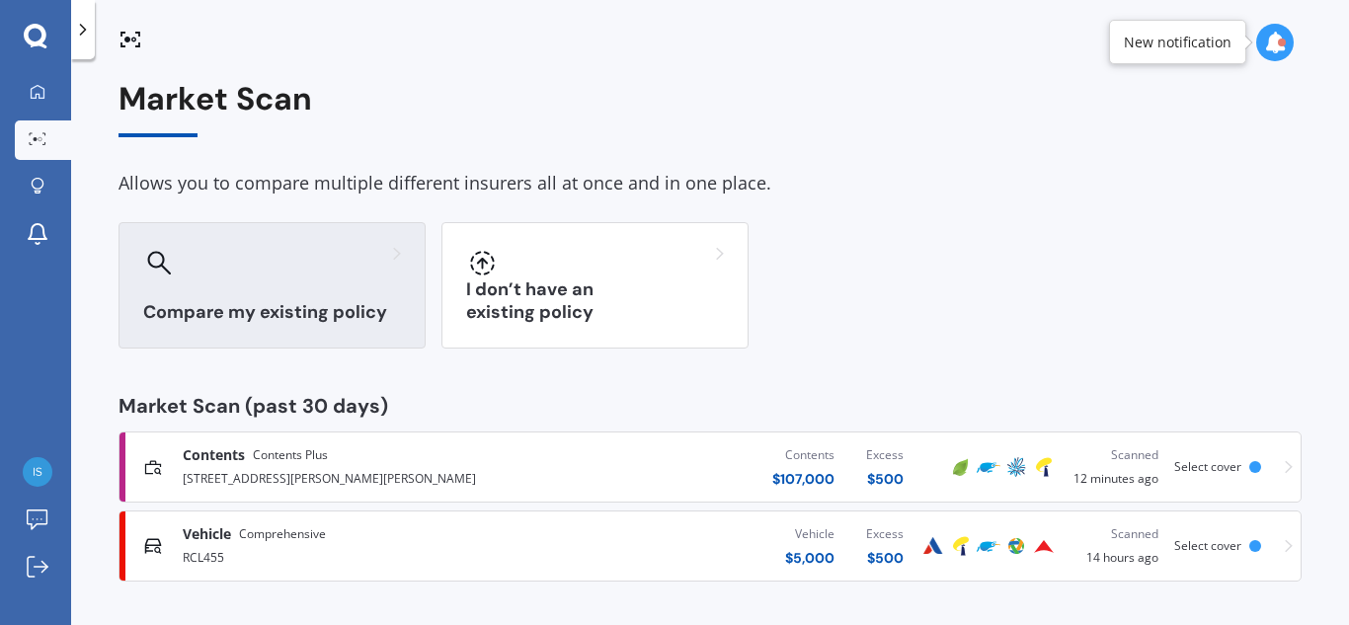
click at [217, 277] on div at bounding box center [272, 263] width 258 height 32
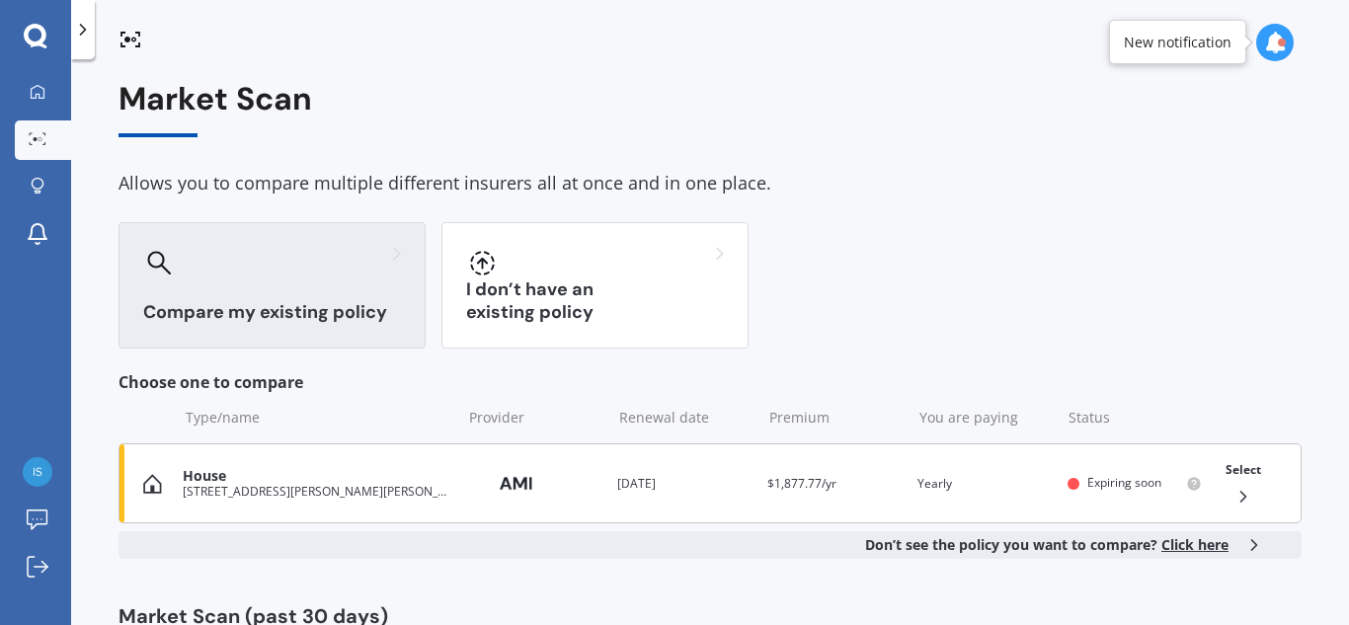
click at [211, 493] on div "11 Logan Court, Chartwell, Hamilton 3210" at bounding box center [317, 492] width 269 height 14
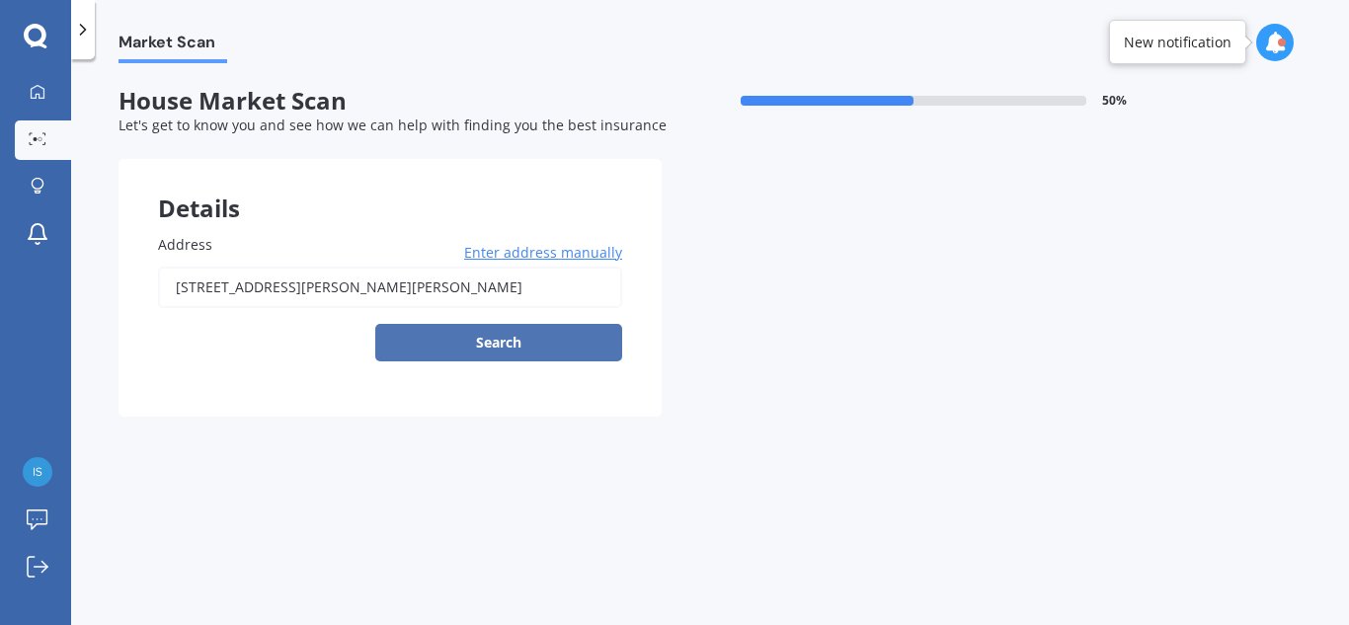
click at [514, 338] on button "Search" at bounding box center [498, 343] width 247 height 38
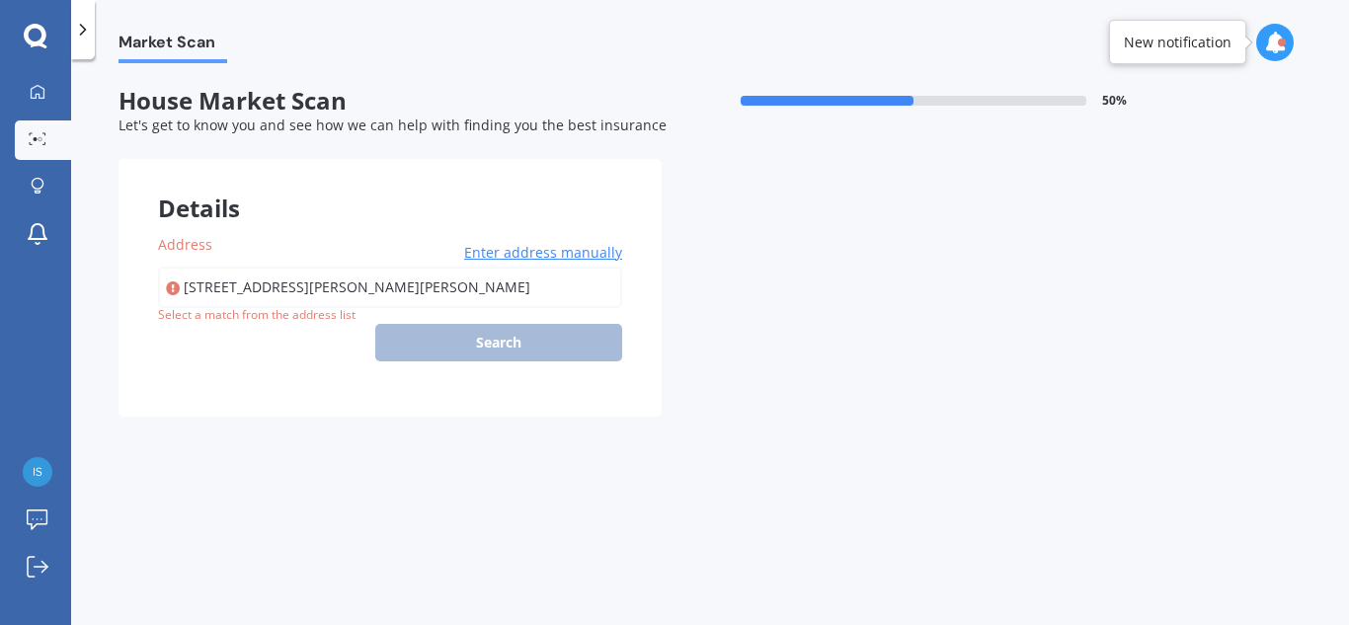
type input "11 Logan Court, Chartwell, Hamilton 3210"
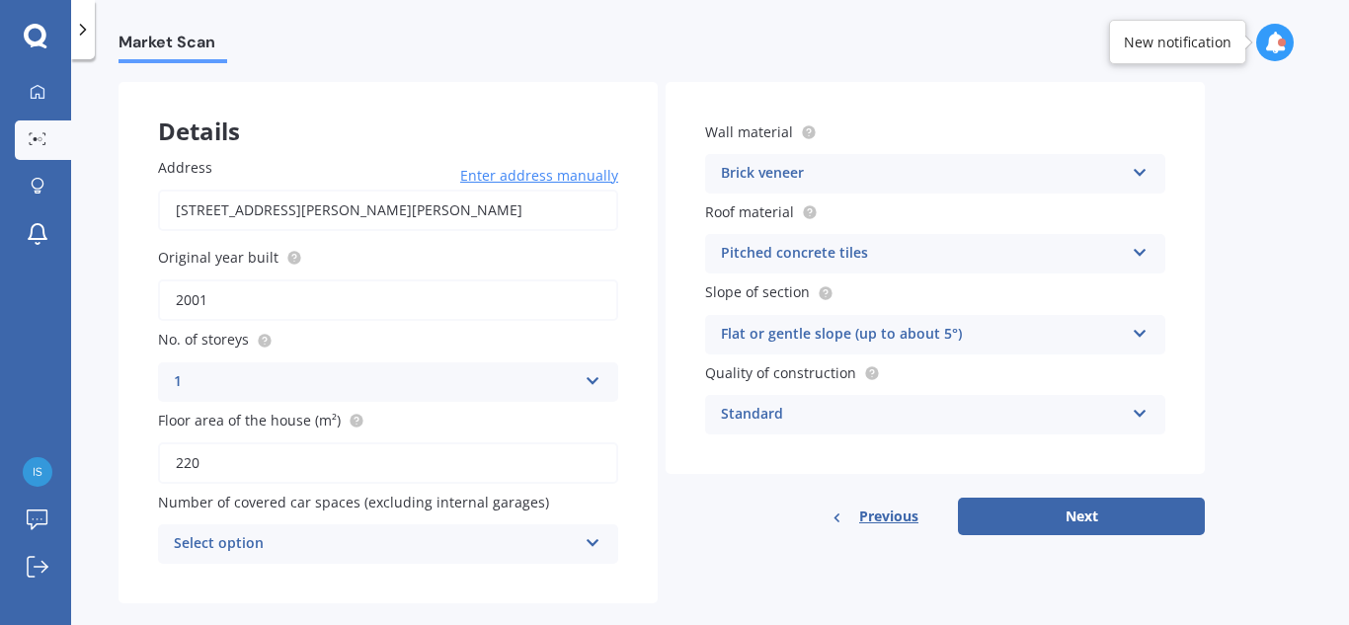
scroll to position [107, 0]
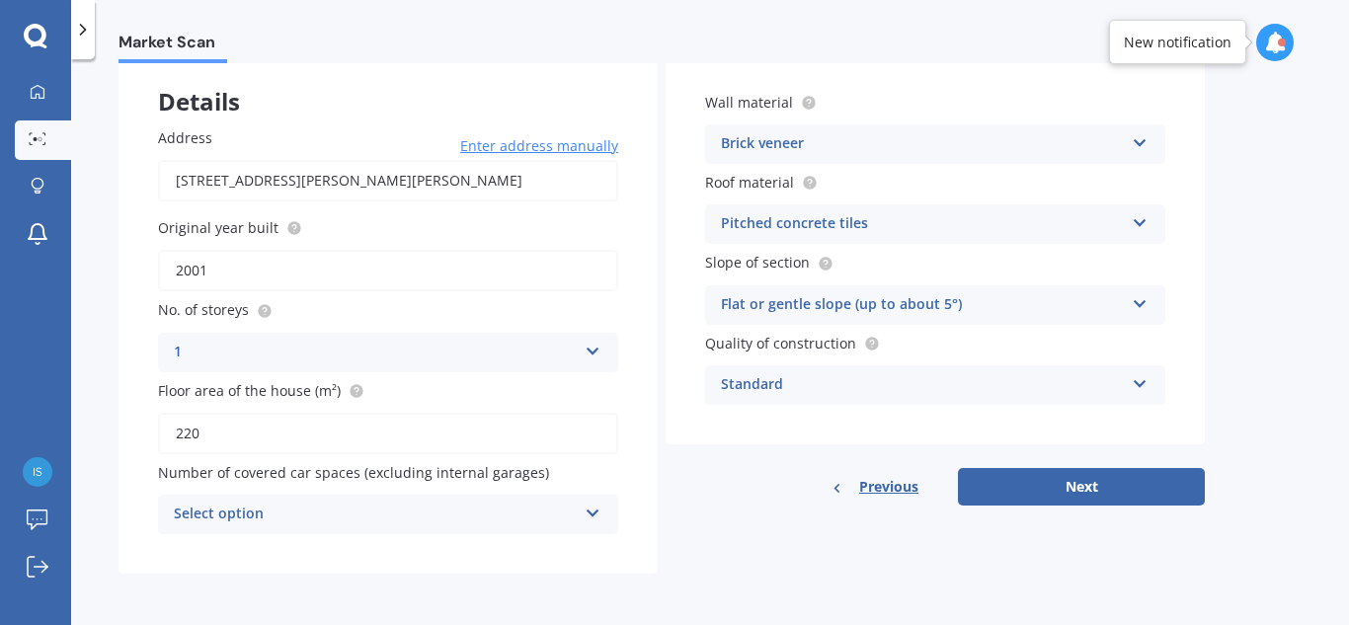
click at [262, 517] on div "Select option" at bounding box center [375, 515] width 403 height 24
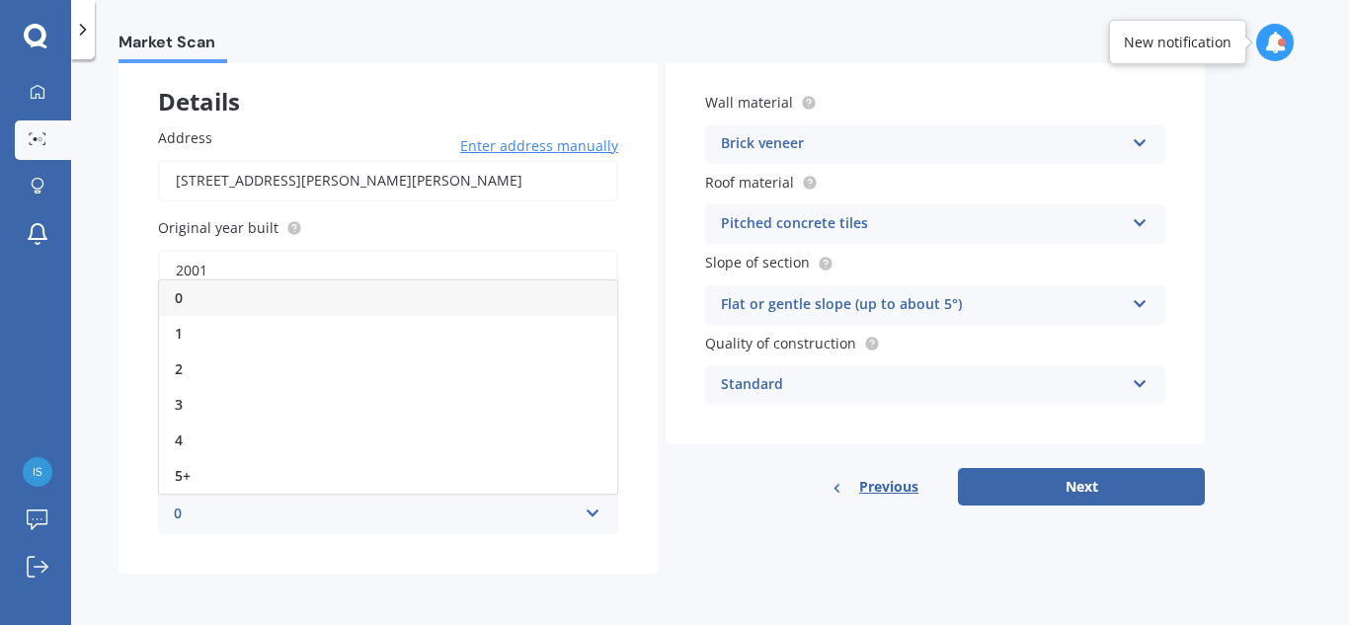
click at [262, 517] on div "0" at bounding box center [375, 515] width 403 height 24
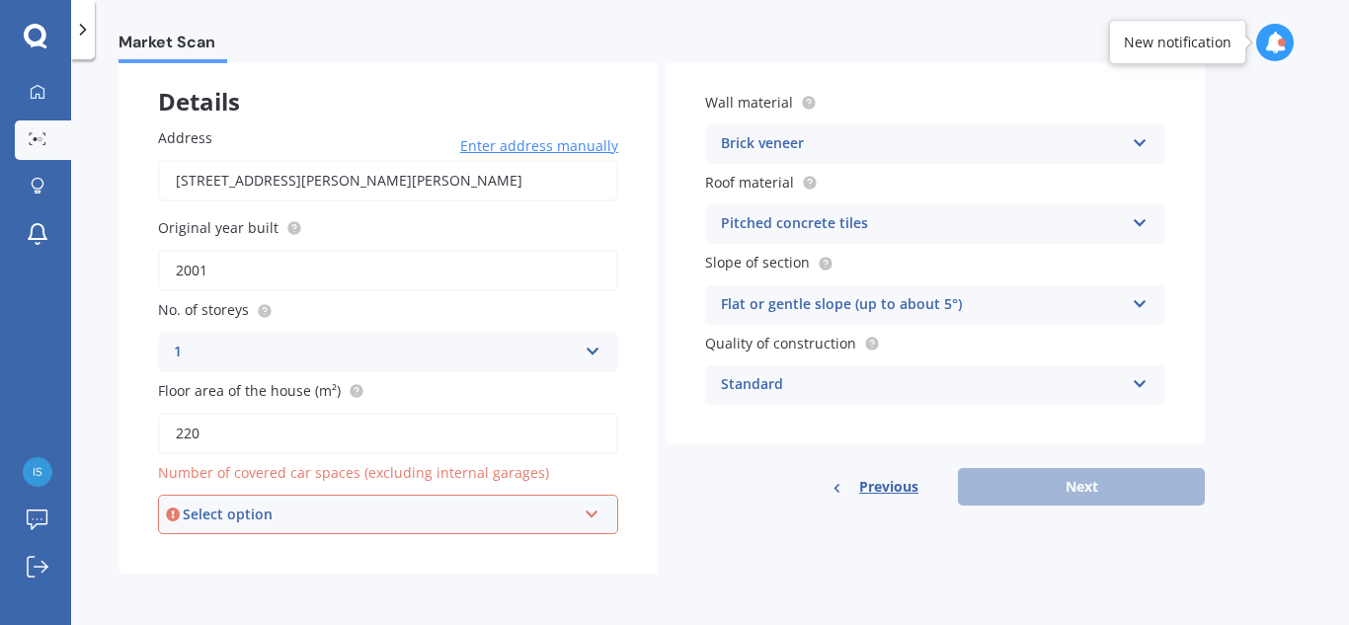
click at [262, 517] on div "Select option" at bounding box center [379, 515] width 393 height 22
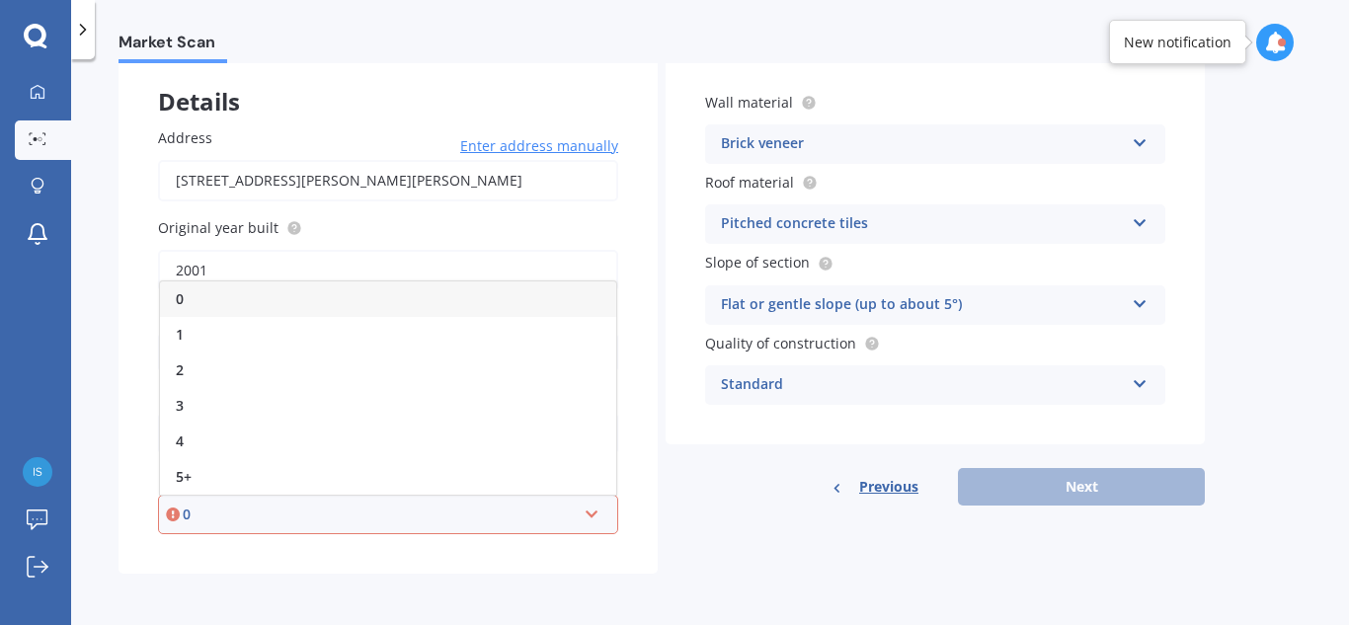
click at [228, 312] on div "0" at bounding box center [388, 299] width 456 height 36
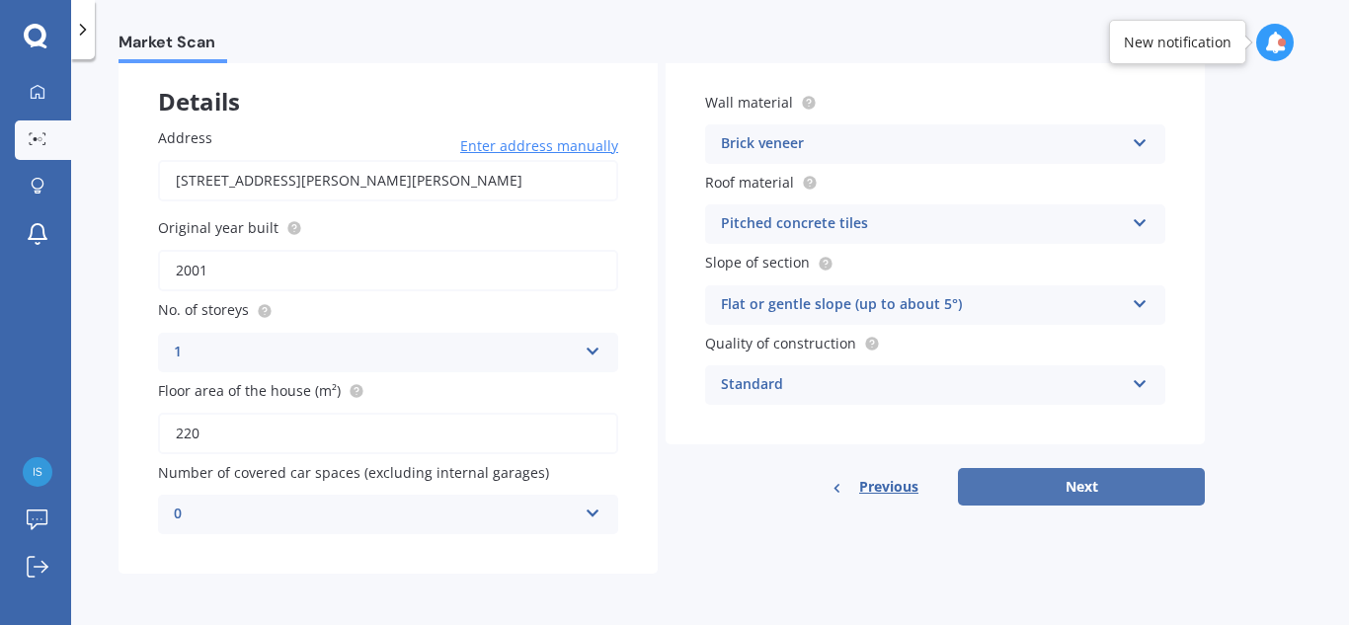
click at [1075, 493] on button "Next" at bounding box center [1081, 487] width 247 height 38
select select "23"
select select "02"
select select "1981"
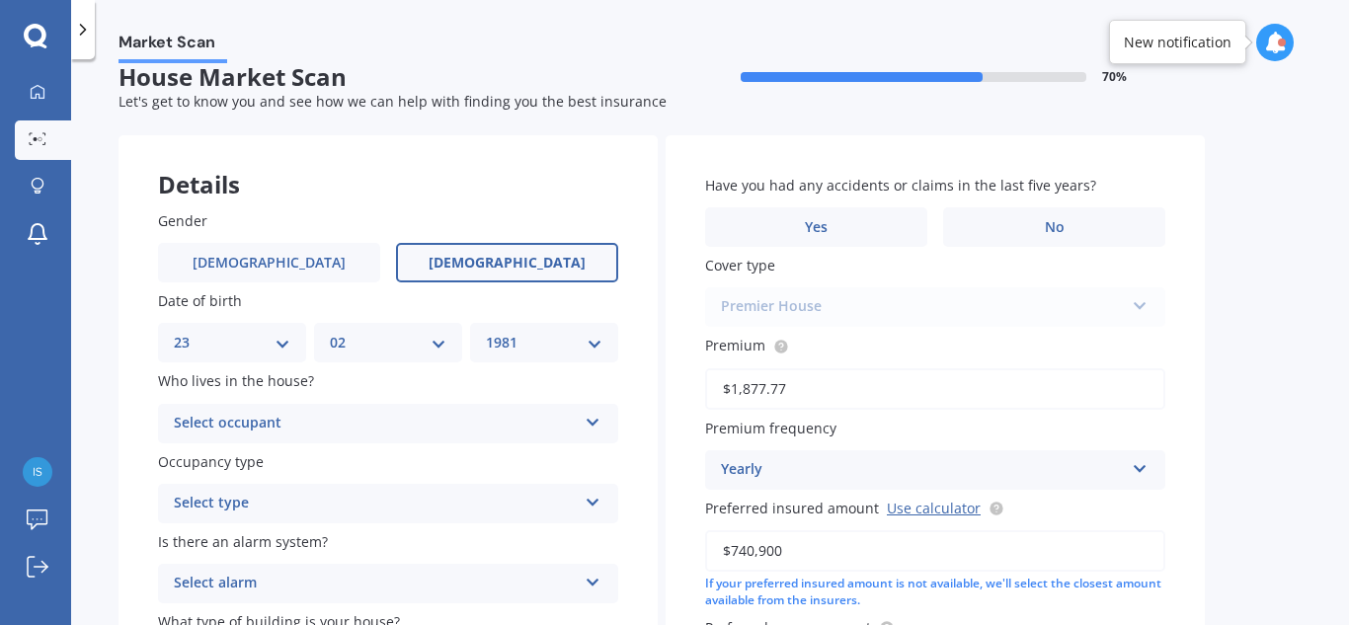
scroll to position [0, 0]
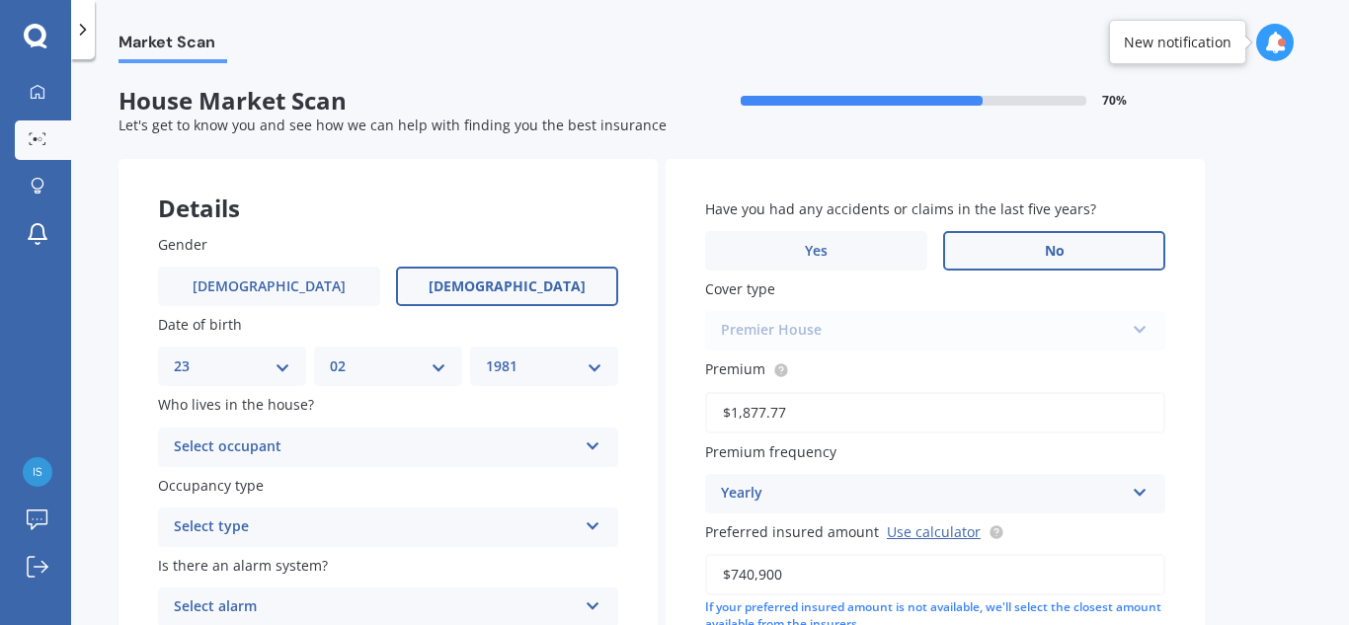
click at [1097, 257] on label "No" at bounding box center [1054, 251] width 222 height 40
click at [0, 0] on input "No" at bounding box center [0, 0] width 0 height 0
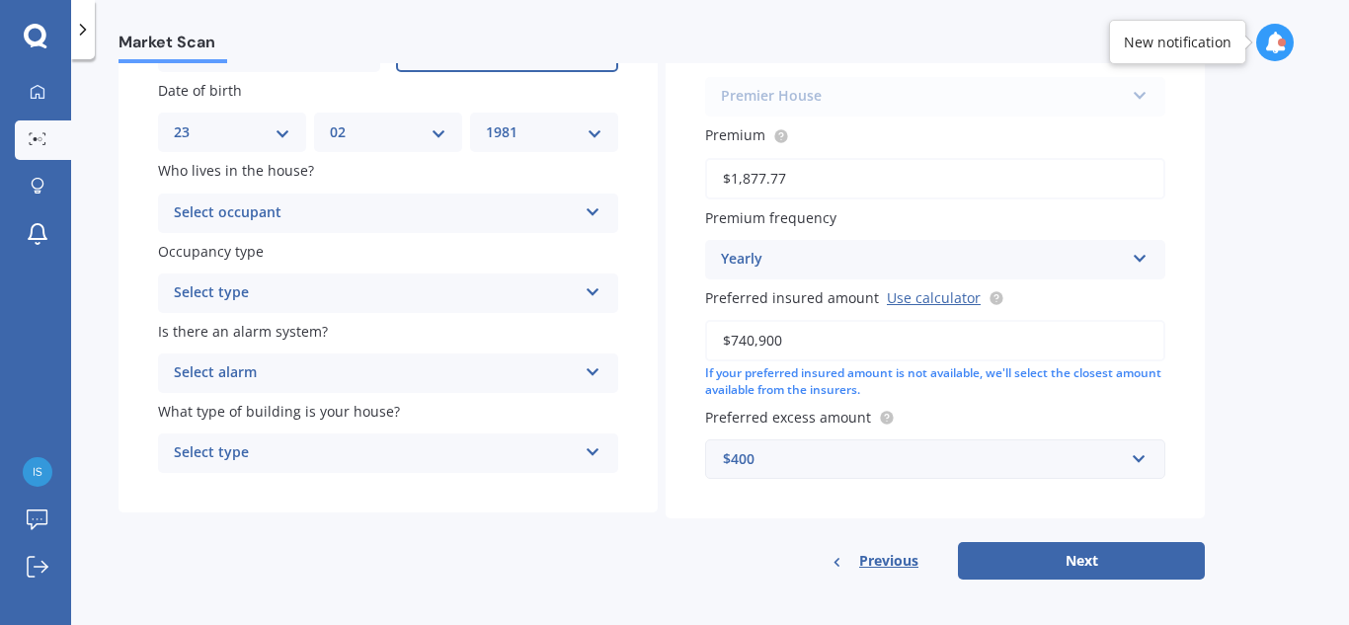
scroll to position [240, 0]
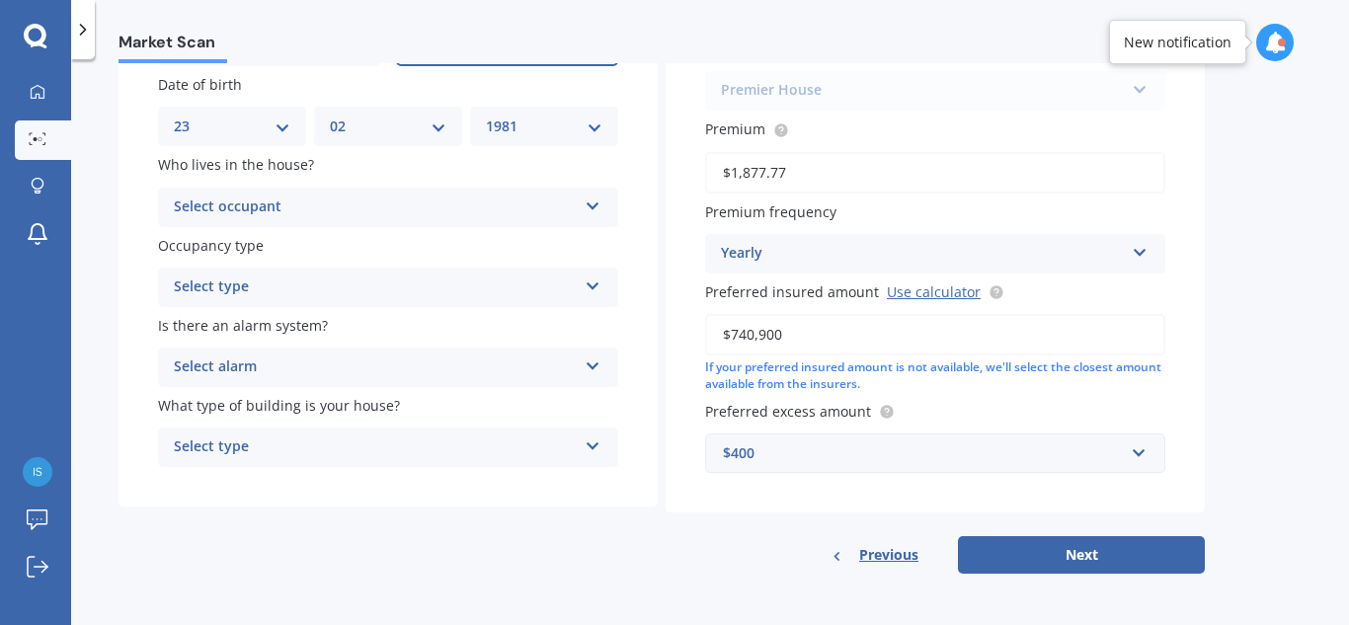
click at [277, 208] on div "Select occupant" at bounding box center [375, 208] width 403 height 24
click at [268, 247] on div "Owner" at bounding box center [388, 246] width 458 height 36
click at [268, 290] on div "Select type" at bounding box center [375, 288] width 403 height 24
click at [263, 324] on div "Permanent" at bounding box center [388, 326] width 458 height 36
click at [258, 370] on div "Select alarm" at bounding box center [375, 368] width 403 height 24
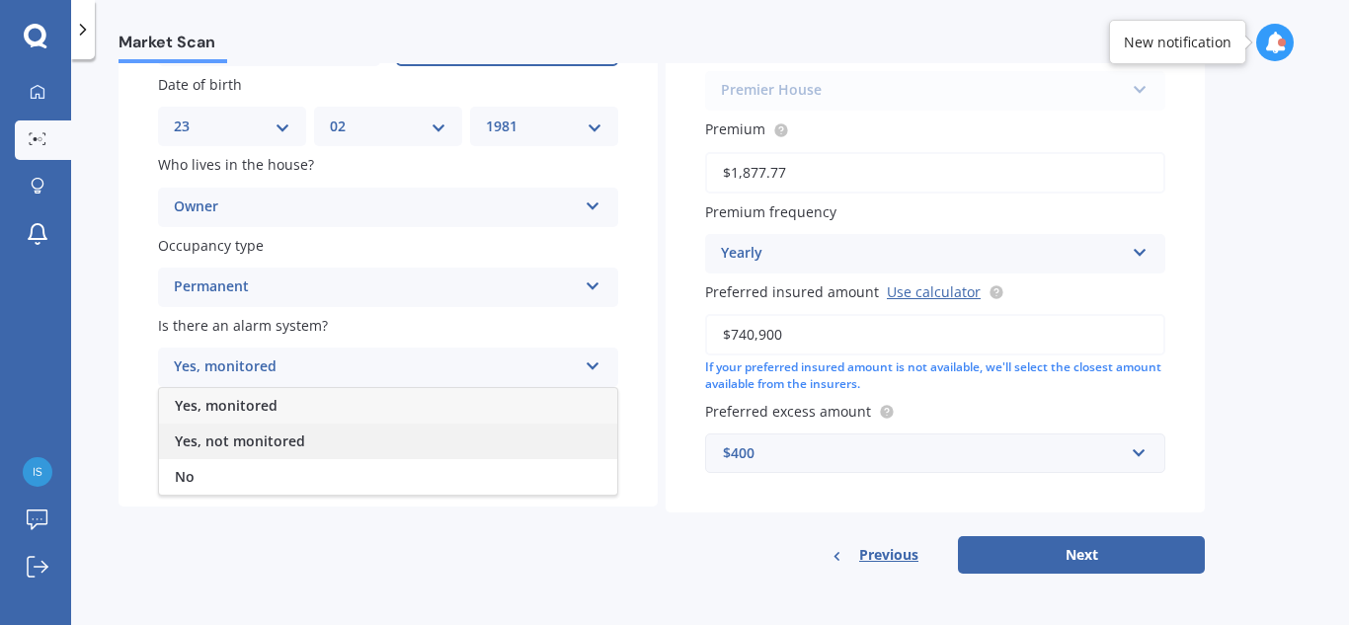
click at [275, 441] on span "Yes, not monitored" at bounding box center [240, 441] width 130 height 19
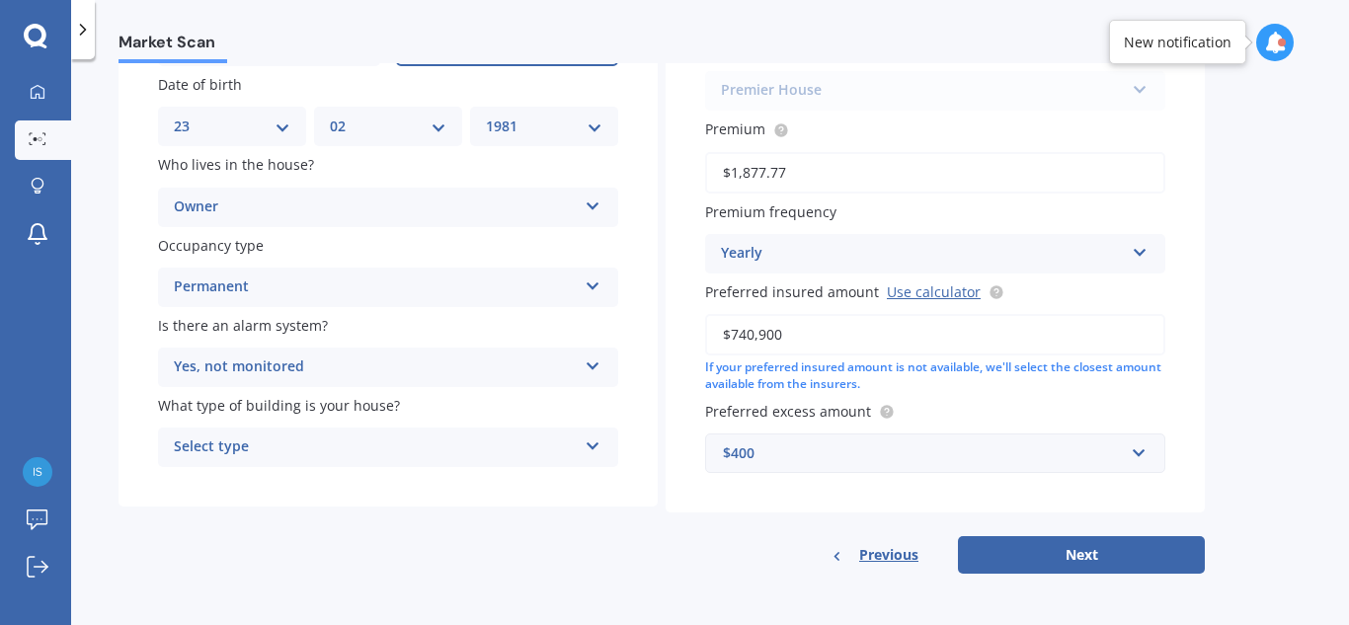
click at [276, 455] on div "Select type" at bounding box center [375, 448] width 403 height 24
click at [268, 489] on div "Freestanding" at bounding box center [388, 486] width 458 height 36
click at [1111, 559] on button "Next" at bounding box center [1081, 555] width 247 height 38
select select "23"
select select "02"
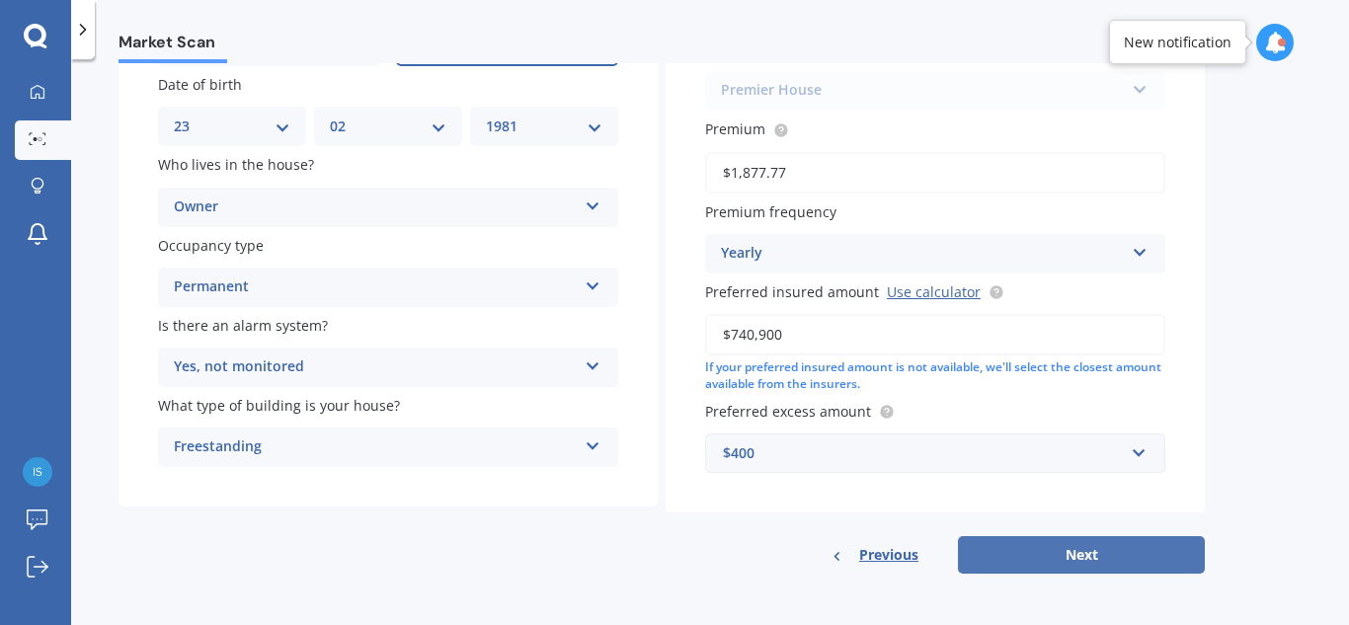
select select "1981"
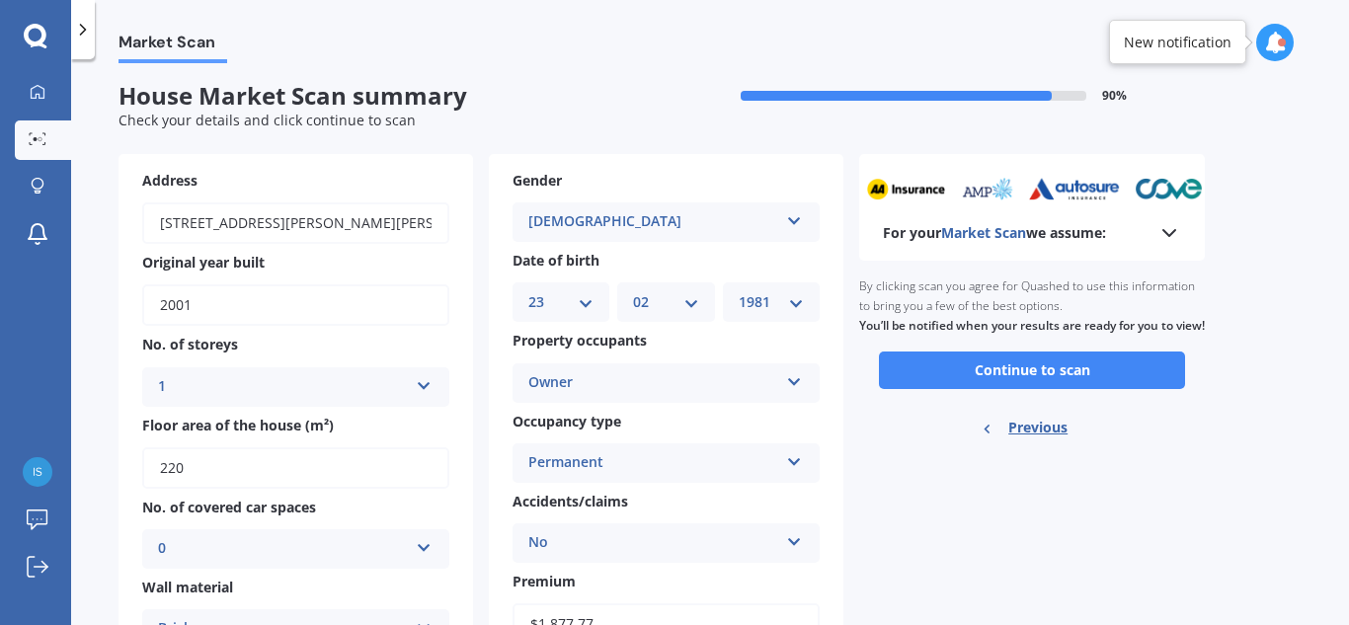
scroll to position [0, 0]
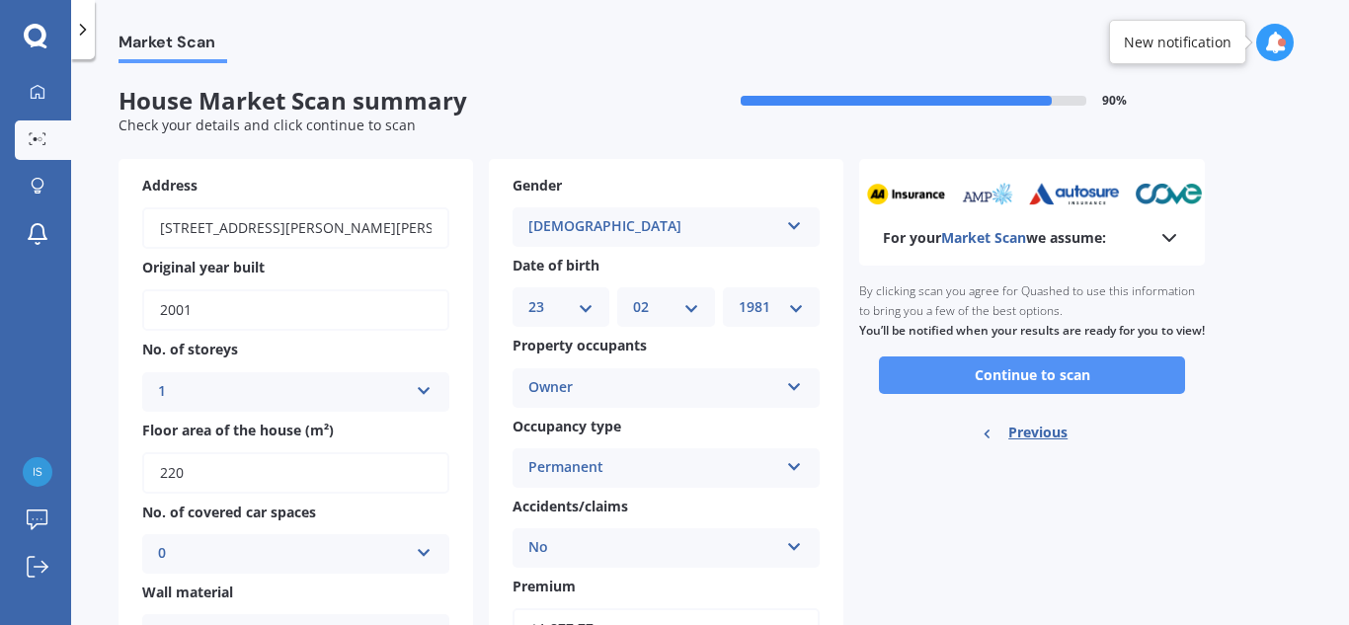
click at [1053, 394] on button "Continue to scan" at bounding box center [1032, 376] width 306 height 38
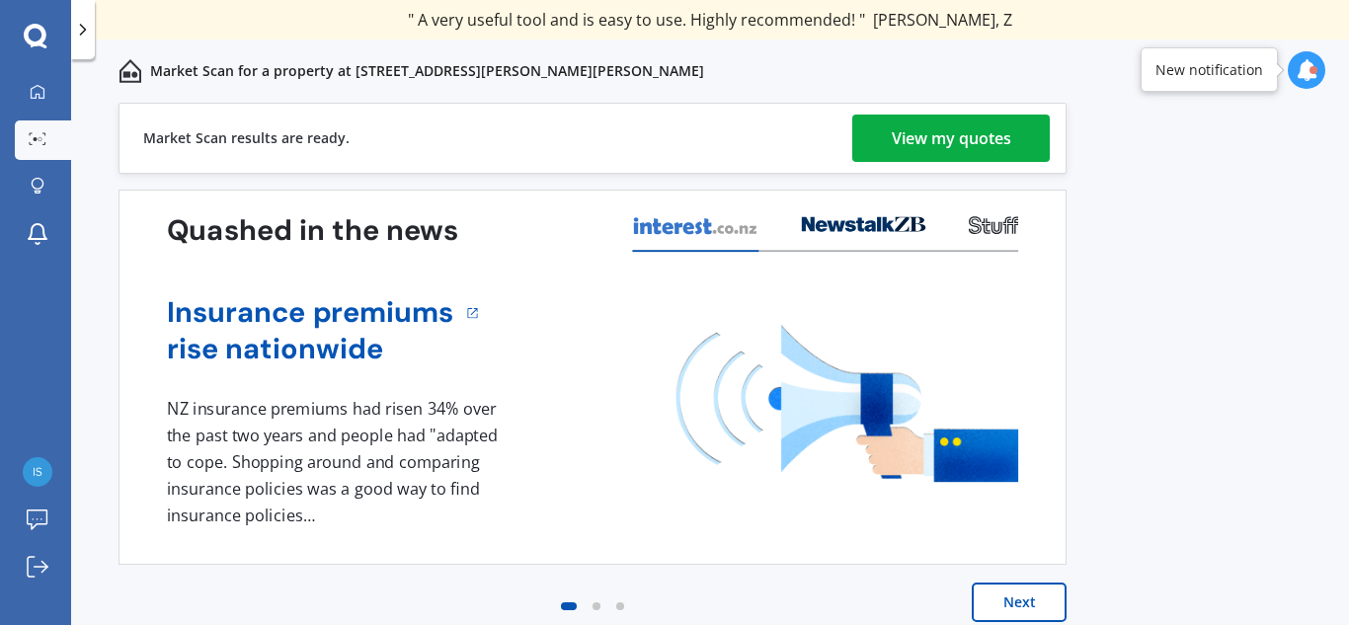
click at [939, 155] on div "View my quotes" at bounding box center [952, 138] width 120 height 47
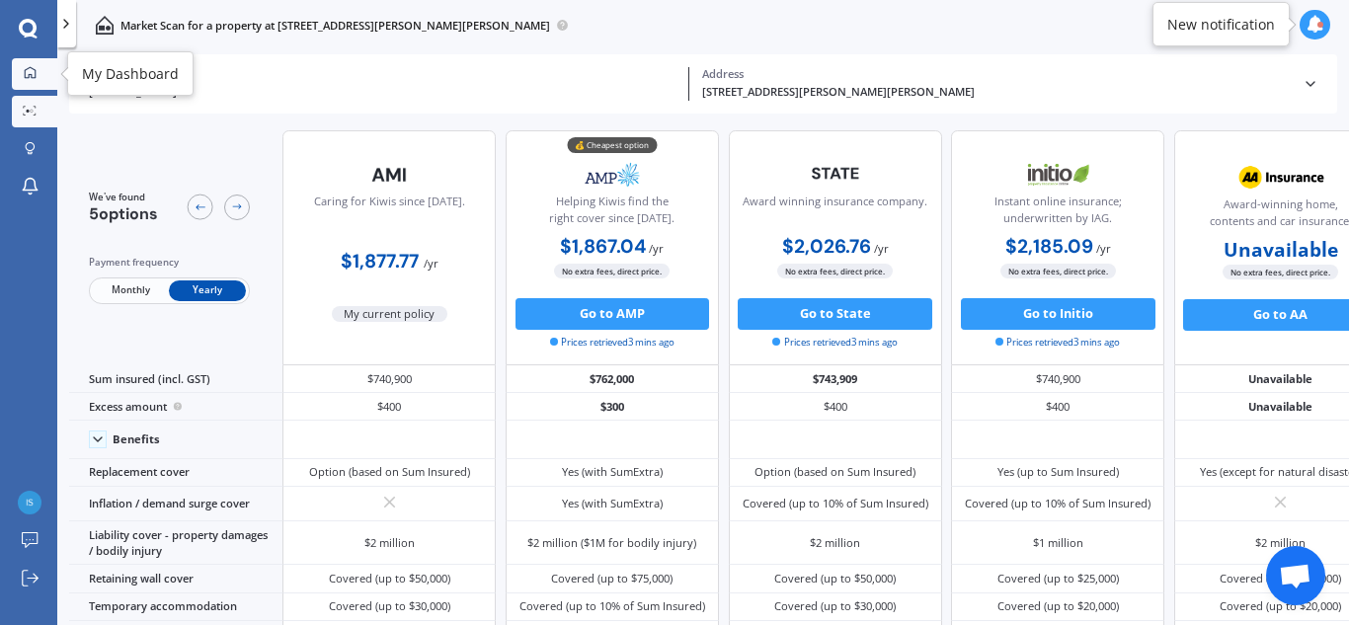
click at [33, 78] on icon at bounding box center [30, 72] width 11 height 11
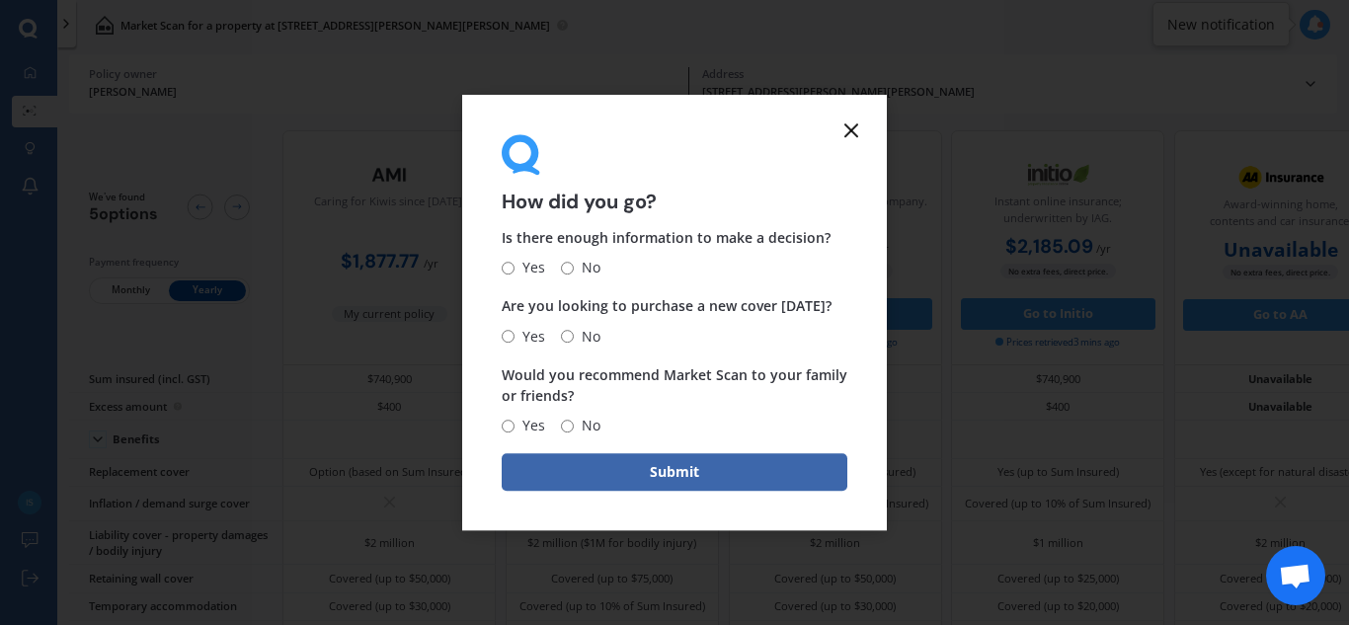
click at [510, 272] on input "Yes" at bounding box center [508, 268] width 13 height 13
radio input "true"
click at [591, 347] on span "No" at bounding box center [587, 337] width 27 height 24
click at [574, 343] on input "No" at bounding box center [567, 336] width 13 height 13
radio input "true"
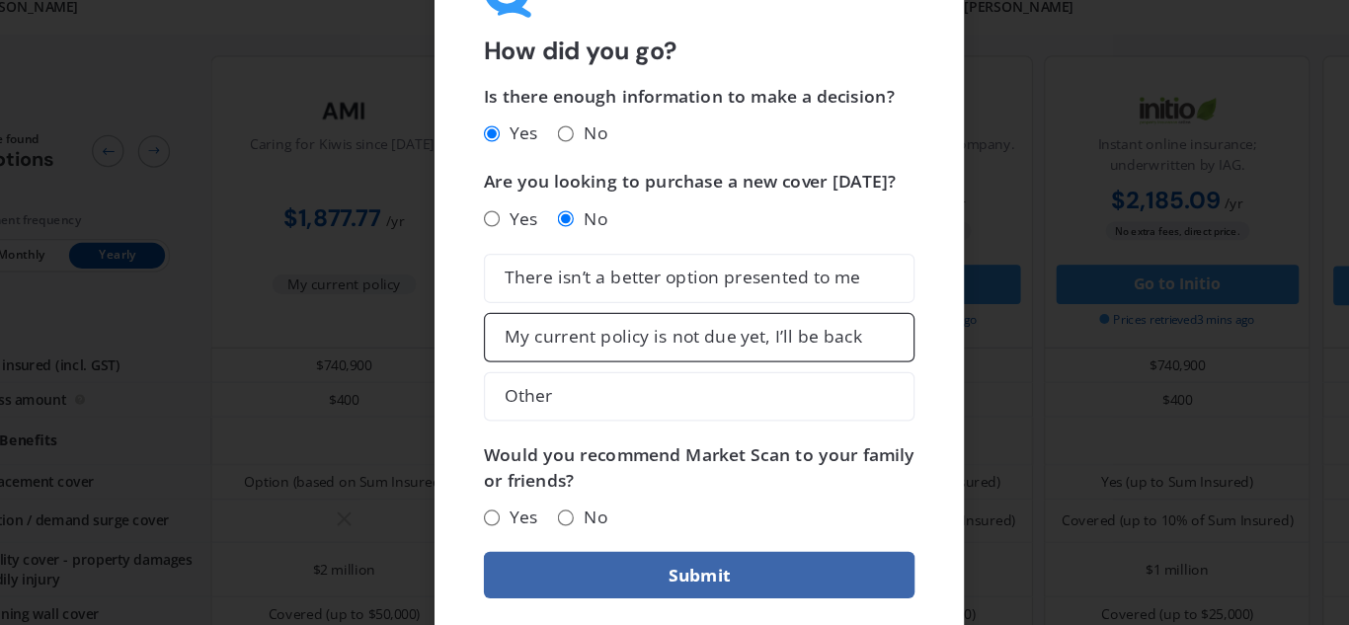
click at [651, 373] on label "My current policy is not due yet, I’ll be back" at bounding box center [675, 357] width 346 height 40
click at [0, 0] on input "My current policy is not due yet, I’ll be back" at bounding box center [0, 0] width 0 height 0
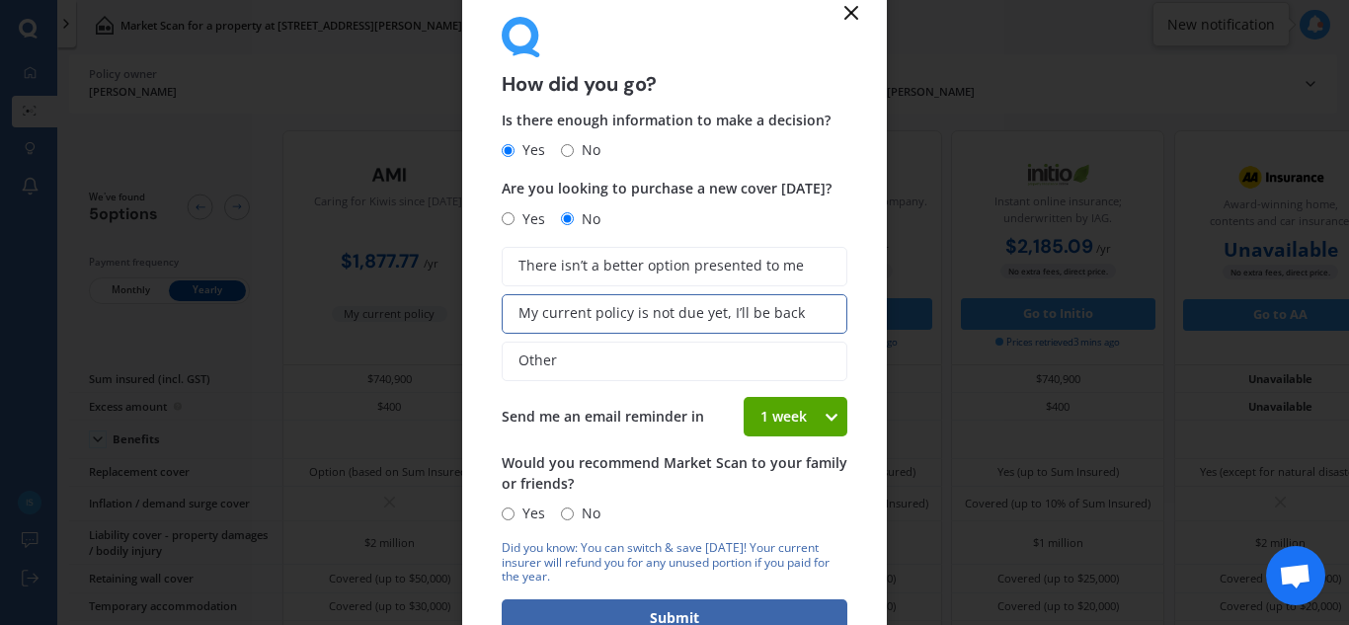
click at [511, 517] on input "Yes" at bounding box center [508, 514] width 13 height 13
radio input "true"
click at [593, 608] on button "Submit" at bounding box center [675, 619] width 346 height 38
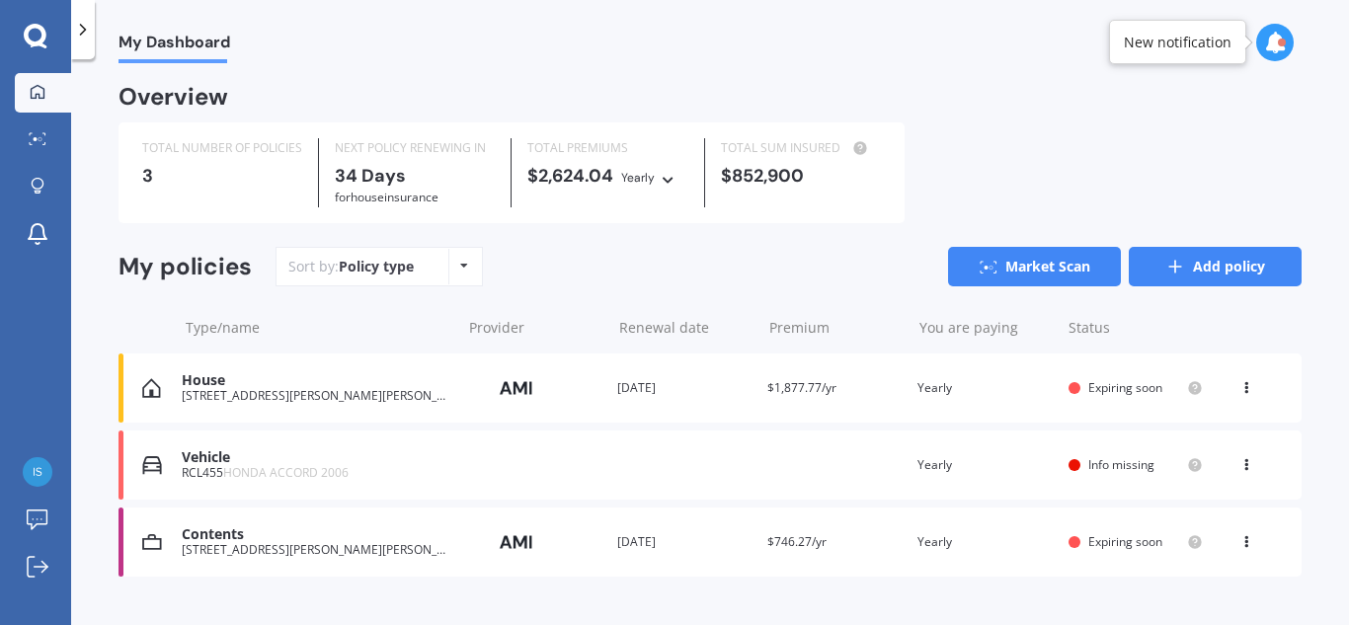
click at [1188, 266] on link "Add policy" at bounding box center [1215, 267] width 173 height 40
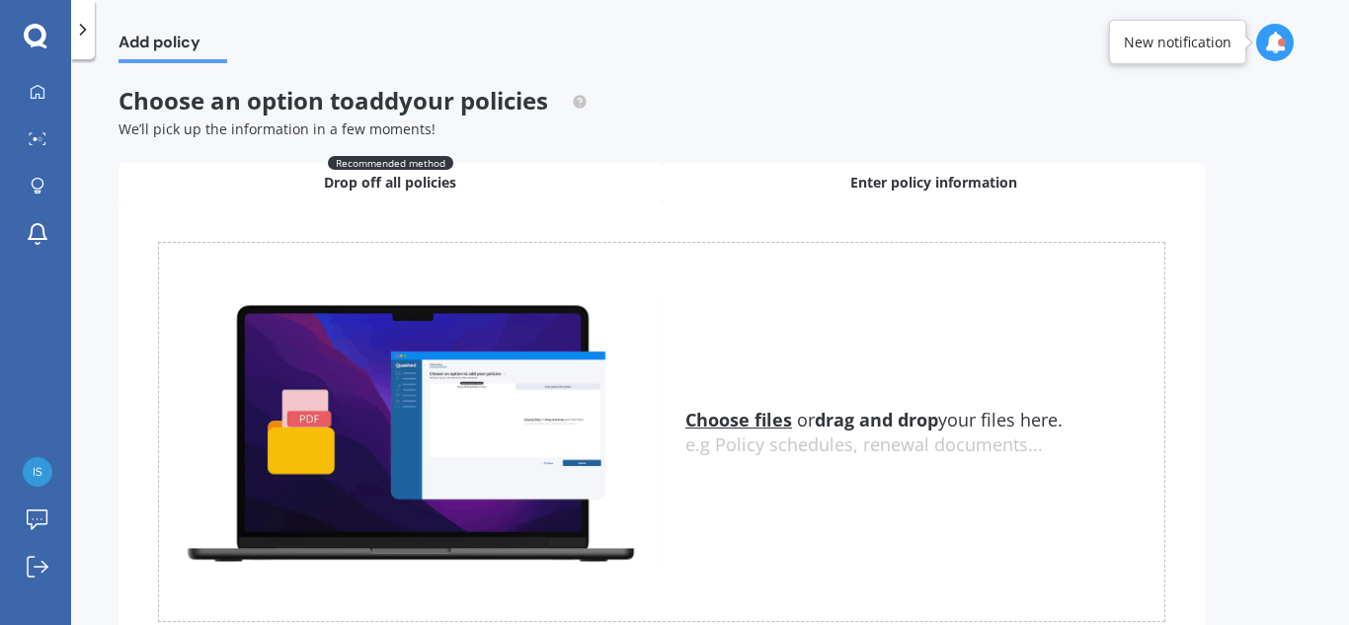
click at [937, 194] on div "Enter policy information" at bounding box center [933, 183] width 543 height 40
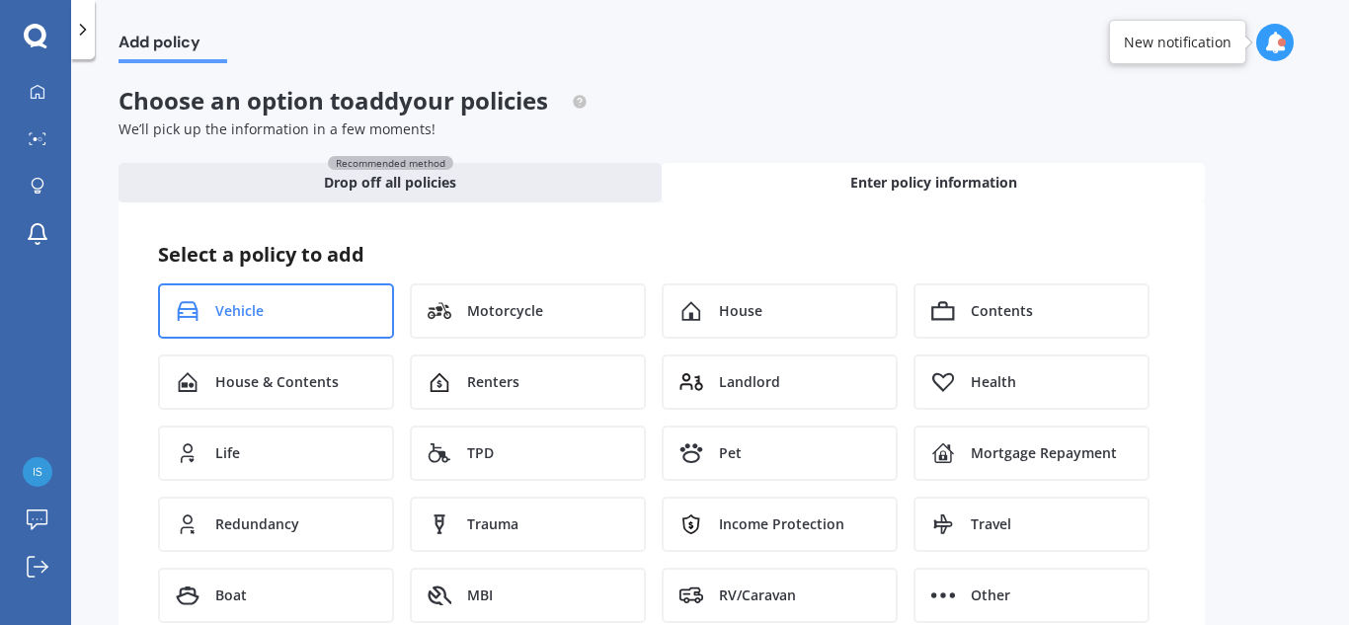
click at [262, 296] on div "Vehicle" at bounding box center [276, 310] width 236 height 55
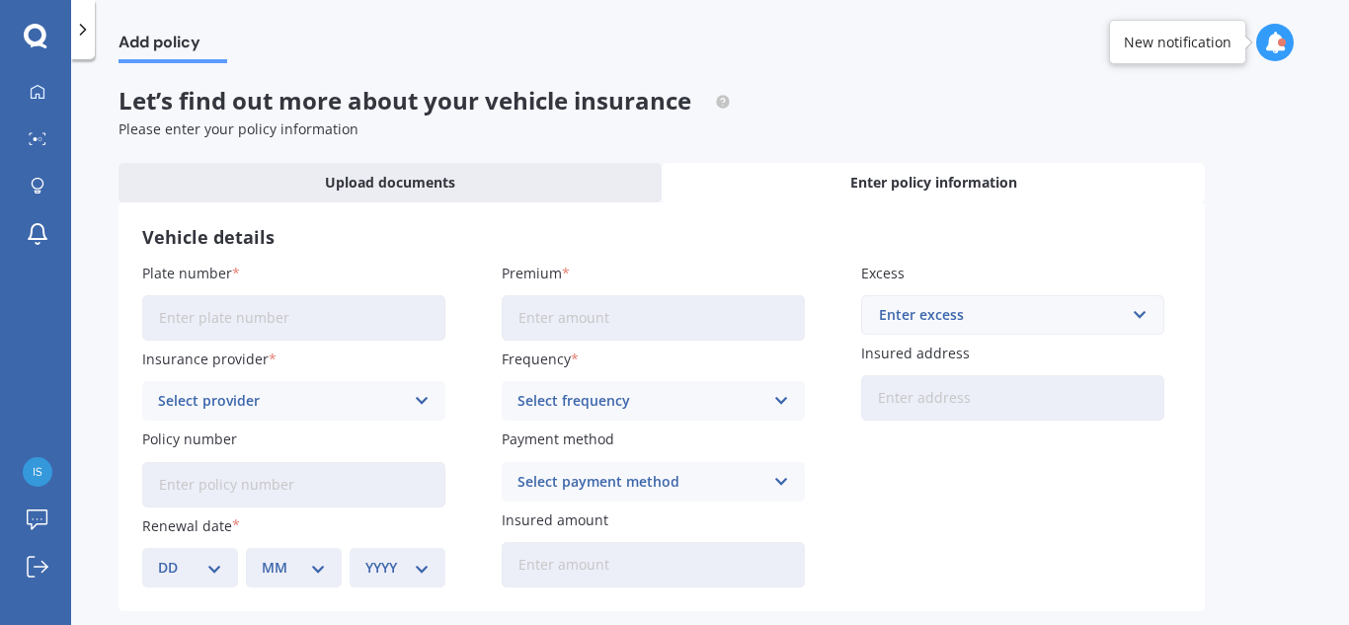
click at [252, 313] on input "Plate number" at bounding box center [293, 317] width 303 height 45
type input "ISTABE"
click at [251, 414] on div "Select provider AA AMI AMP ANZ ASB Aioi Nissay Dowa Ando Assurant Autosure BNZ …" at bounding box center [293, 401] width 303 height 40
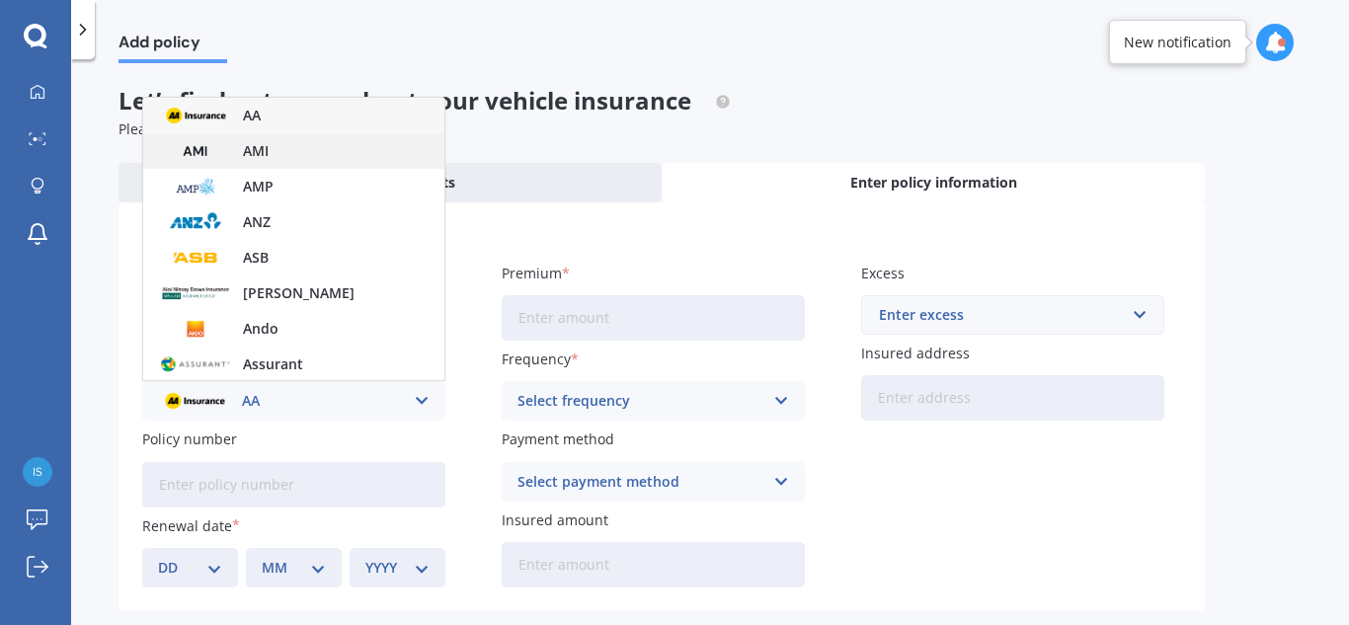
click at [295, 157] on div "AMI" at bounding box center [293, 151] width 301 height 36
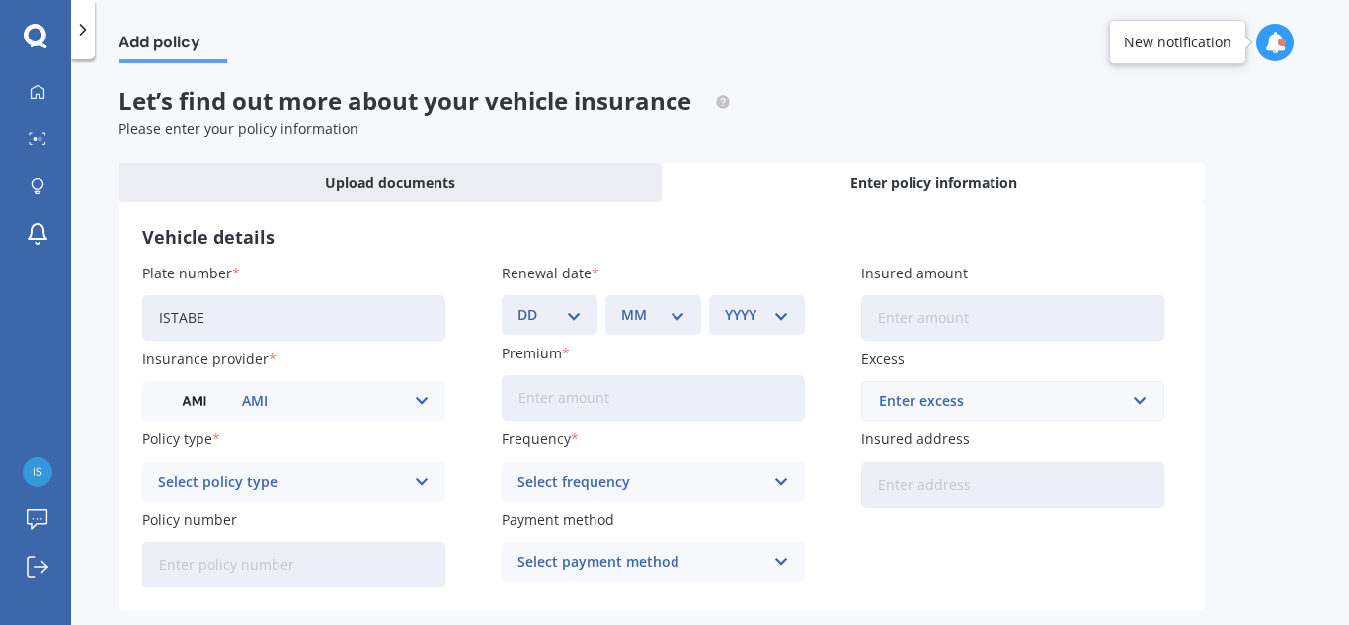
click at [934, 338] on input "Insured amount" at bounding box center [1012, 317] width 303 height 45
type input "$27,000"
click at [649, 396] on input "Premium" at bounding box center [653, 397] width 303 height 45
type input "$1,202.74"
click at [541, 321] on select "DD 01 02 03 04 05 06 07 08 09 10 11 12 13 14 15 16 17 18 19 20 21 22 23 24 25 2…" at bounding box center [550, 315] width 64 height 22
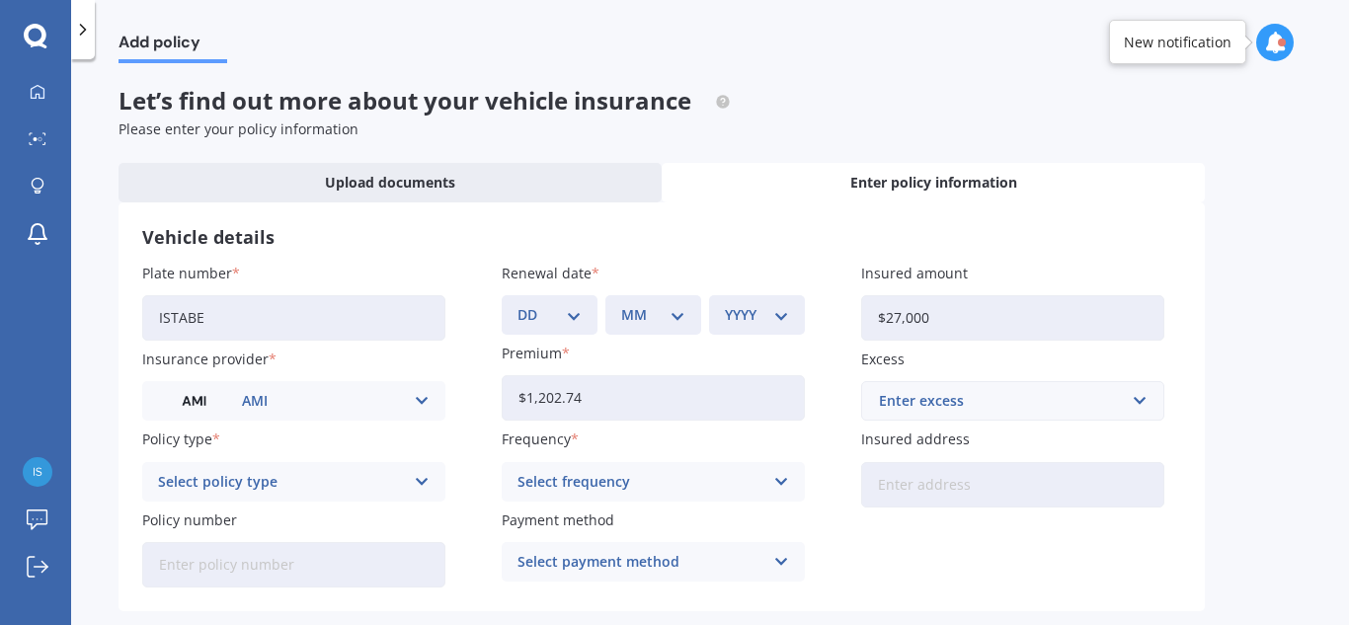
select select "01"
click at [518, 304] on select "DD 01 02 03 04 05 06 07 08 09 10 11 12 13 14 15 16 17 18 19 20 21 22 23 24 25 2…" at bounding box center [550, 315] width 64 height 22
click at [648, 321] on select "MM 01 02 03 04 05 06 07 08 09 10 11 12" at bounding box center [653, 315] width 64 height 22
select select "10"
click at [621, 304] on select "MM 01 02 03 04 05 06 07 08 09 10 11 12" at bounding box center [653, 315] width 64 height 22
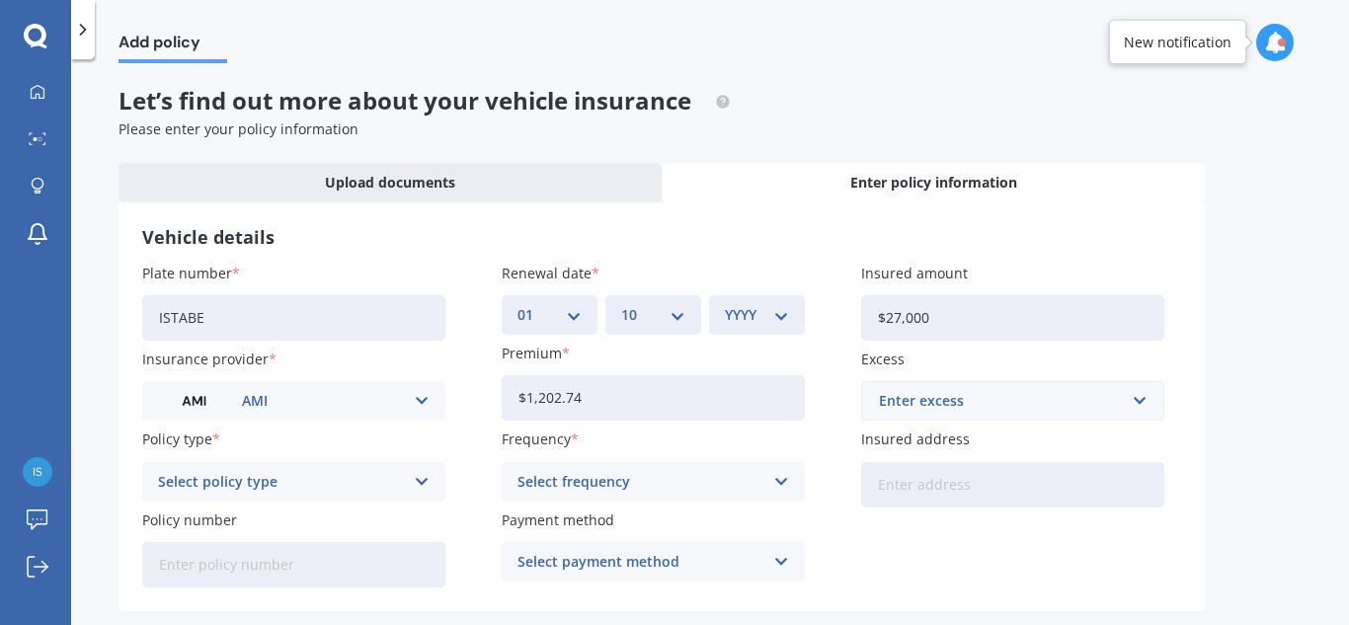
click at [754, 304] on select "YYYY 2027 2026 2025 2024 2023 2022 2021 2020 2019 2018 2017 2016 2015 2014 2013…" at bounding box center [757, 315] width 64 height 22
select select "2025"
click at [725, 304] on select "YYYY 2027 2026 2025 2024 2023 2022 2021 2020 2019 2018 2017 2016 2015 2014 2013…" at bounding box center [757, 315] width 64 height 22
click at [354, 482] on div "Select policy type" at bounding box center [281, 482] width 246 height 22
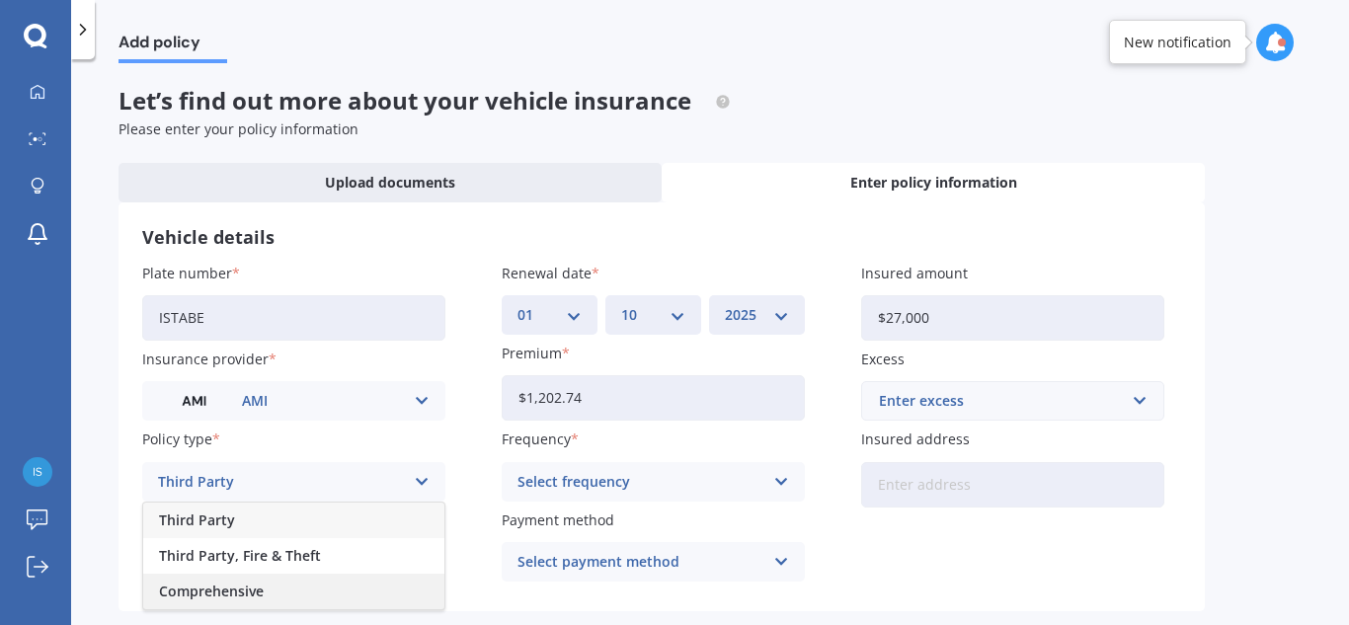
click at [281, 588] on div "Comprehensive" at bounding box center [293, 592] width 301 height 36
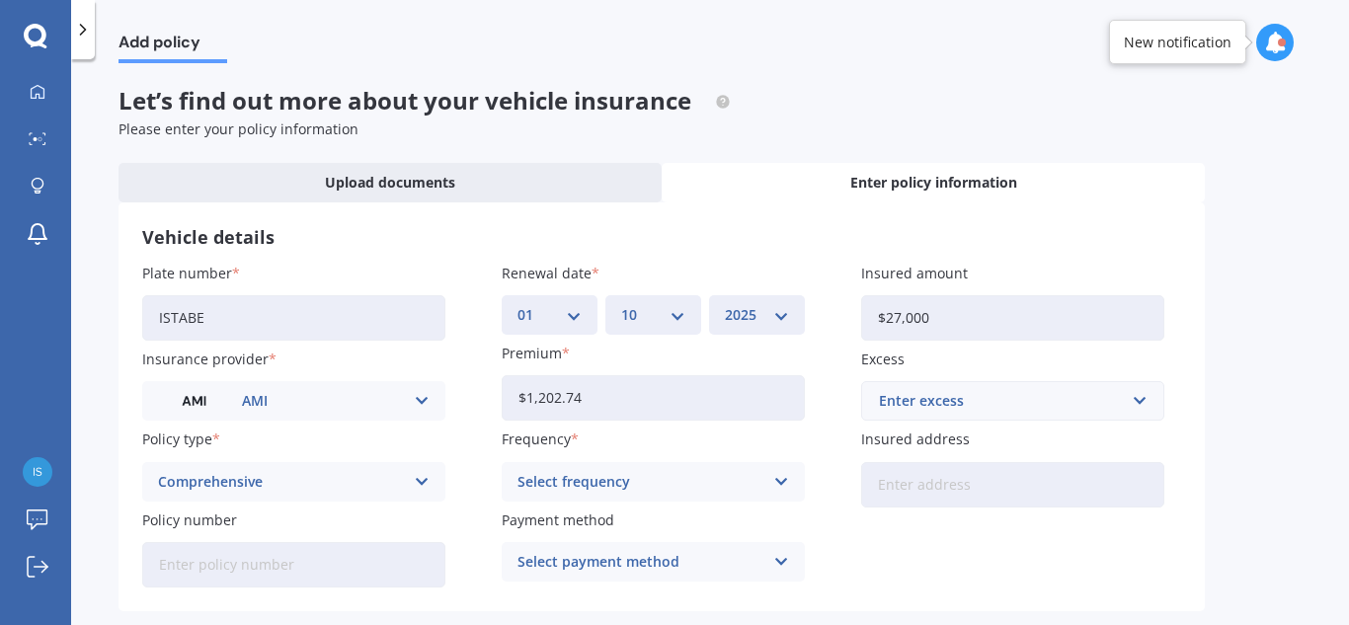
click at [639, 487] on div "Select frequency" at bounding box center [641, 482] width 246 height 22
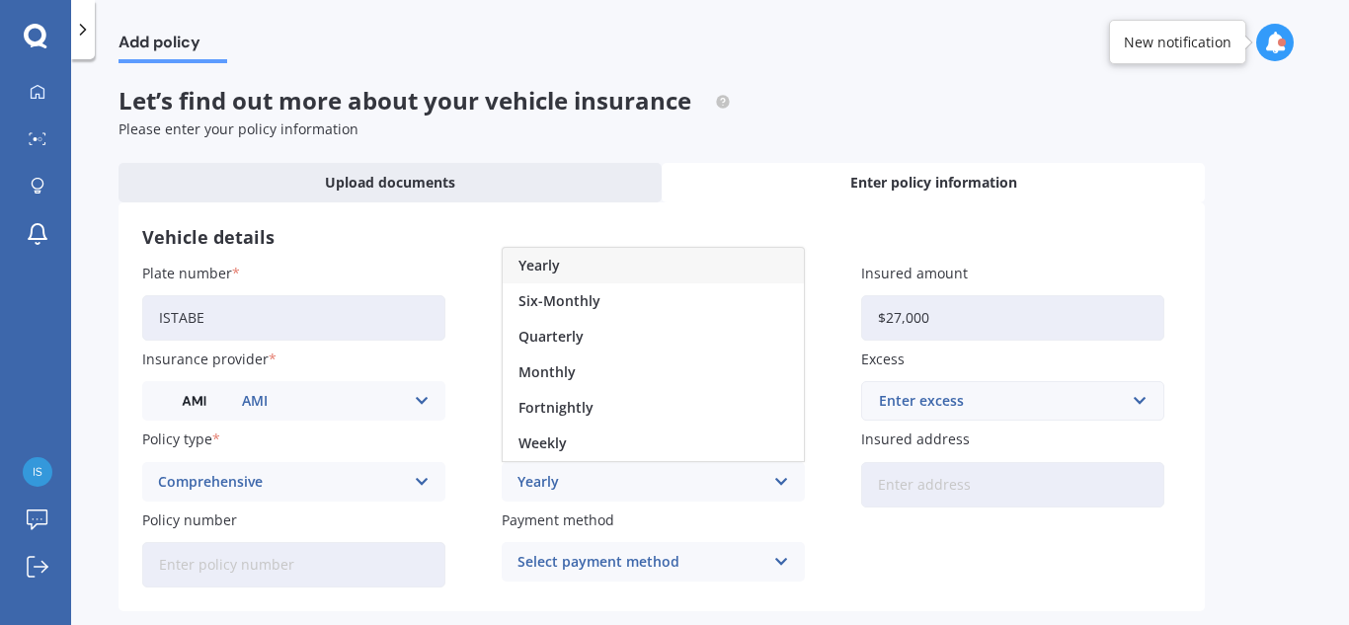
click at [611, 274] on div "Yearly" at bounding box center [653, 266] width 301 height 36
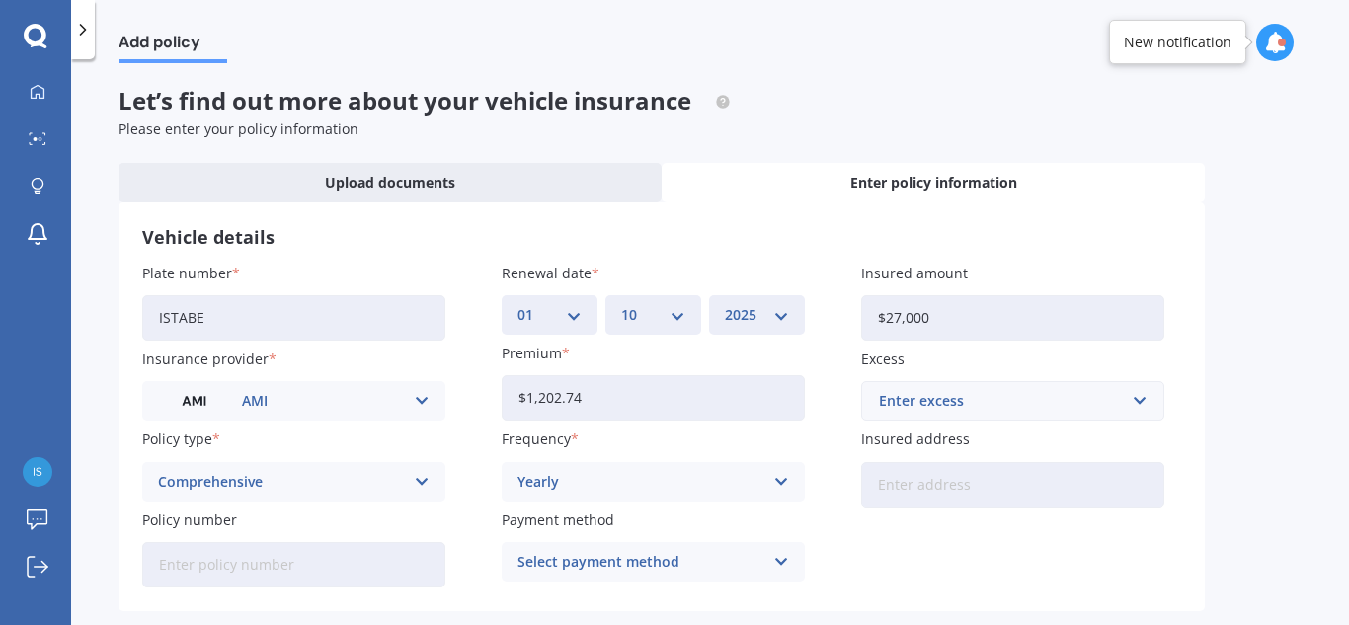
click at [660, 551] on div "Select payment method" at bounding box center [641, 562] width 246 height 22
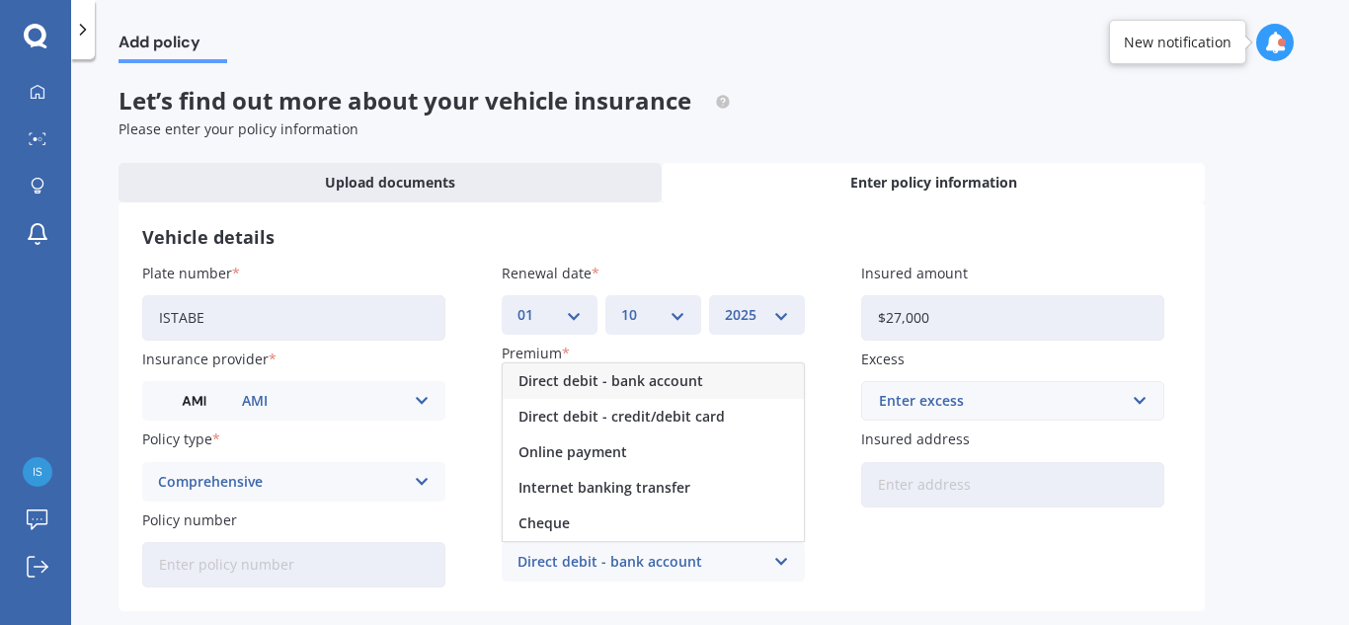
click at [665, 386] on span "Direct debit - bank account" at bounding box center [611, 381] width 185 height 14
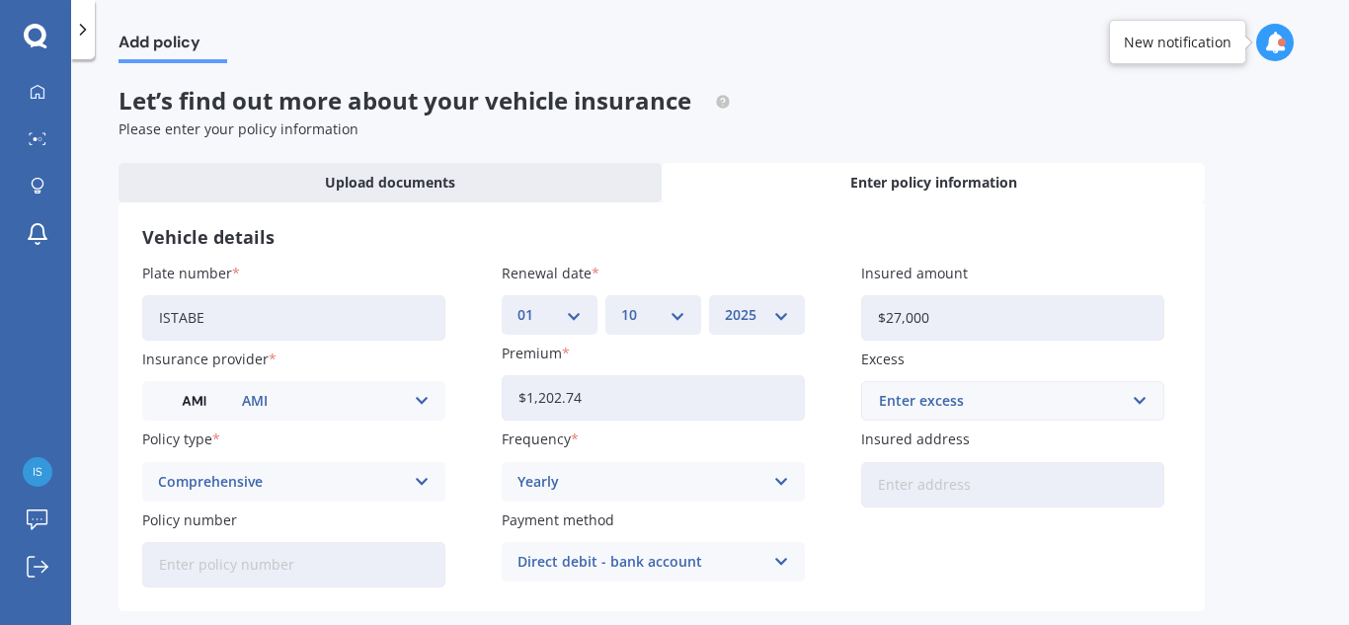
click at [963, 403] on div "Enter excess" at bounding box center [1001, 401] width 244 height 22
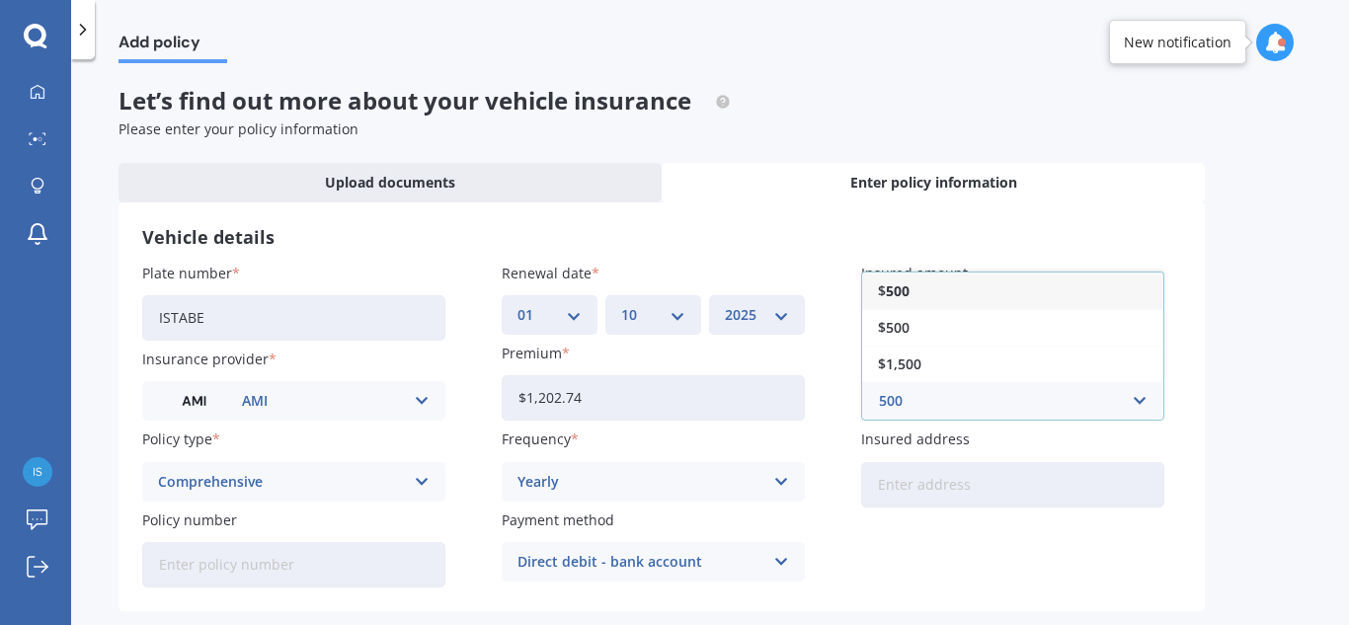
type input "500"
click at [1209, 438] on div "Add policy Let’s find out more about your vehicle insurance Please enter your p…" at bounding box center [710, 346] width 1278 height 566
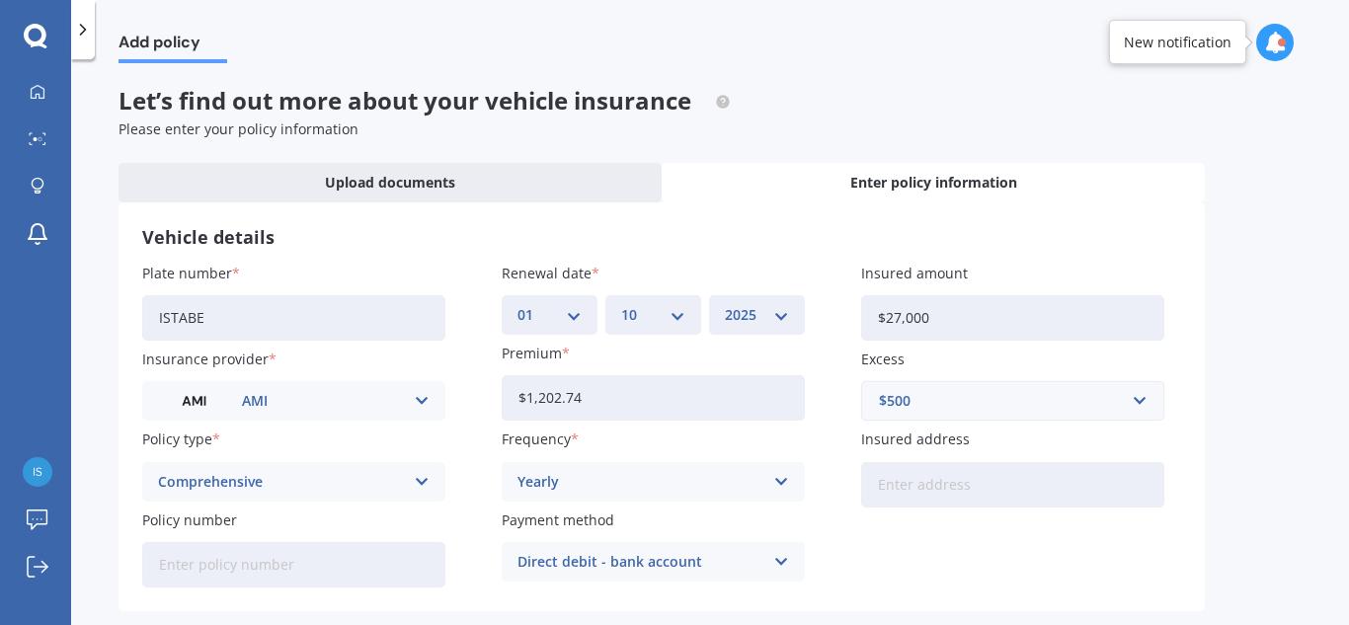
click at [965, 495] on input "Insured address" at bounding box center [1012, 484] width 303 height 45
type input "11 Logan Court, Chartwell, Hamilton 3210"
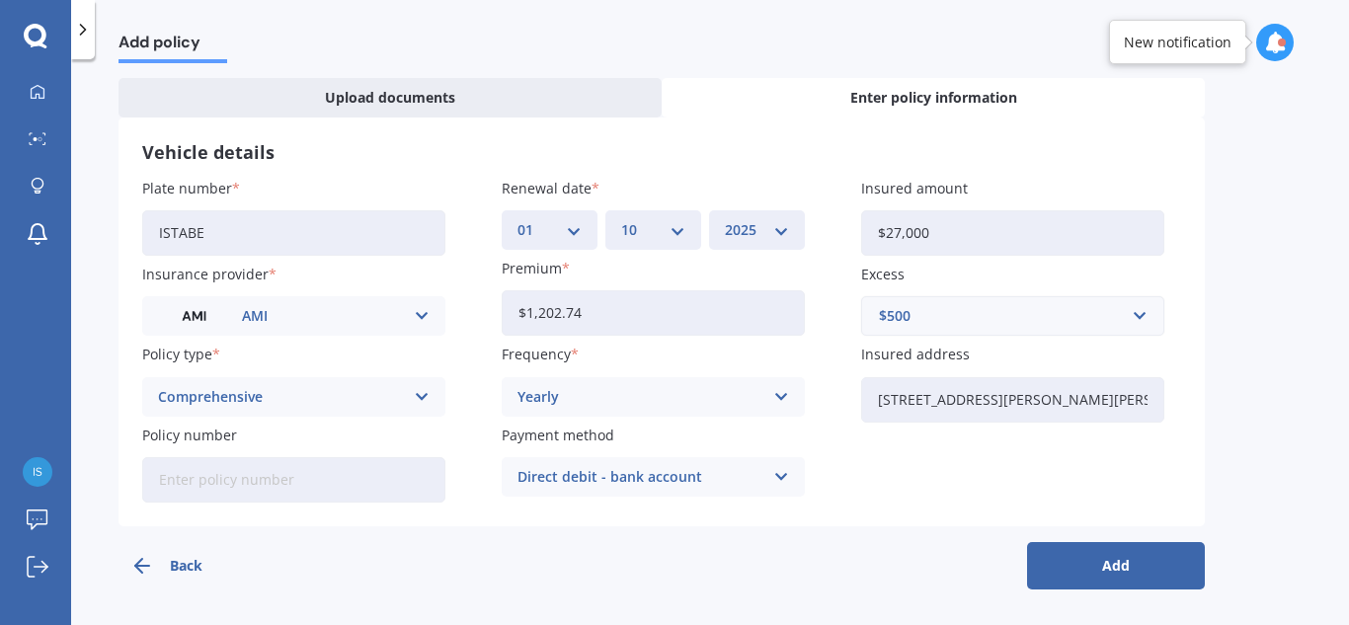
click at [1107, 580] on button "Add" at bounding box center [1116, 565] width 178 height 47
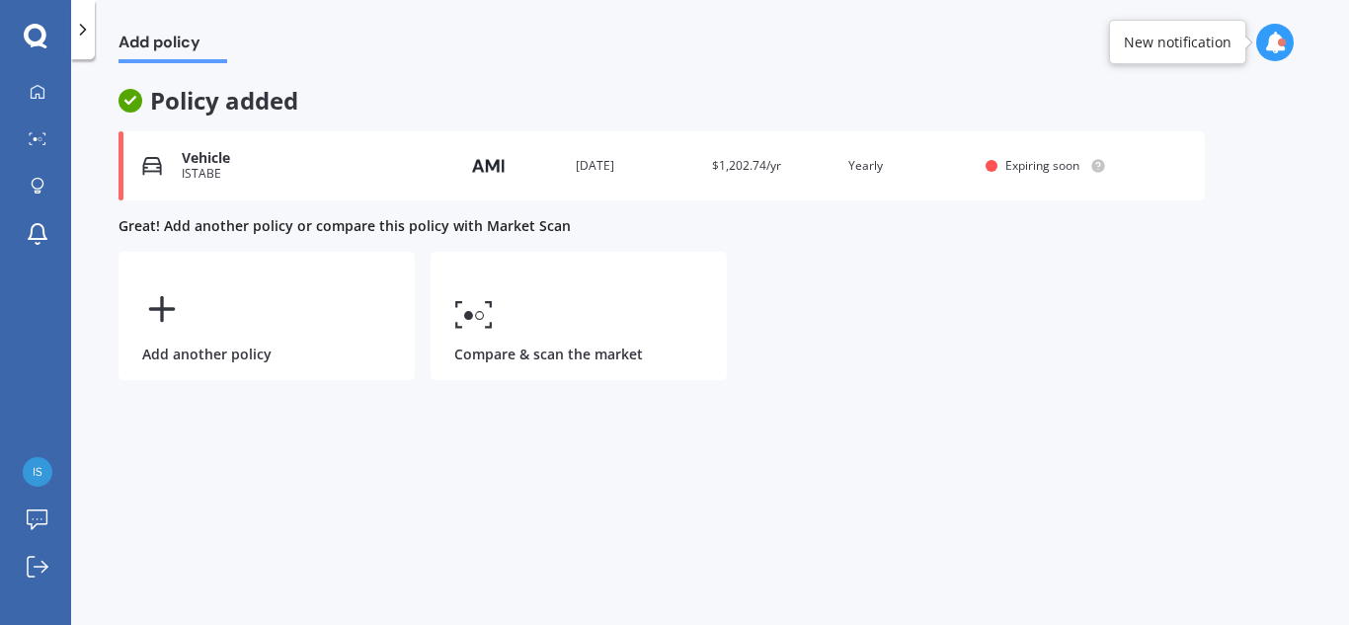
scroll to position [0, 0]
click at [1107, 580] on div "Add policy Policy added Vehicle ISTABE Provider Renewal date 01 Oct 2025 Premiu…" at bounding box center [710, 346] width 1278 height 566
click at [343, 165] on div "Vehicle" at bounding box center [303, 158] width 242 height 17
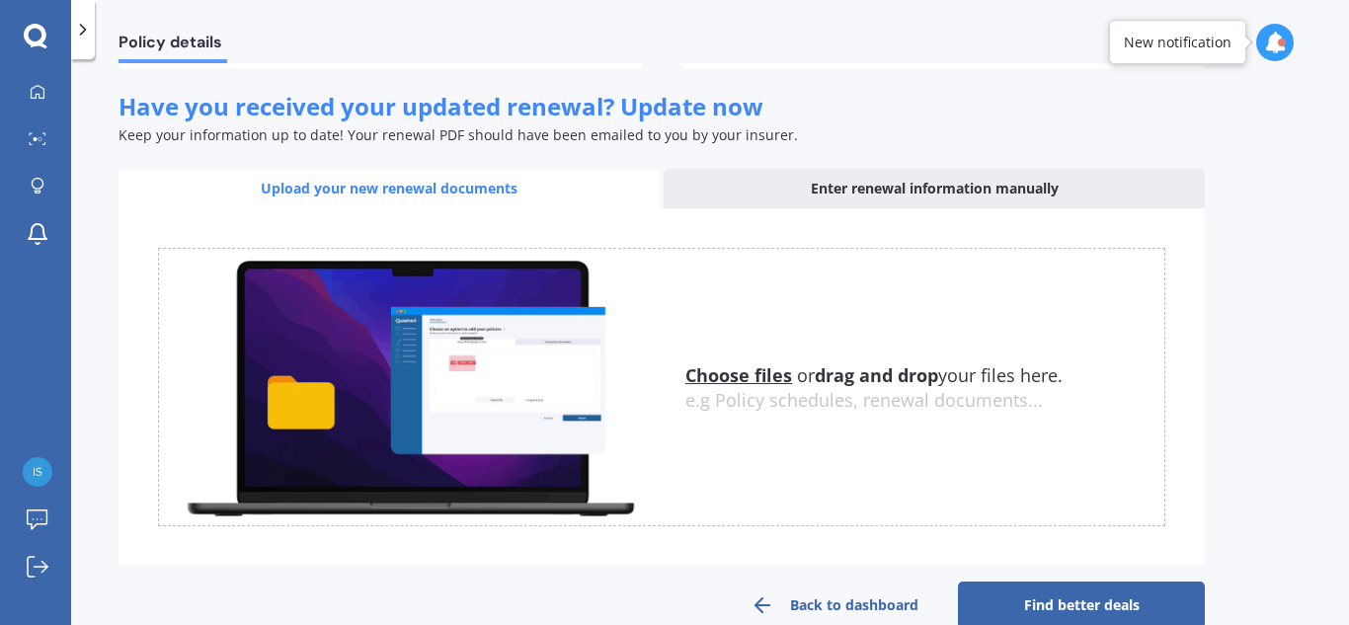
scroll to position [305, 0]
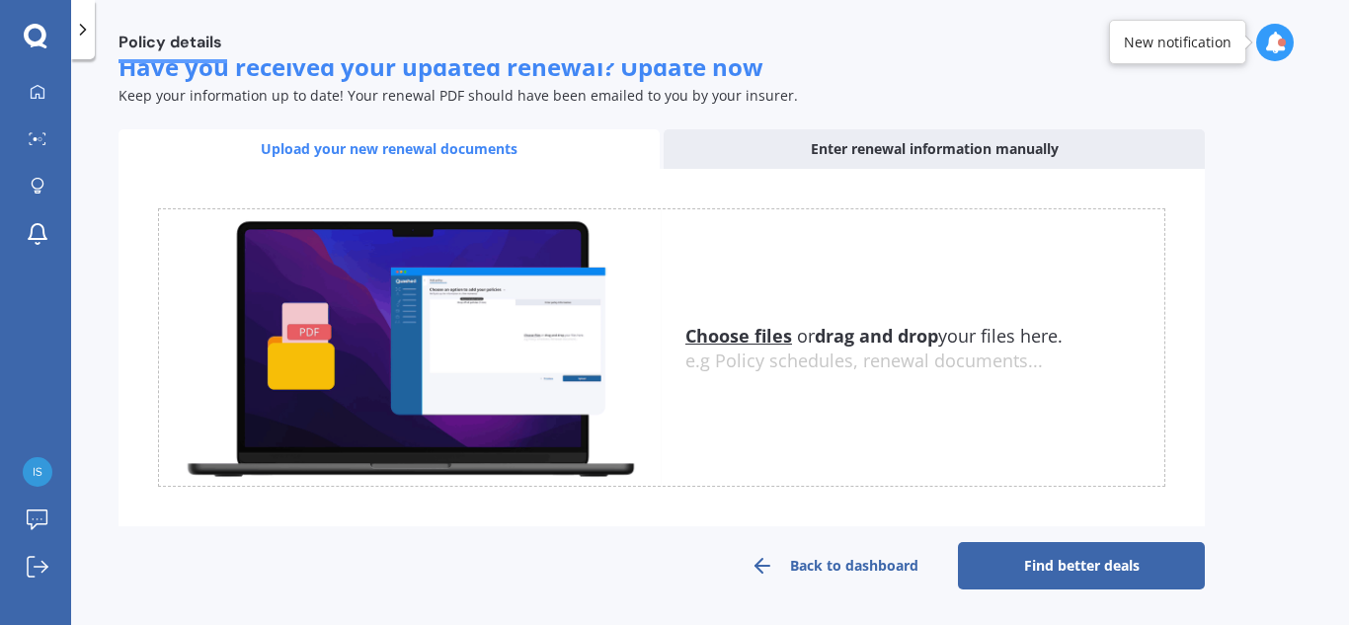
click at [1056, 564] on link "Find better deals" at bounding box center [1081, 565] width 247 height 47
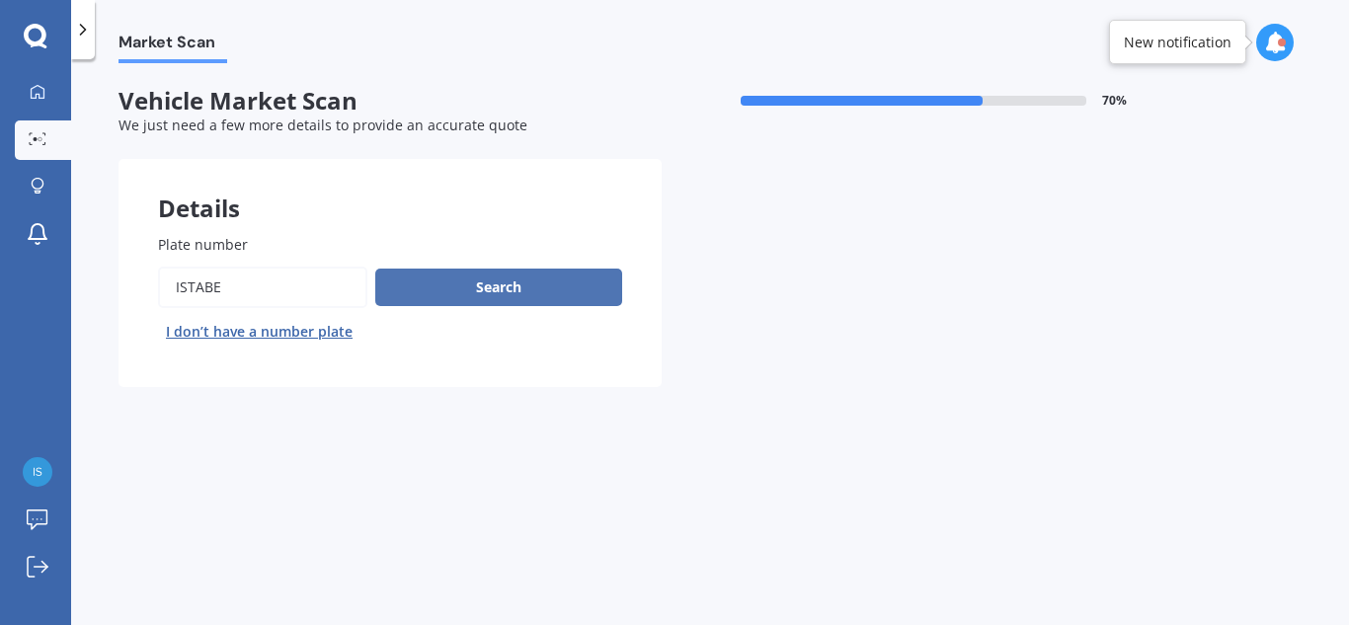
click at [500, 283] on button "Search" at bounding box center [498, 288] width 247 height 38
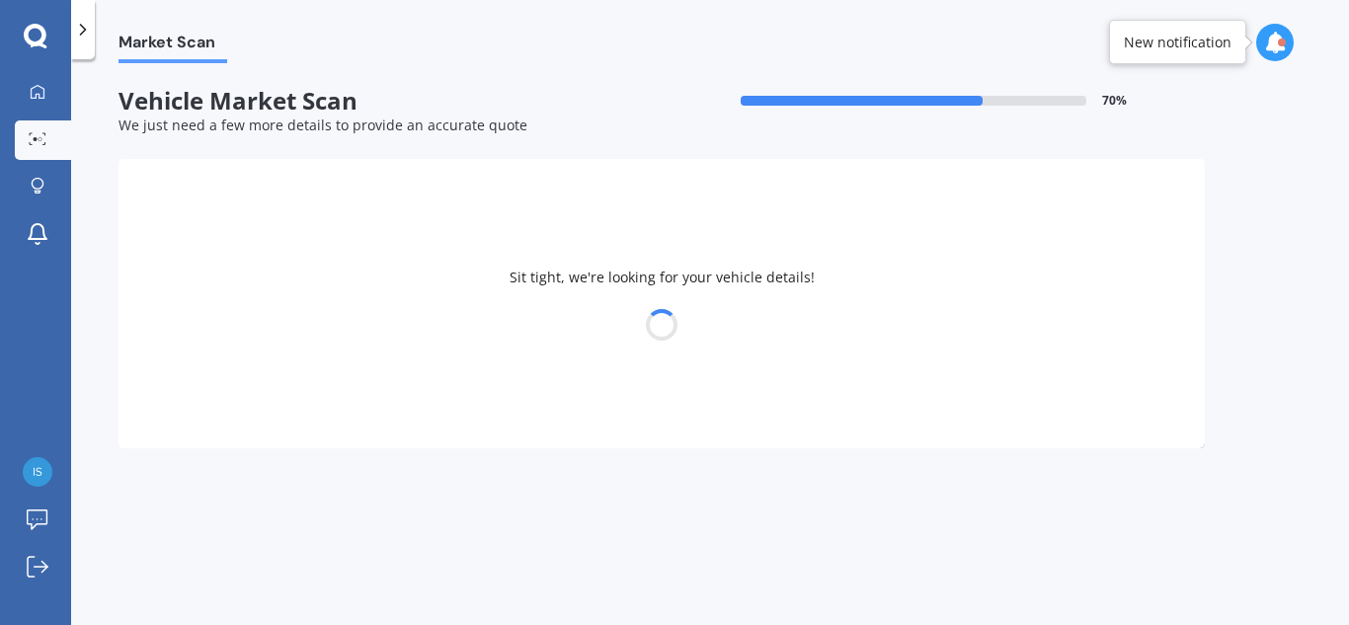
select select "TOYOTA"
select select "COROLLA"
select select "23"
select select "02"
select select "1981"
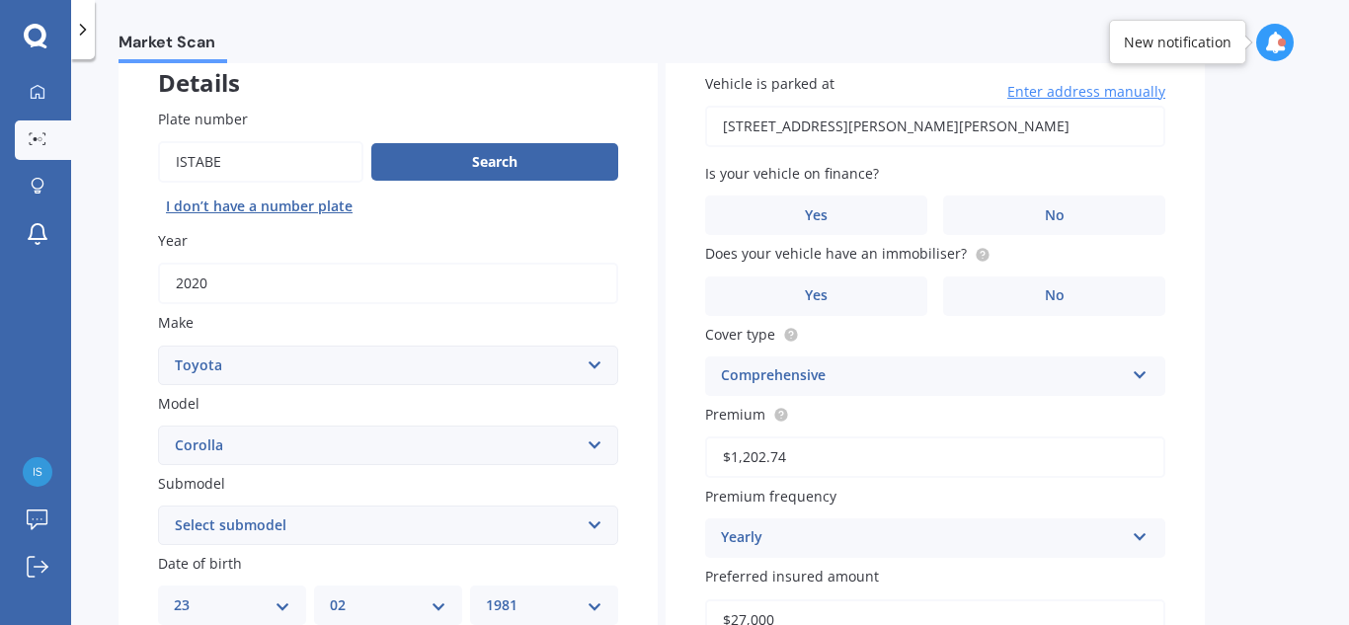
scroll to position [138, 0]
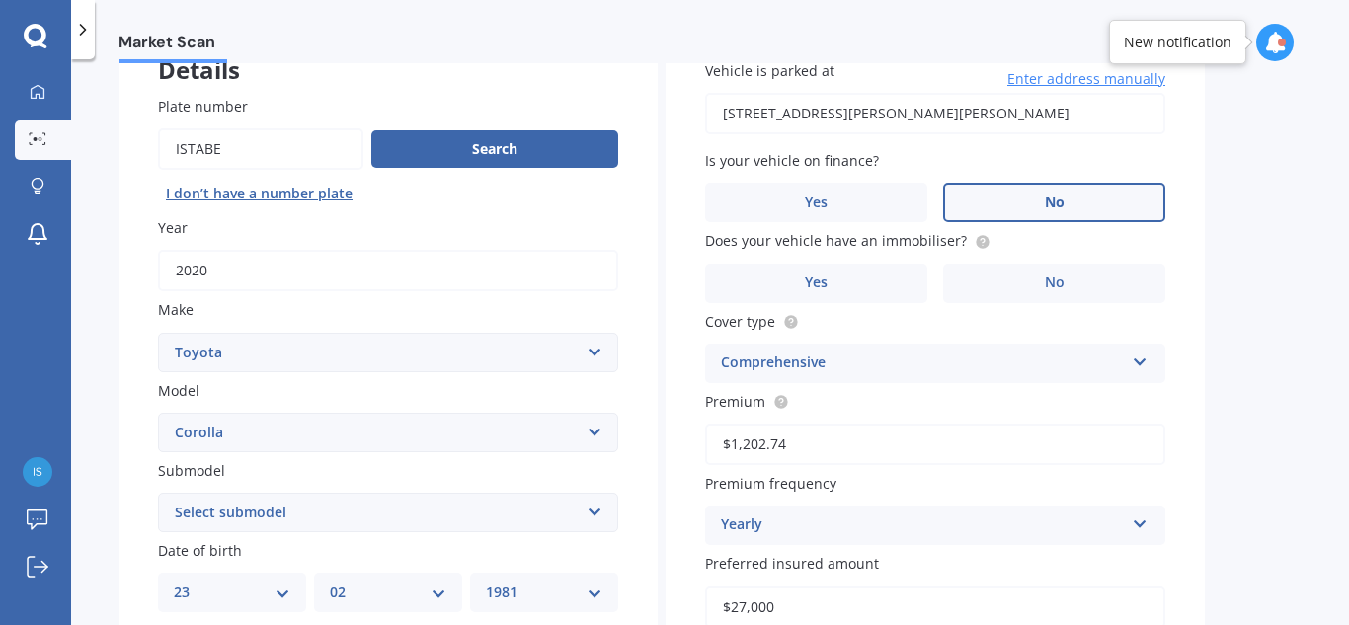
click at [1066, 198] on label "No" at bounding box center [1054, 203] width 222 height 40
click at [0, 0] on input "No" at bounding box center [0, 0] width 0 height 0
click at [1051, 280] on span "No" at bounding box center [1055, 283] width 20 height 17
click at [0, 0] on input "No" at bounding box center [0, 0] width 0 height 0
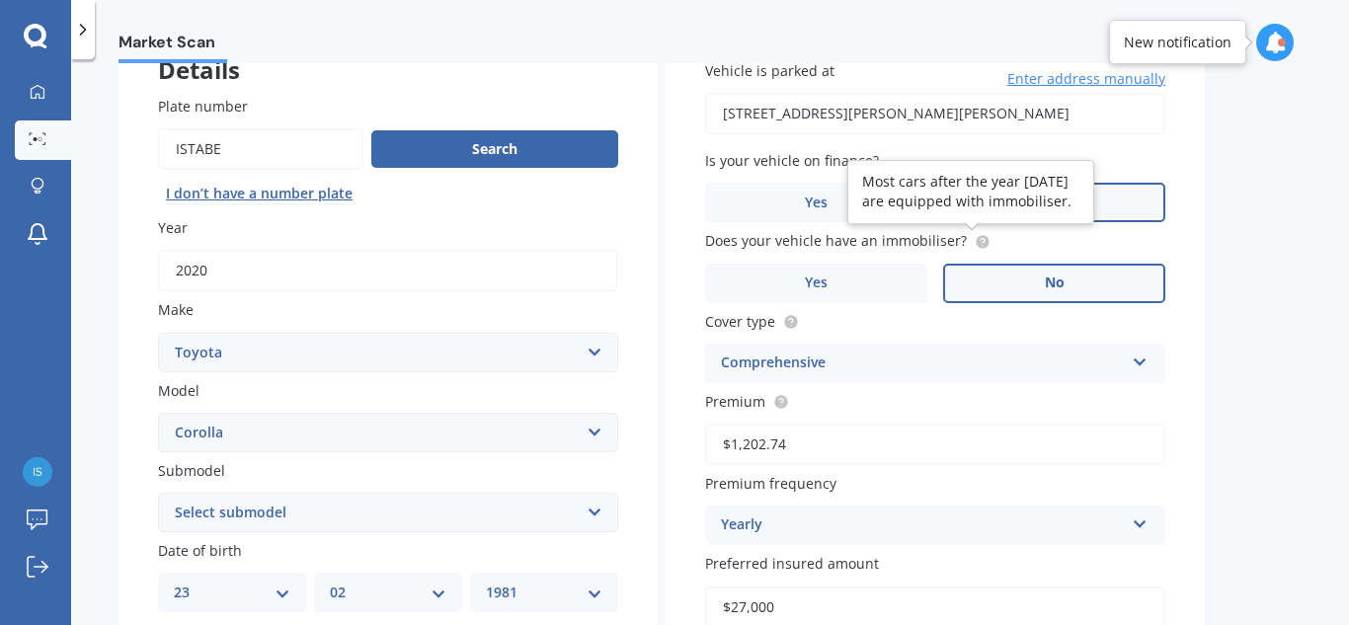
click at [976, 243] on circle at bounding box center [982, 241] width 13 height 13
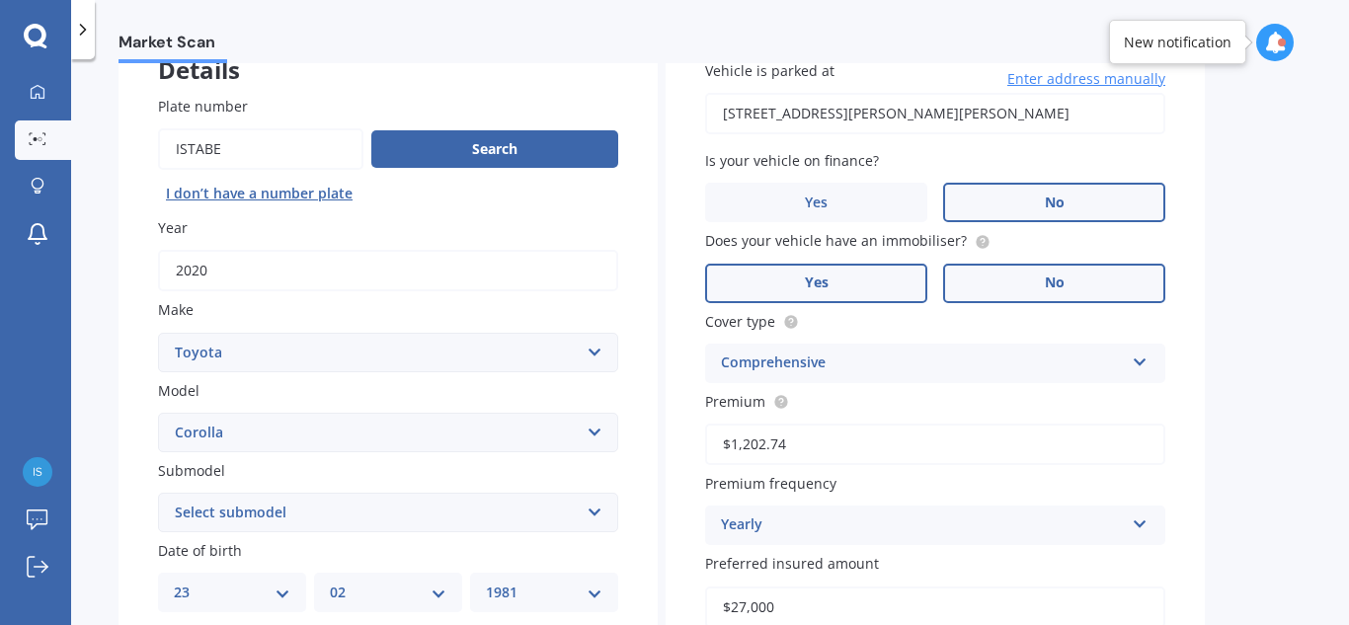
click at [827, 280] on span "Yes" at bounding box center [817, 283] width 24 height 17
click at [0, 0] on input "Yes" at bounding box center [0, 0] width 0 height 0
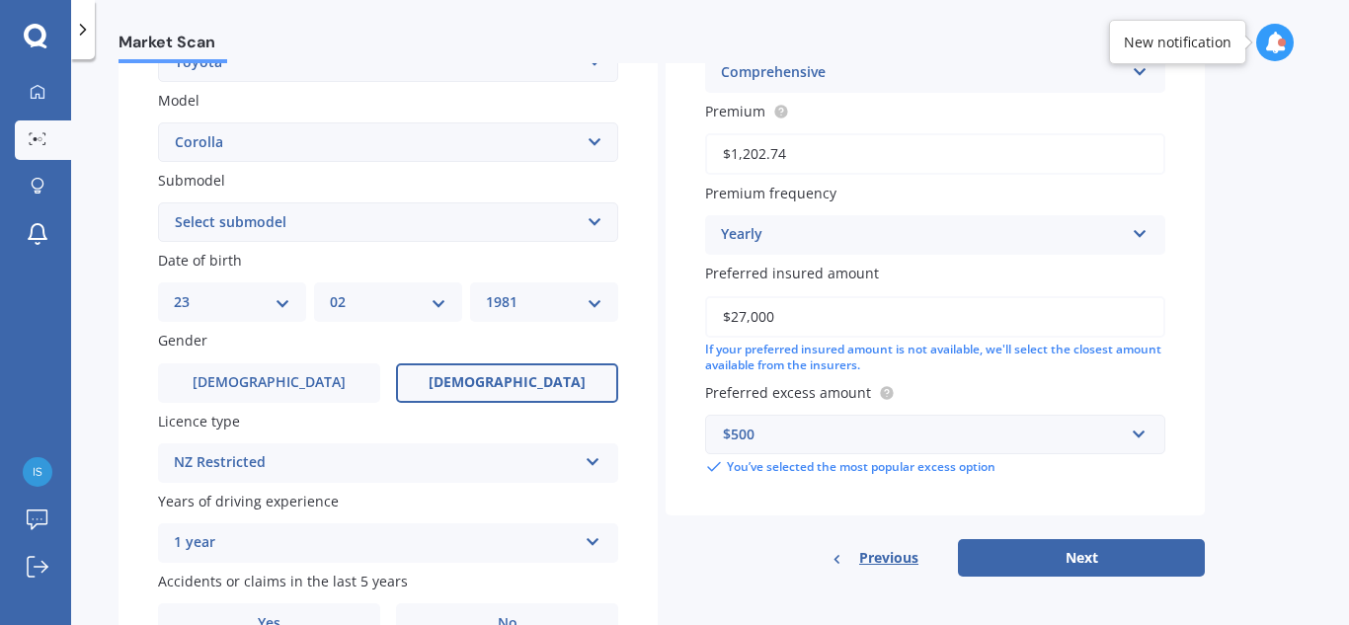
scroll to position [436, 0]
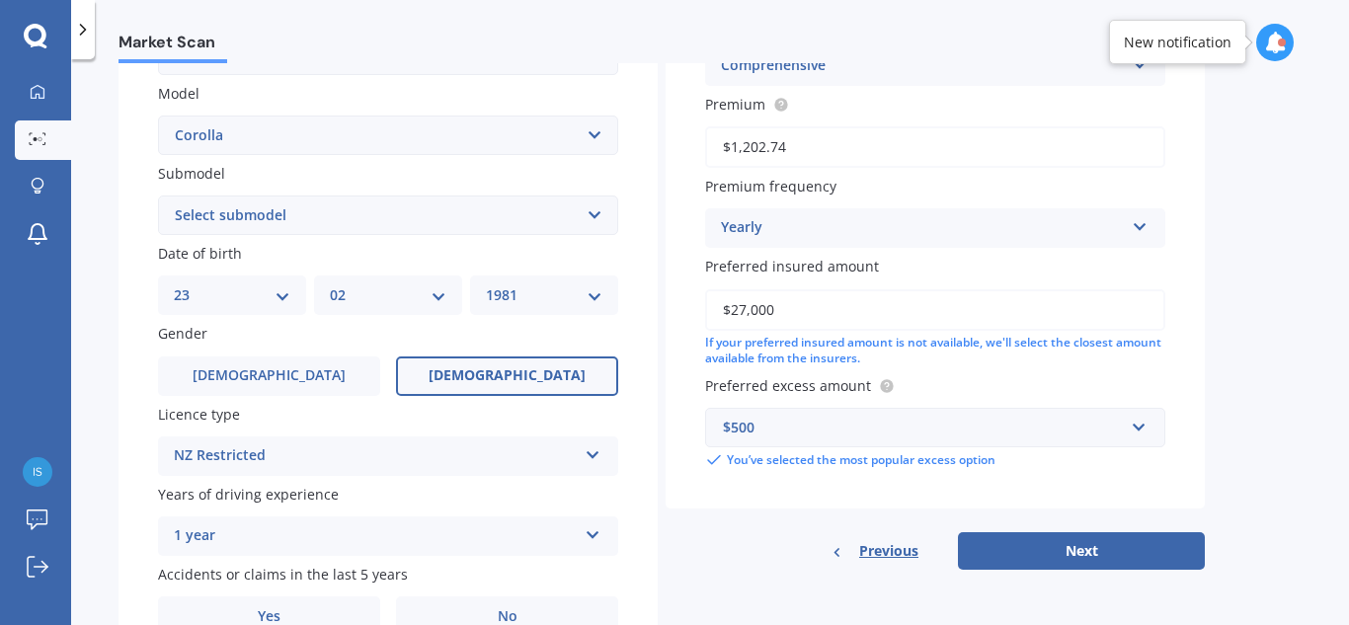
click at [437, 232] on select "Select submodel (All other) Axio Diesel Fielder 2WD Fielder 4WD FXGT GL GLX 1.8…" at bounding box center [388, 216] width 460 height 40
select select "HYBRID"
click at [158, 196] on select "Select submodel (All other) Axio Diesel Fielder 2WD Fielder 4WD FXGT GL GLX 1.8…" at bounding box center [388, 216] width 460 height 40
click at [291, 457] on div "NZ Restricted" at bounding box center [375, 456] width 403 height 24
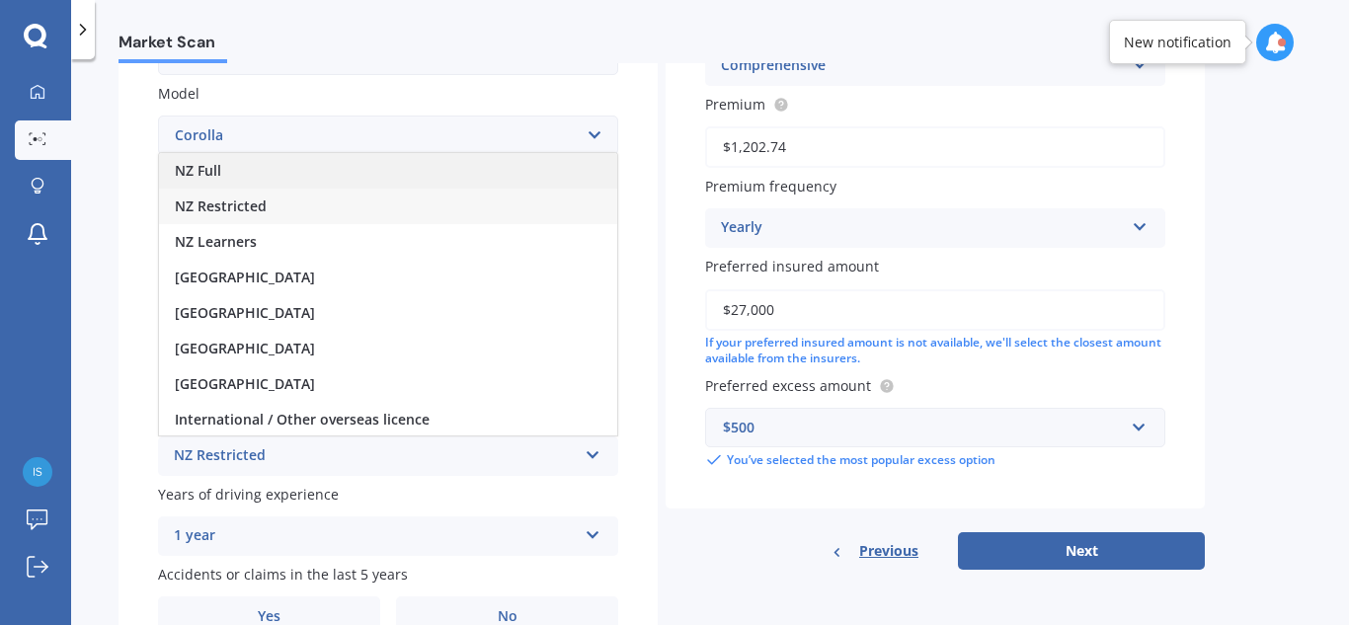
click at [334, 184] on div "NZ Full" at bounding box center [388, 171] width 458 height 36
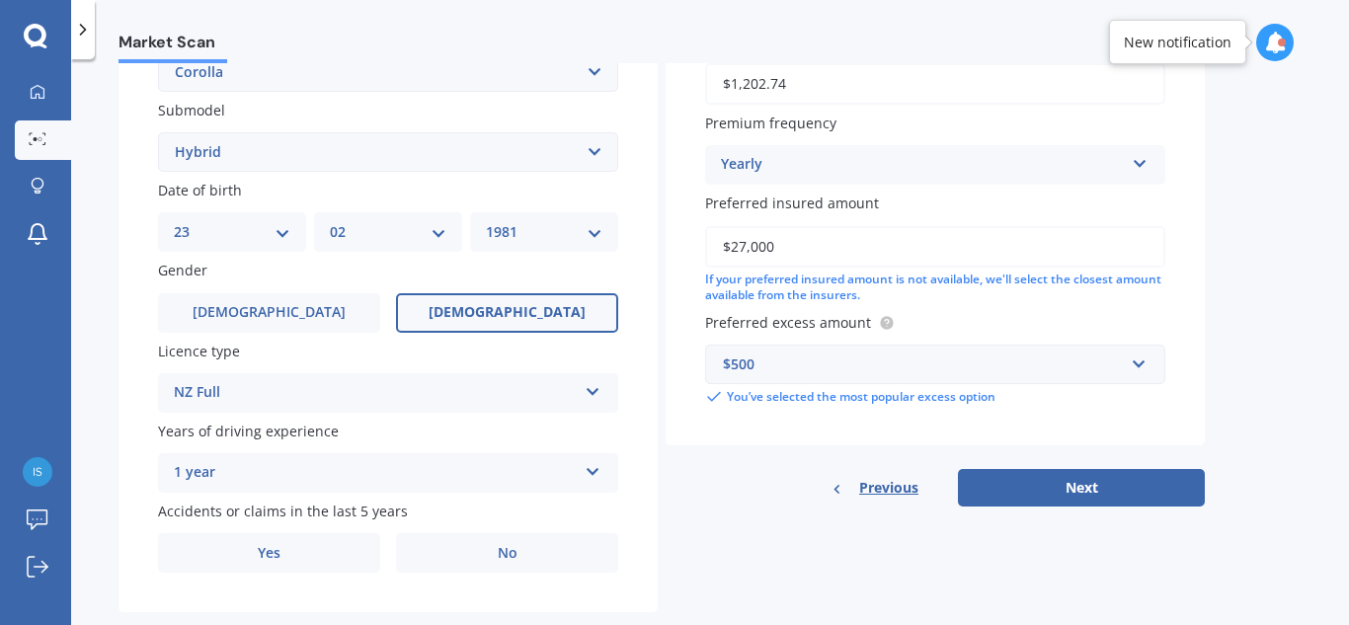
scroll to position [537, 0]
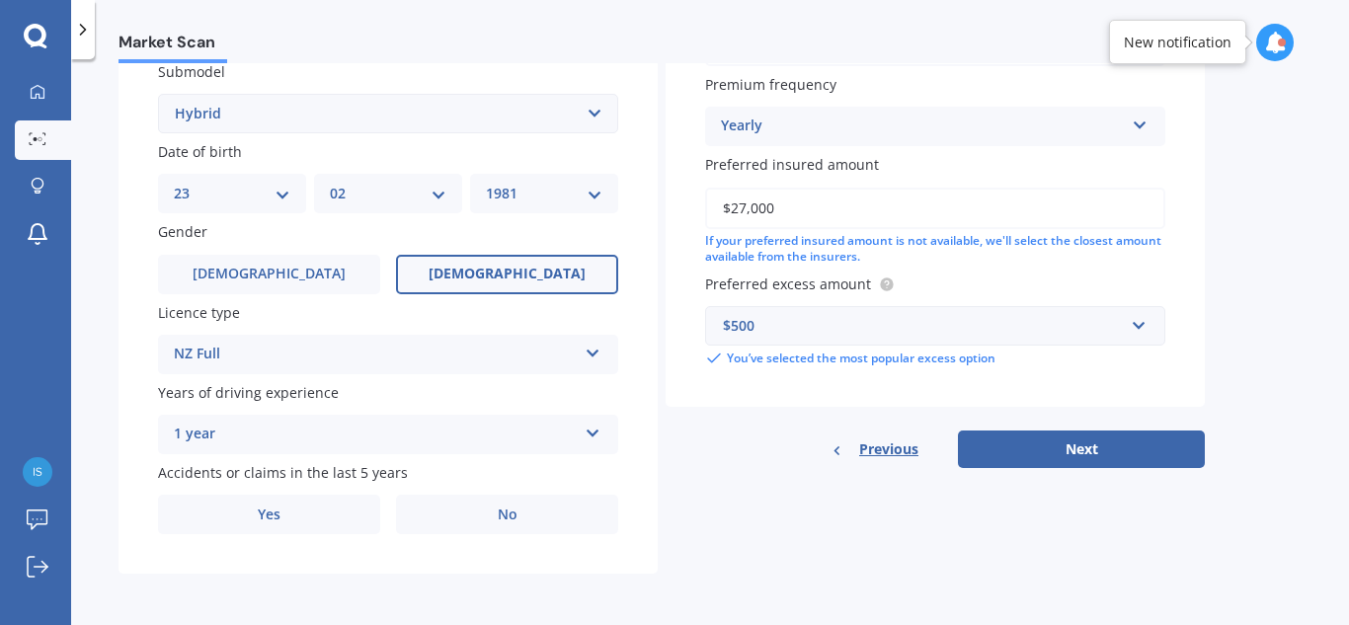
click at [308, 439] on div "1 year" at bounding box center [375, 435] width 403 height 24
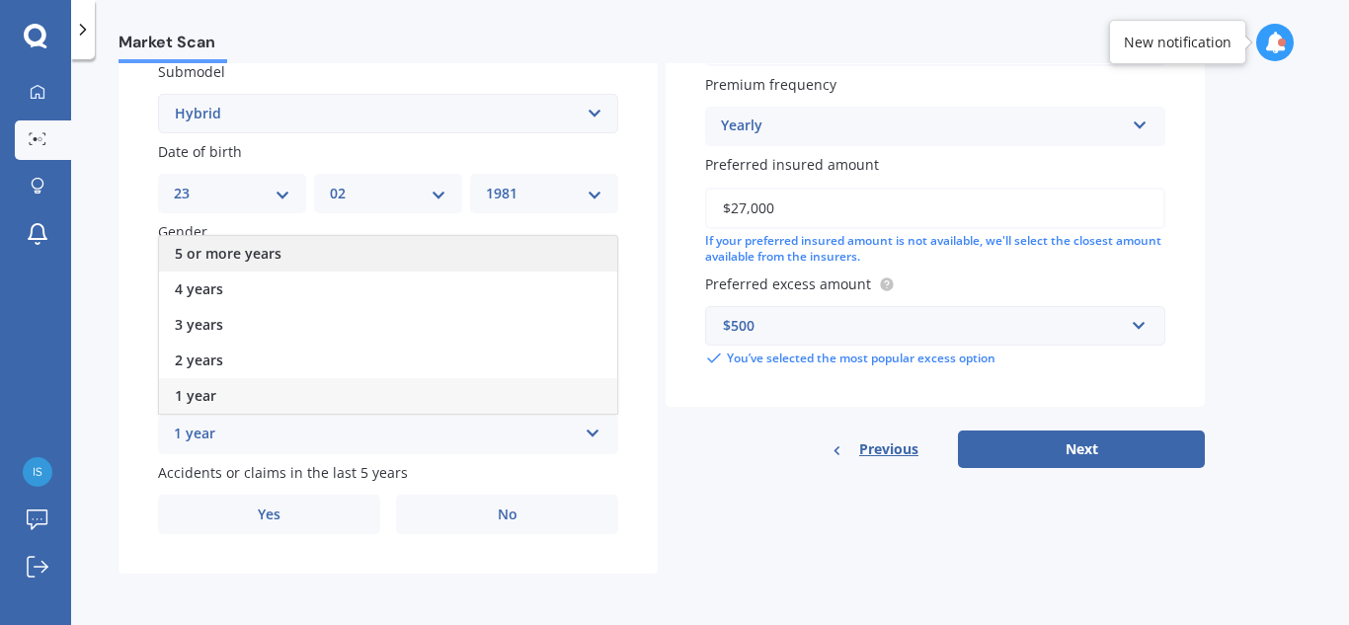
click at [326, 249] on div "5 or more years" at bounding box center [388, 254] width 458 height 36
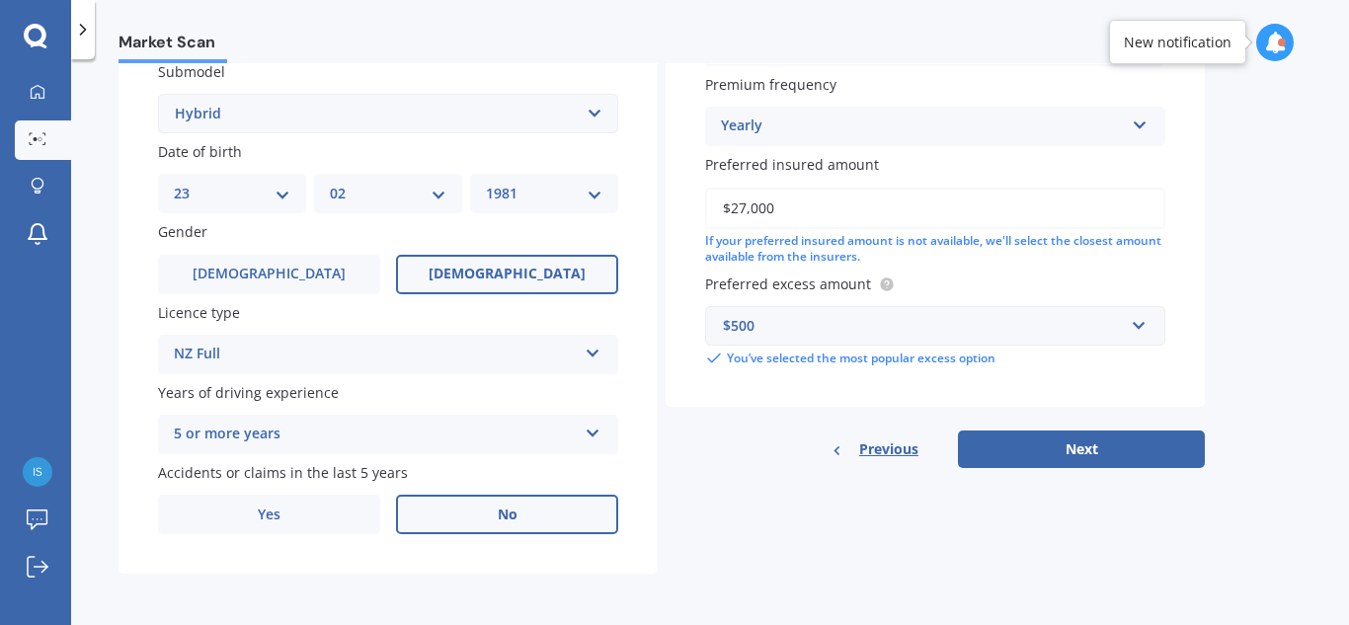
click at [489, 510] on label "No" at bounding box center [507, 515] width 222 height 40
click at [0, 0] on input "No" at bounding box center [0, 0] width 0 height 0
click at [1164, 445] on button "Next" at bounding box center [1081, 450] width 247 height 38
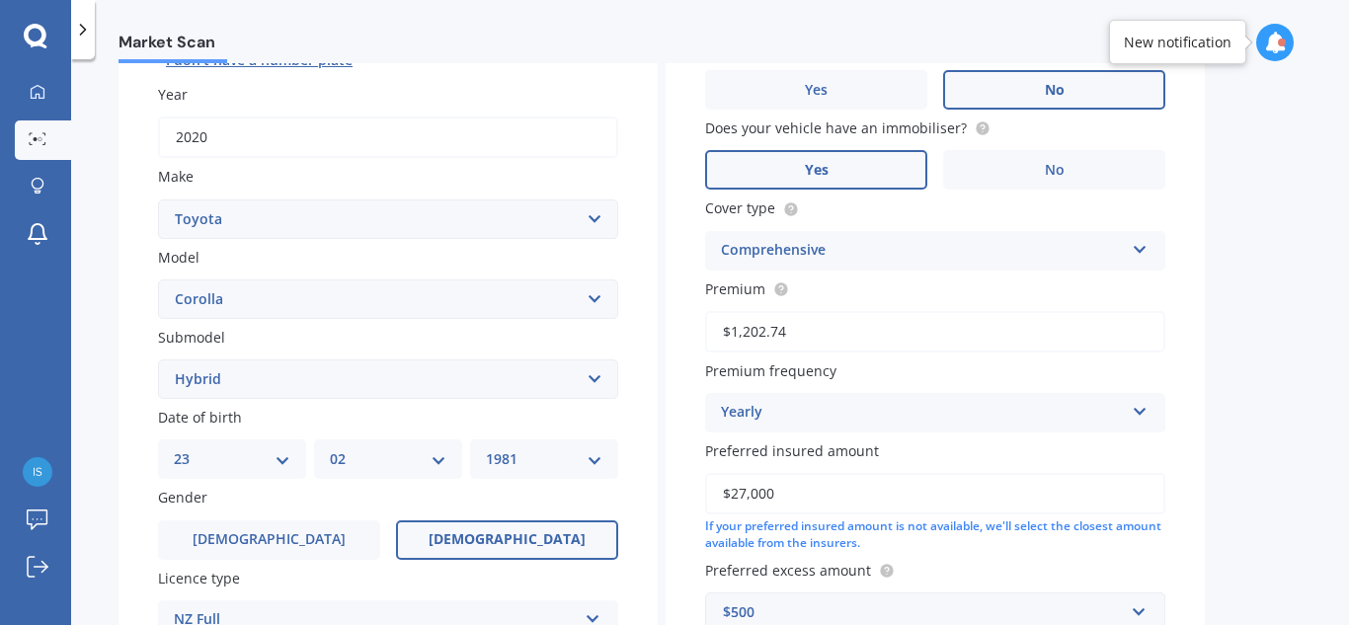
scroll to position [135, 0]
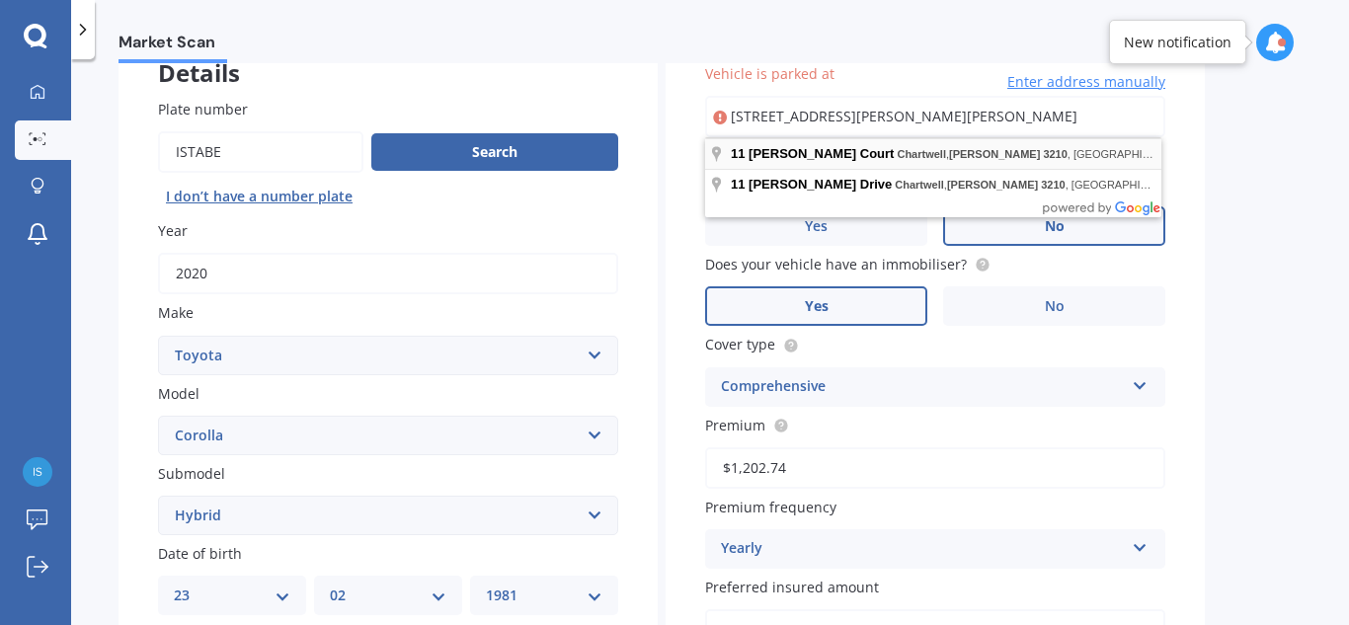
type input "11 Logan Court, Chartwell, Hamilton 3210"
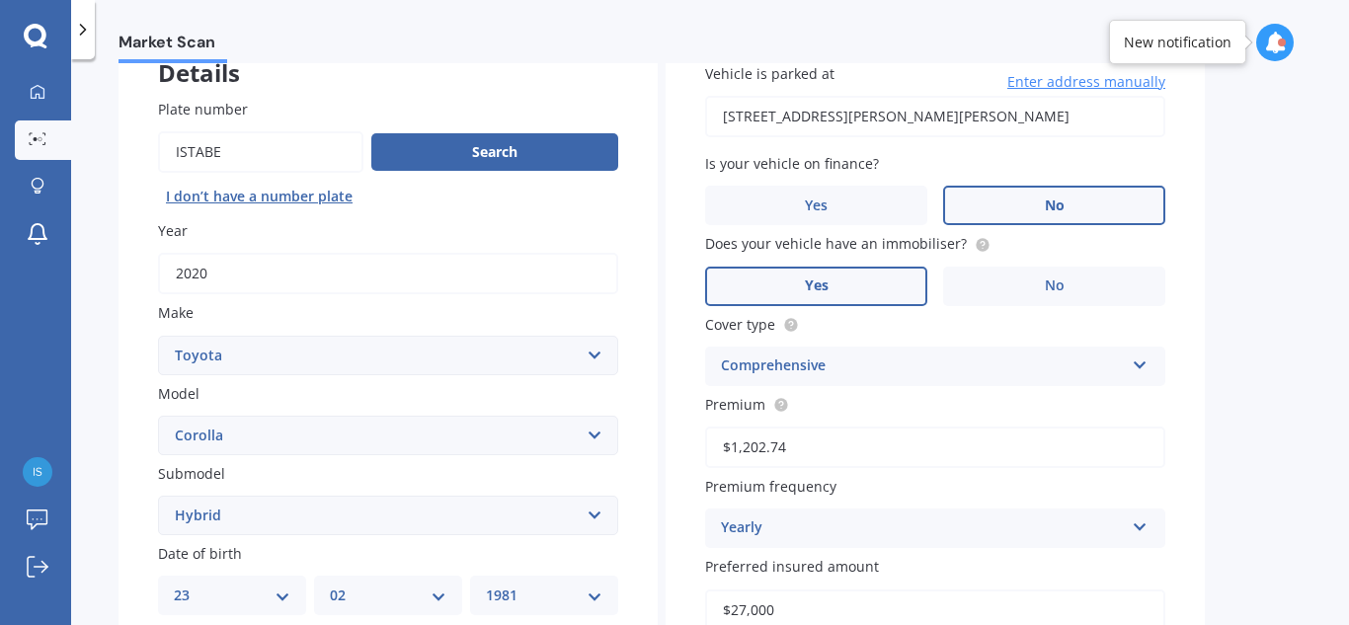
scroll to position [537, 0]
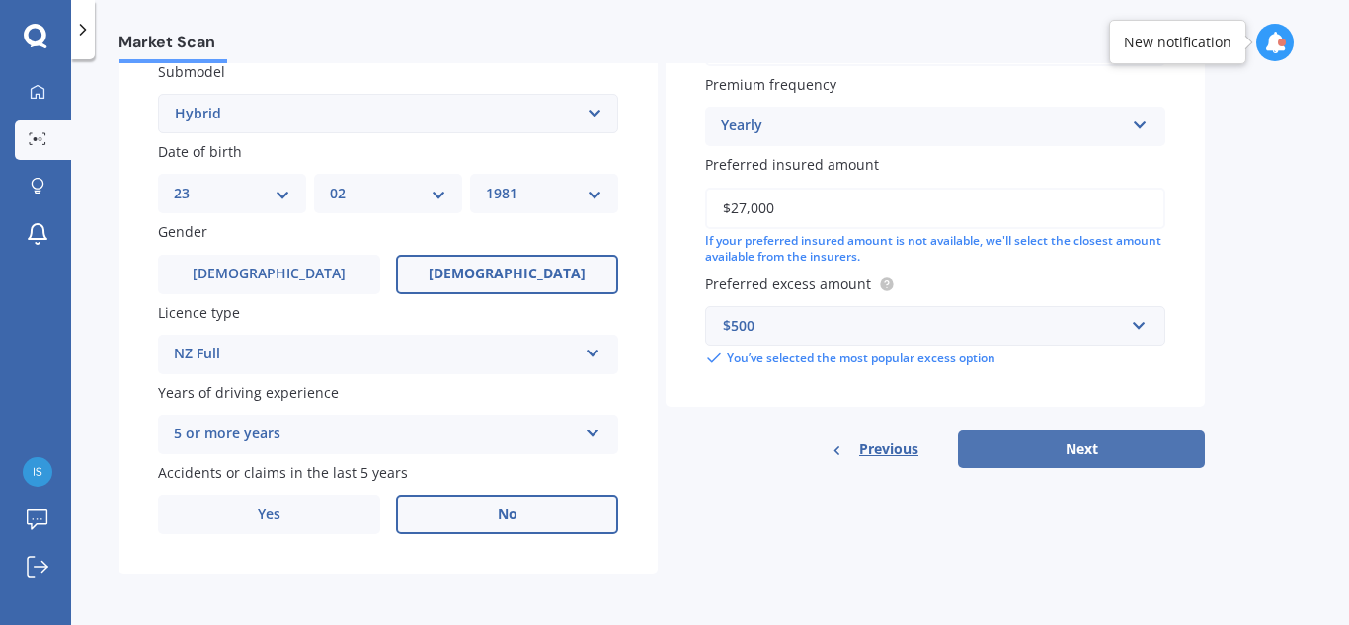
click at [1093, 455] on button "Next" at bounding box center [1081, 450] width 247 height 38
select select "23"
select select "02"
select select "1981"
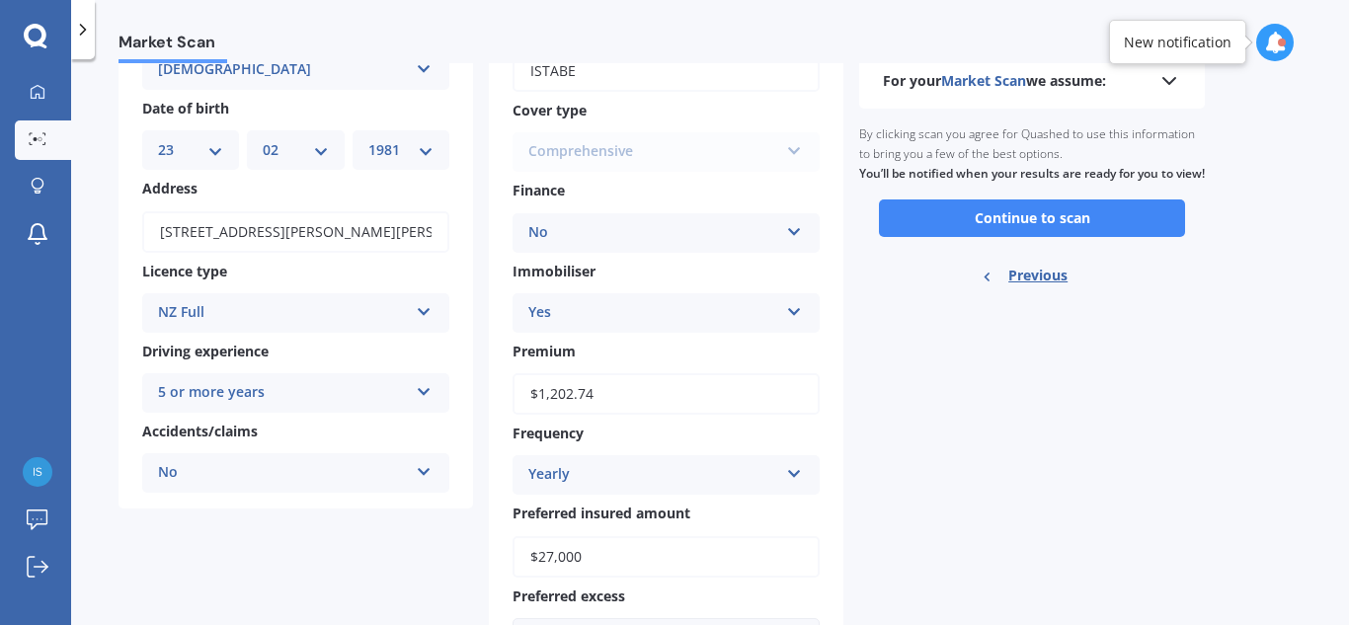
scroll to position [0, 0]
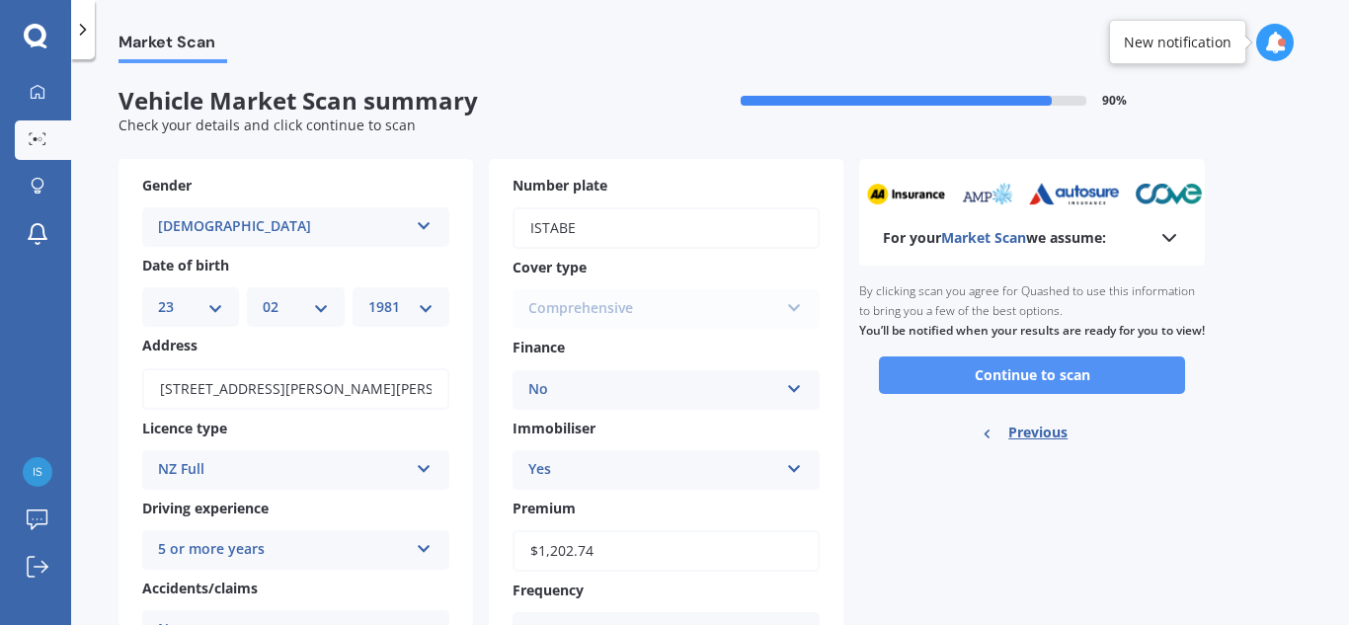
click at [1040, 394] on button "Continue to scan" at bounding box center [1032, 376] width 306 height 38
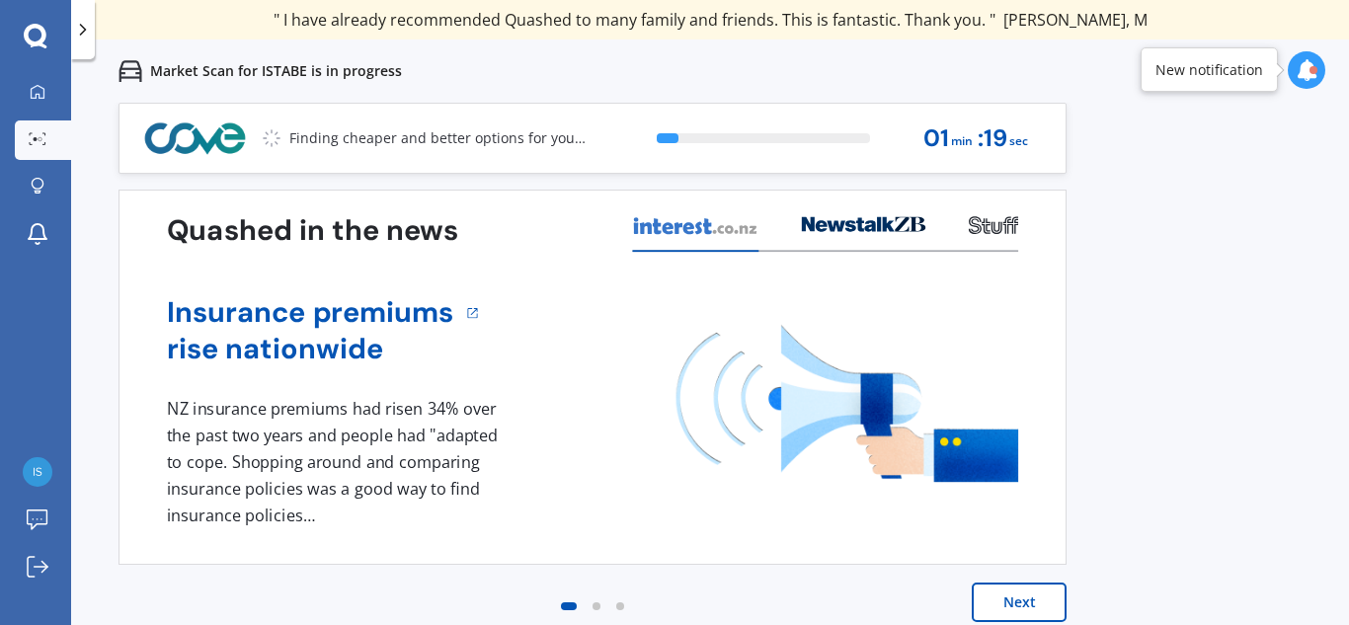
click at [1021, 600] on button "Next" at bounding box center [1019, 603] width 95 height 40
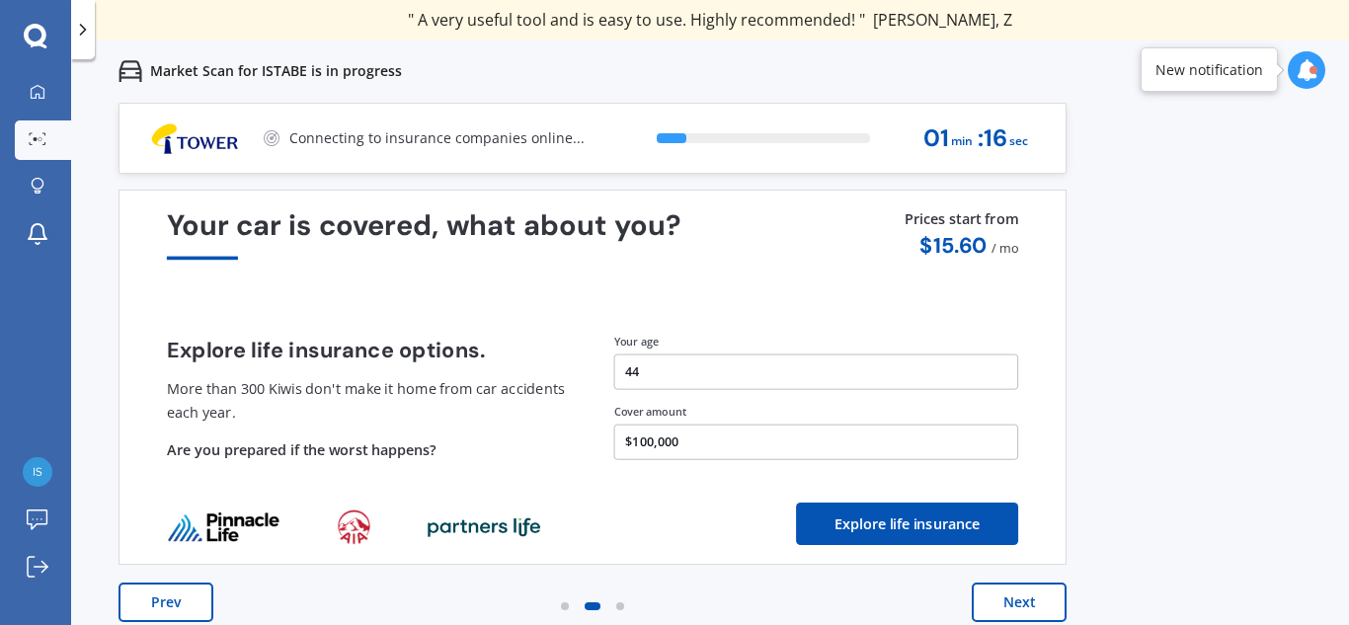
click at [1021, 600] on button "Next" at bounding box center [1019, 603] width 95 height 40
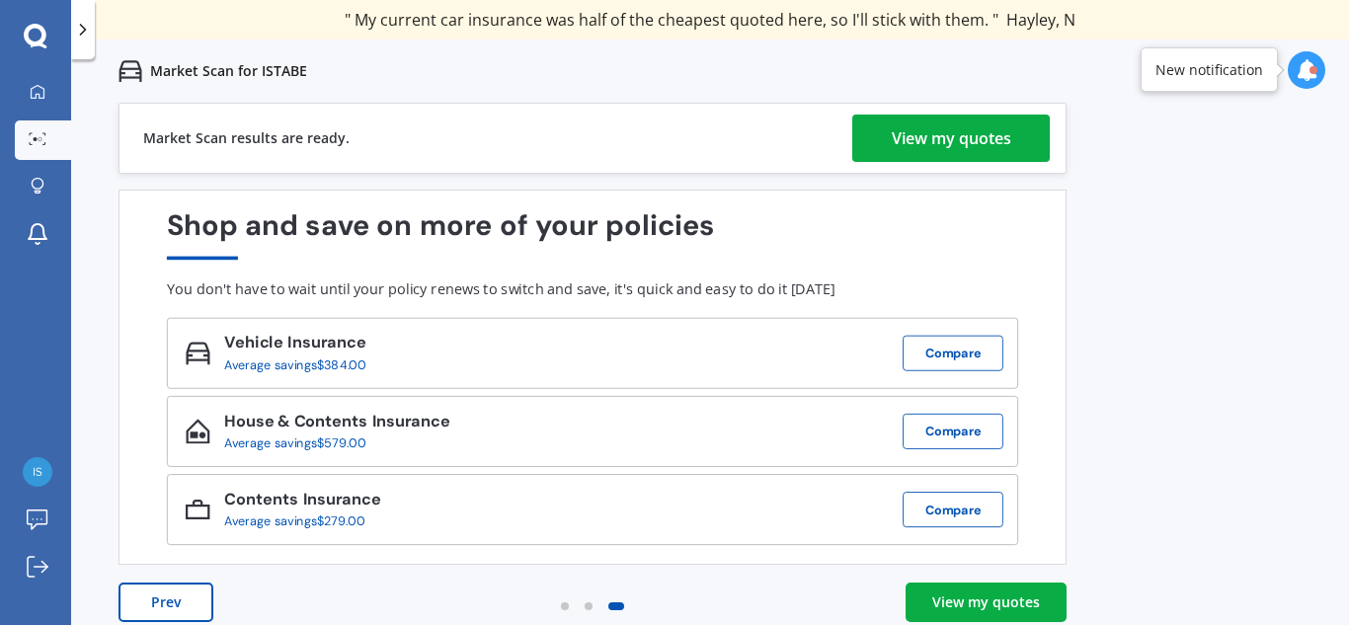
click at [910, 134] on div "View my quotes" at bounding box center [952, 138] width 120 height 47
